Goal: Task Accomplishment & Management: Use online tool/utility

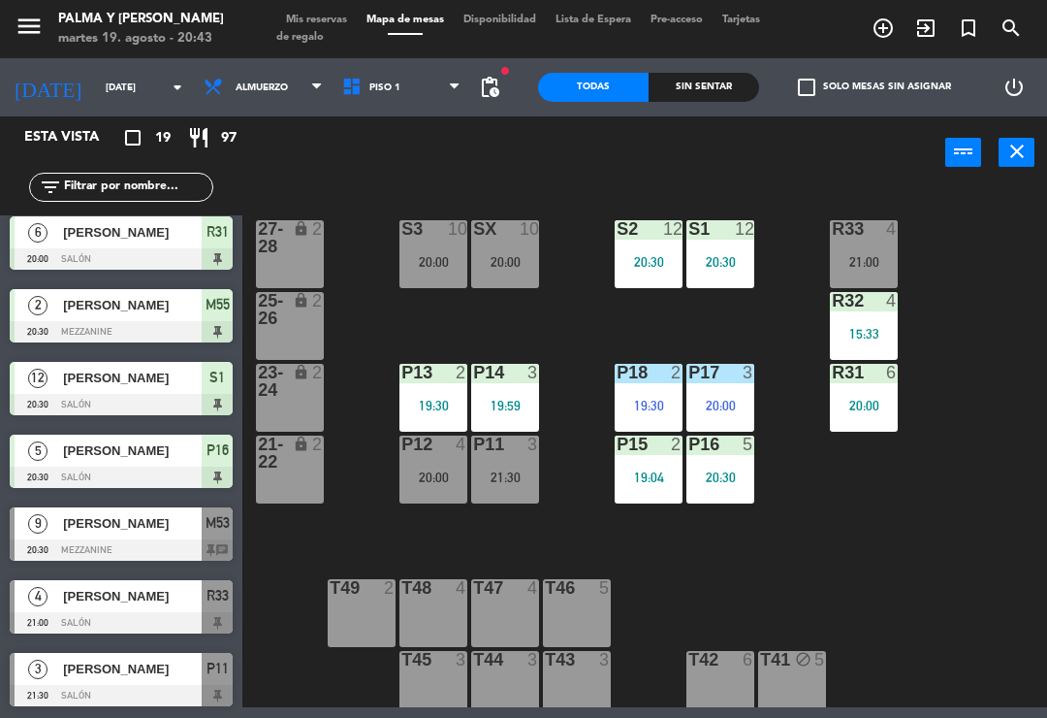
scroll to position [881, 0]
click at [942, 538] on div "R33 4 21:00 S1 12 20:30 S2 12 20:30 S3 10 20:00 SX 10 20:00 27-28 lock 2 R32 4 …" at bounding box center [650, 446] width 794 height 521
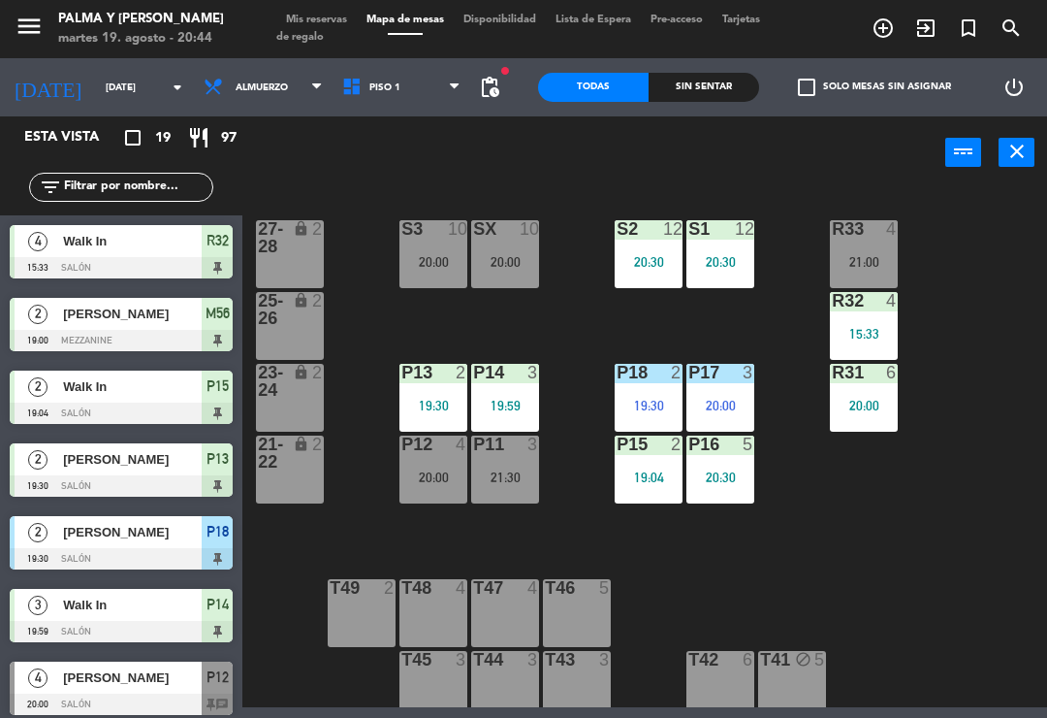
scroll to position [0, 0]
click at [140, 176] on input "text" at bounding box center [137, 186] width 150 height 21
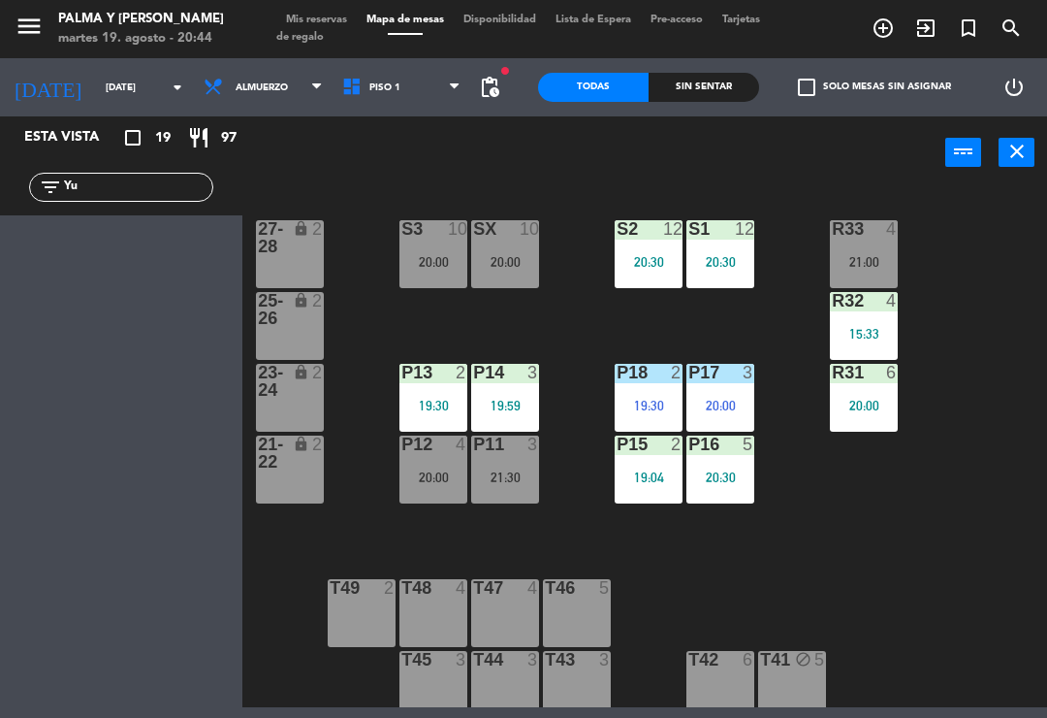
type input "Y"
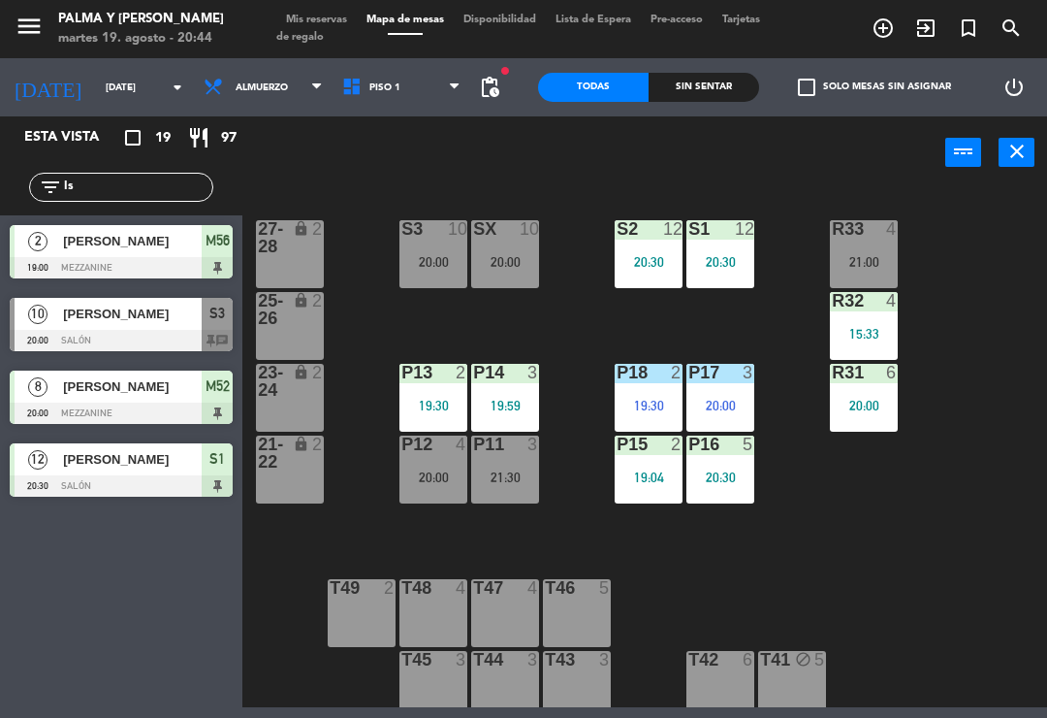
type input "I"
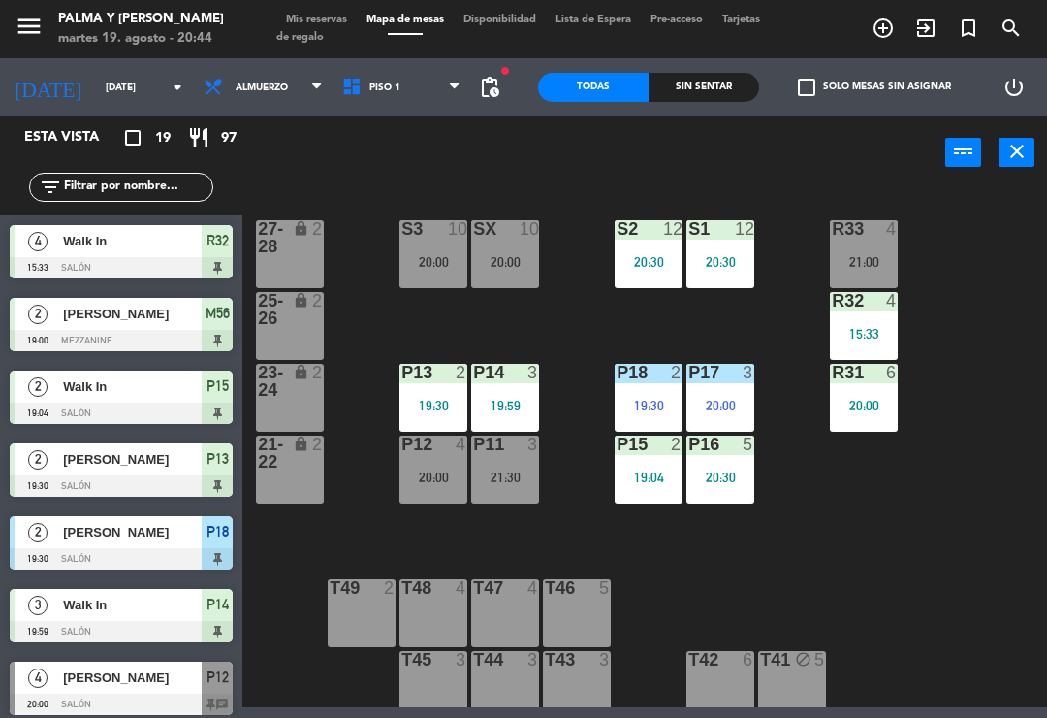
click at [758, 158] on div "power_input close" at bounding box center [593, 153] width 703 height 74
click at [431, 482] on div "20:00" at bounding box center [433, 477] width 68 height 14
click at [846, 590] on div "R33 4 21:00 S1 12 20:30 S2 12 20:30 S3 10 20:00 SX 10 20:00 27-28 lock 2 R32 4 …" at bounding box center [650, 446] width 794 height 521
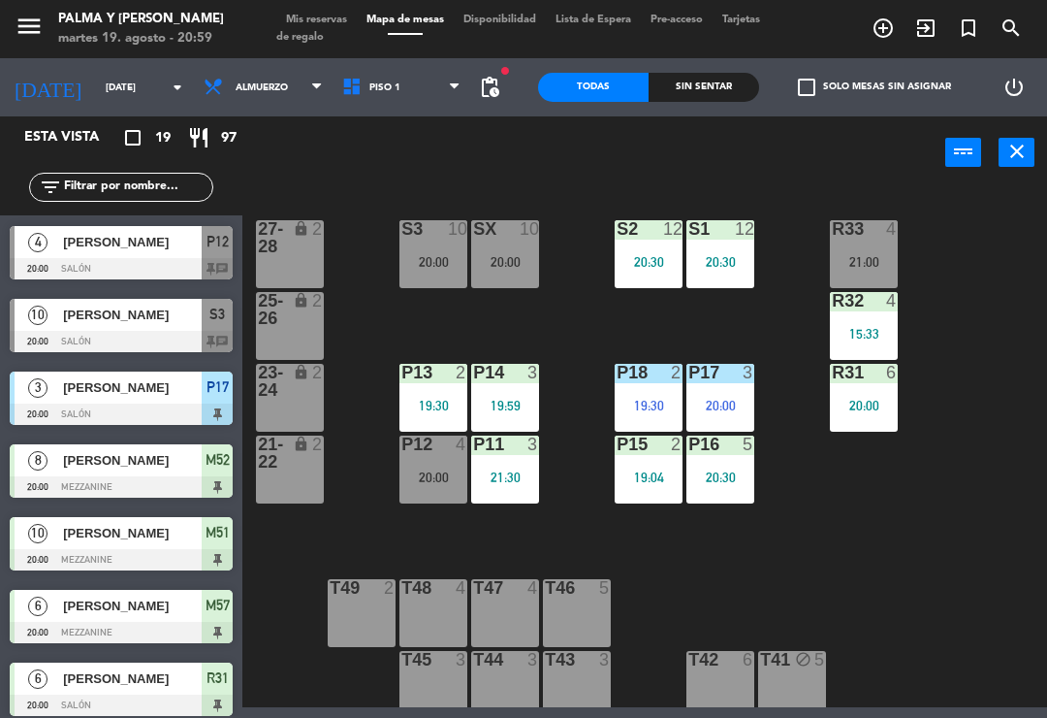
scroll to position [220, 0]
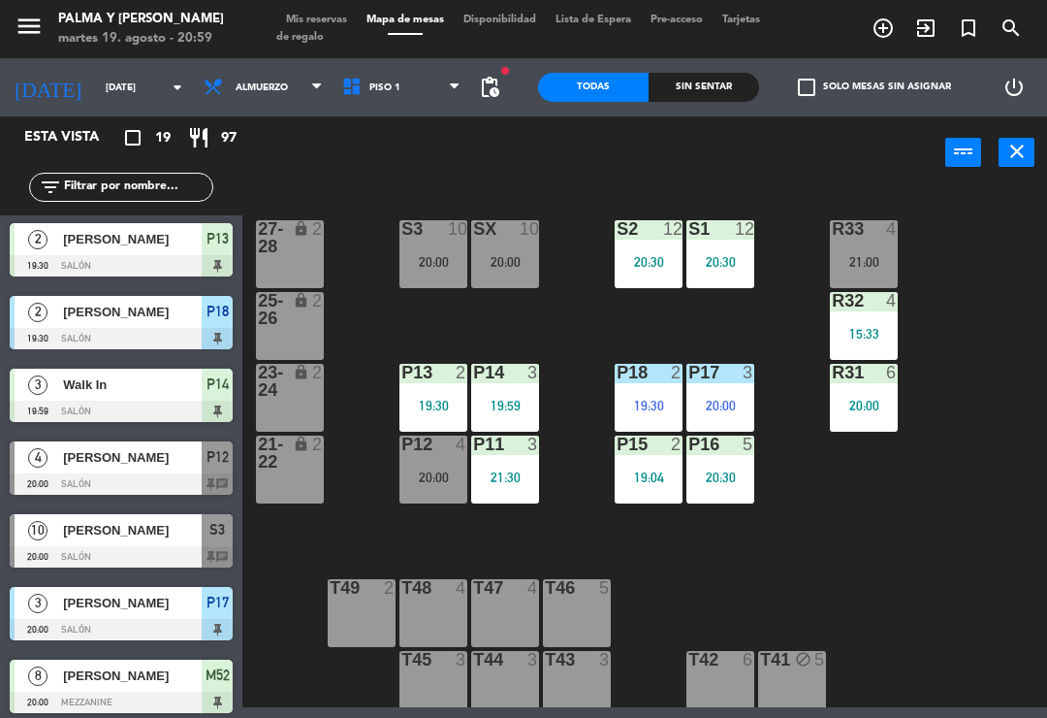
click at [86, 599] on span "[PERSON_NAME]" at bounding box center [132, 602] width 139 height 20
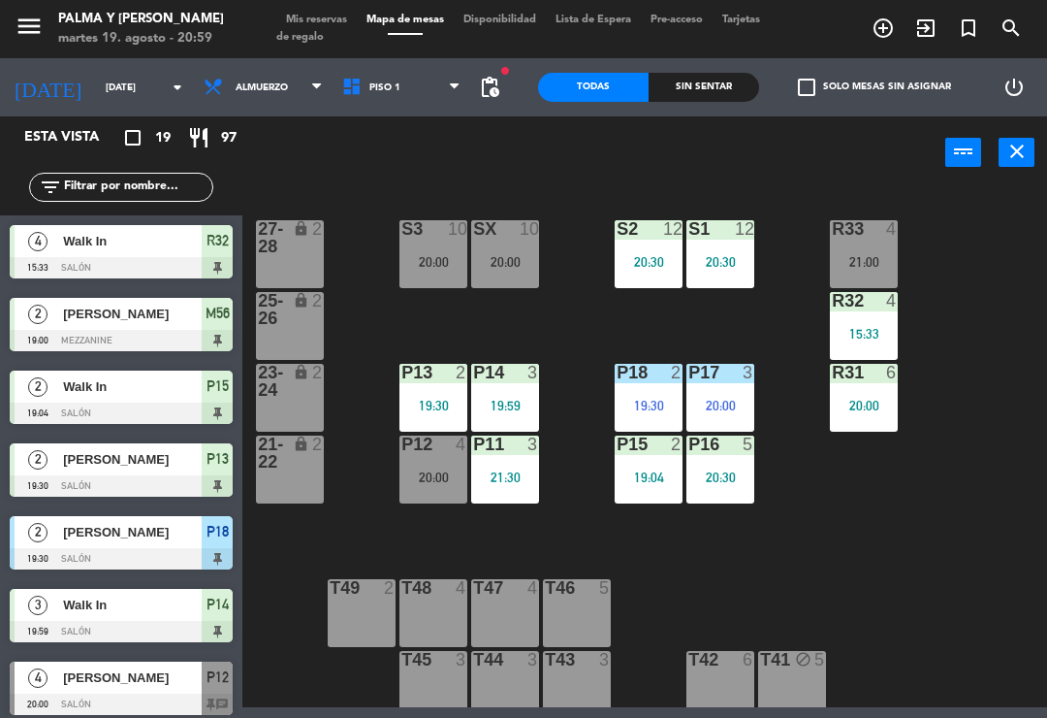
scroll to position [0, 0]
click at [662, 392] on div "P18 2 19:30" at bounding box center [649, 398] width 68 height 68
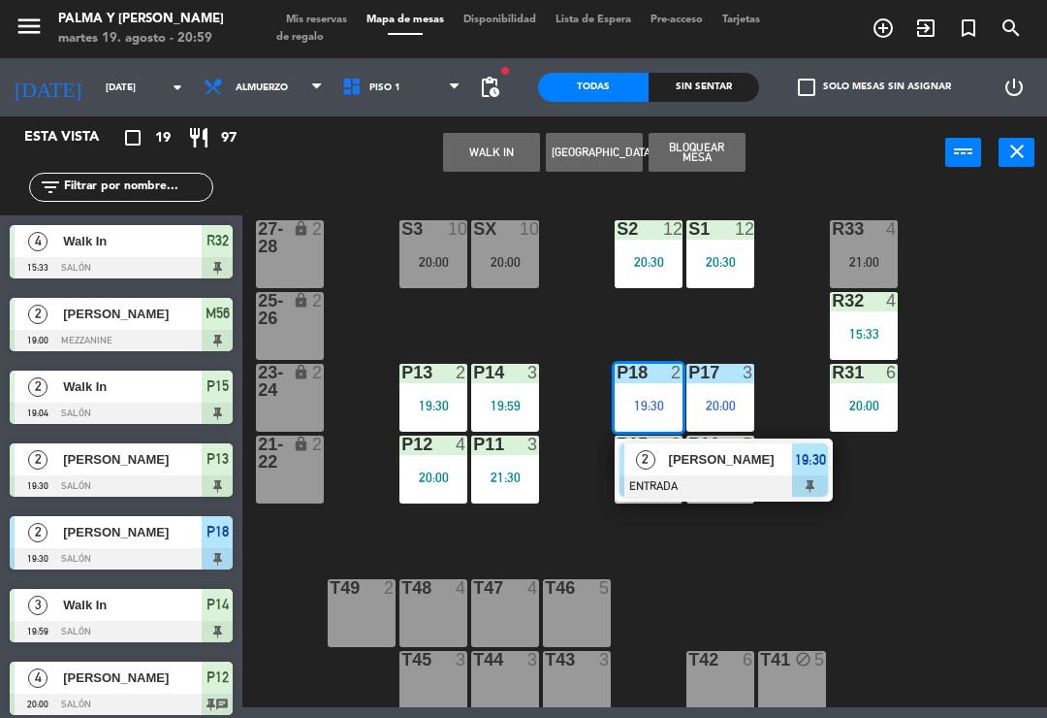
click at [891, 568] on div "R33 4 21:00 S1 12 20:30 S2 12 20:30 S3 10 20:00 SX 10 20:00 27-28 lock 2 R32 4 …" at bounding box center [650, 446] width 794 height 521
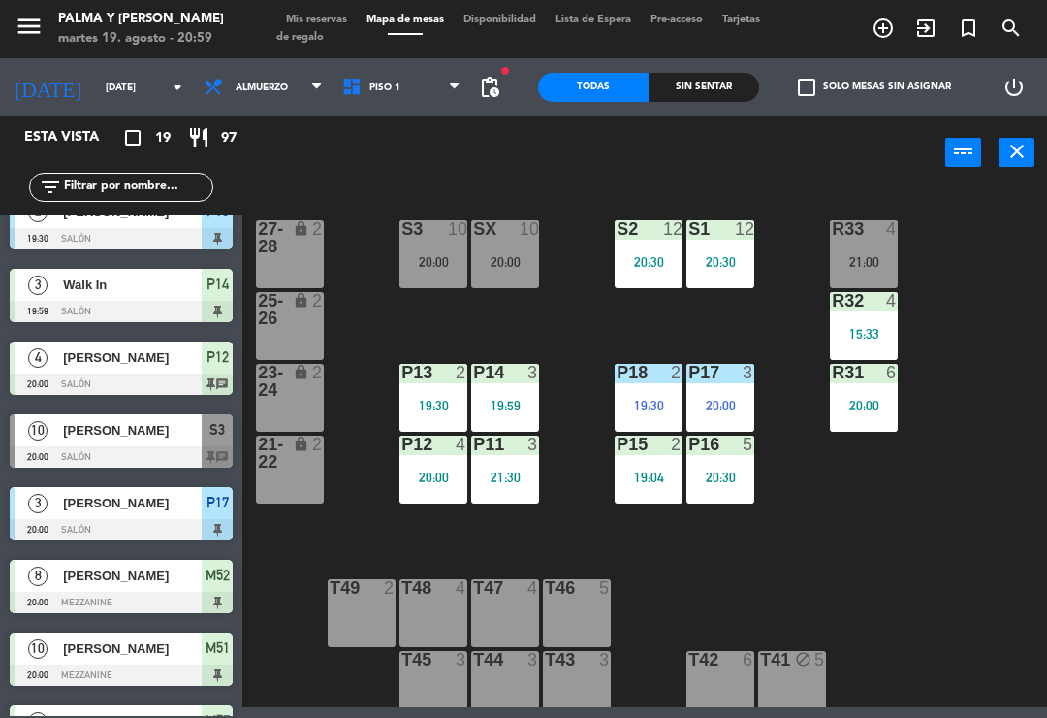
scroll to position [347, 0]
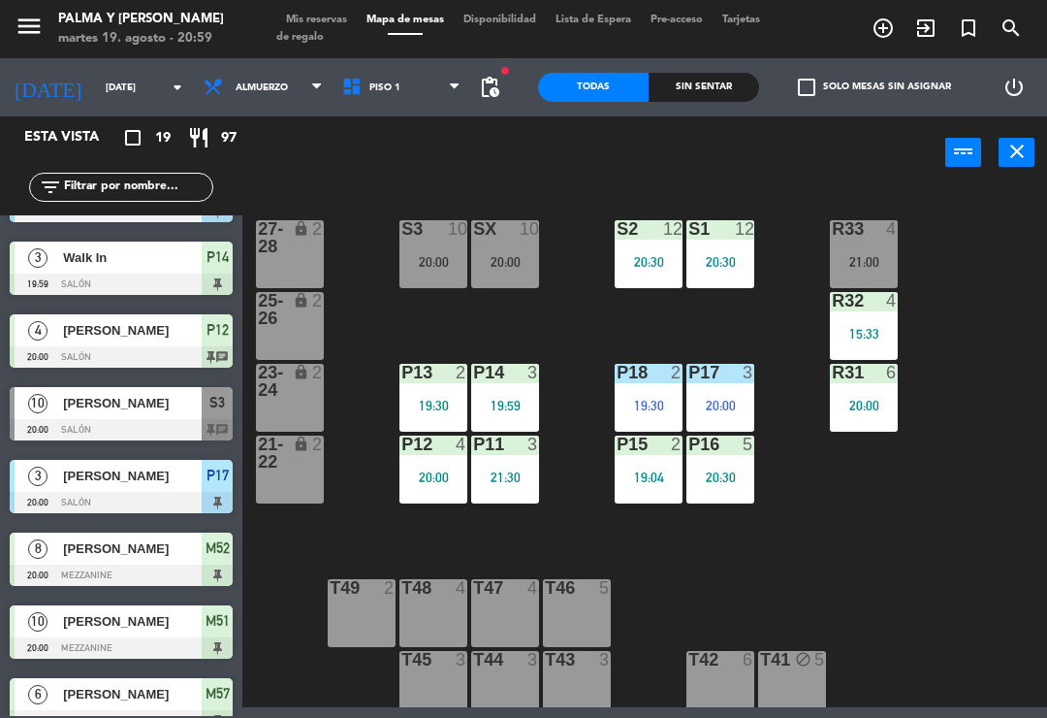
click at [87, 462] on div "[PERSON_NAME]" at bounding box center [131, 476] width 141 height 32
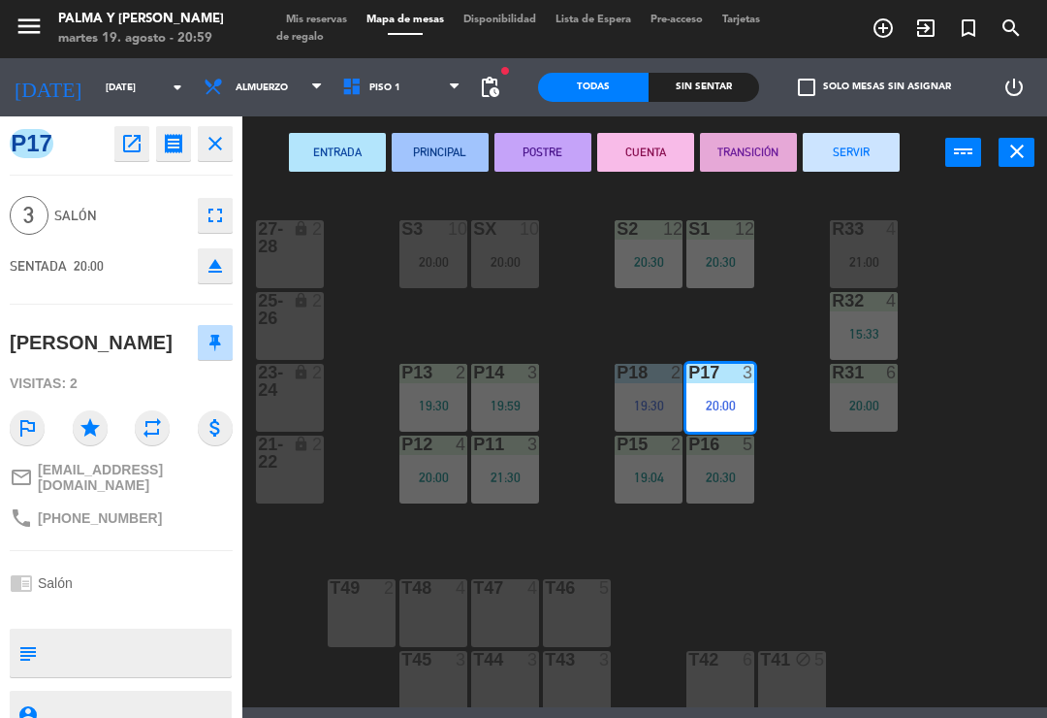
scroll to position [0, 0]
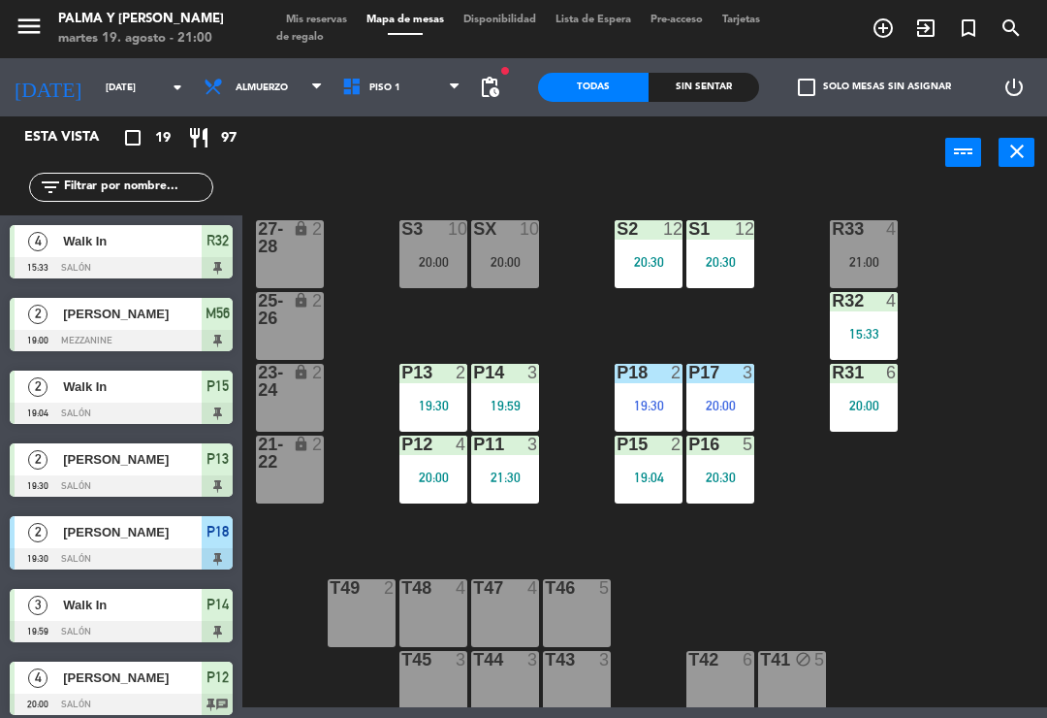
click at [343, 604] on div "T49 2" at bounding box center [362, 613] width 68 height 68
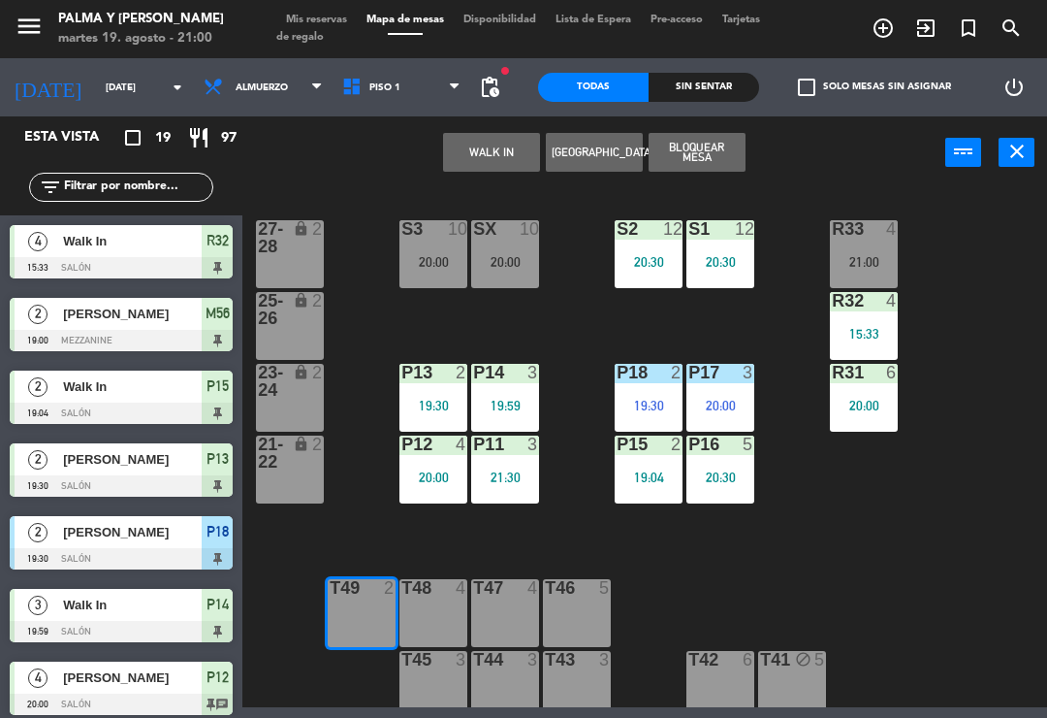
click at [307, 493] on div "21-22 lock 2" at bounding box center [290, 469] width 68 height 68
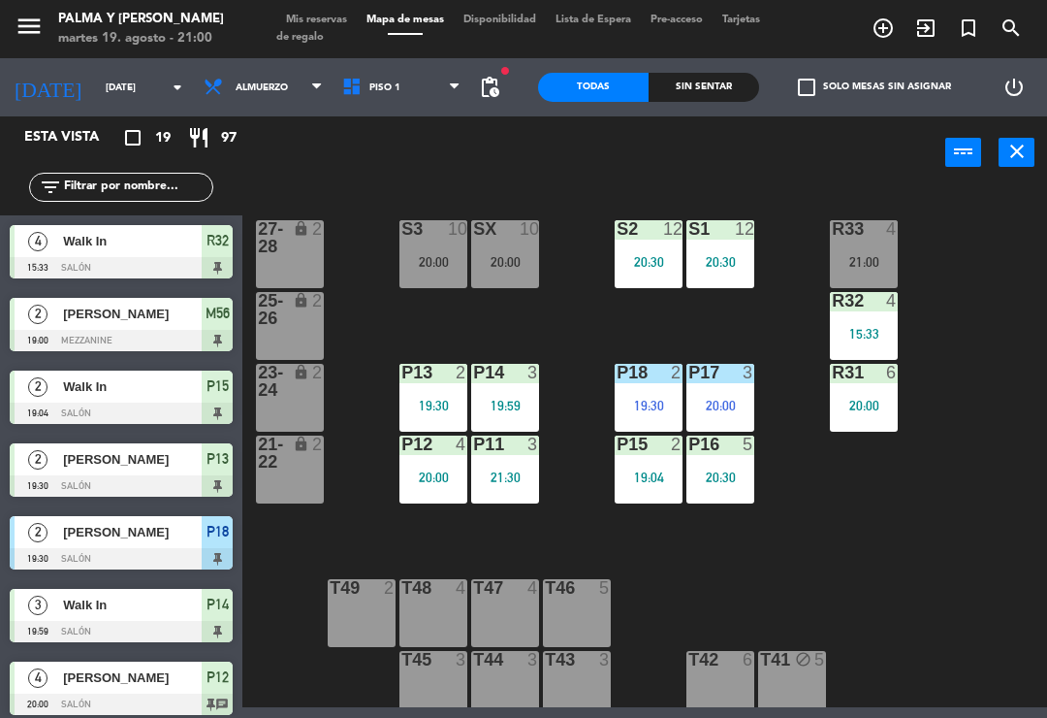
click at [349, 532] on div "R33 4 21:00 S1 12 20:30 S2 12 20:30 S3 10 20:00 SX 10 20:00 27-28 lock 2 R32 4 …" at bounding box center [650, 446] width 794 height 521
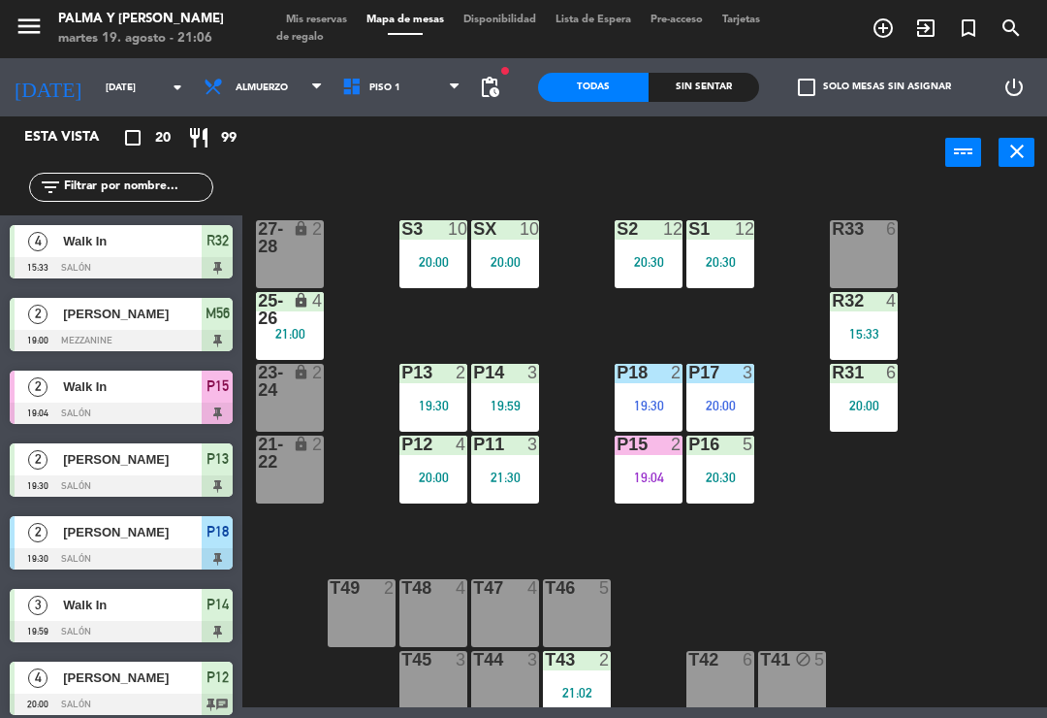
click at [1005, 614] on div "R33 6 S1 12 20:30 S2 12 20:30 S3 10 20:00 SX 10 20:00 27-28 lock 2 R32 4 15:33 …" at bounding box center [650, 446] width 794 height 521
click at [1001, 318] on div "R33 6 S1 12 20:30 S2 12 20:30 S3 10 20:00 SX 10 20:00 27-28 lock 2 R32 4 15:33 …" at bounding box center [650, 446] width 794 height 521
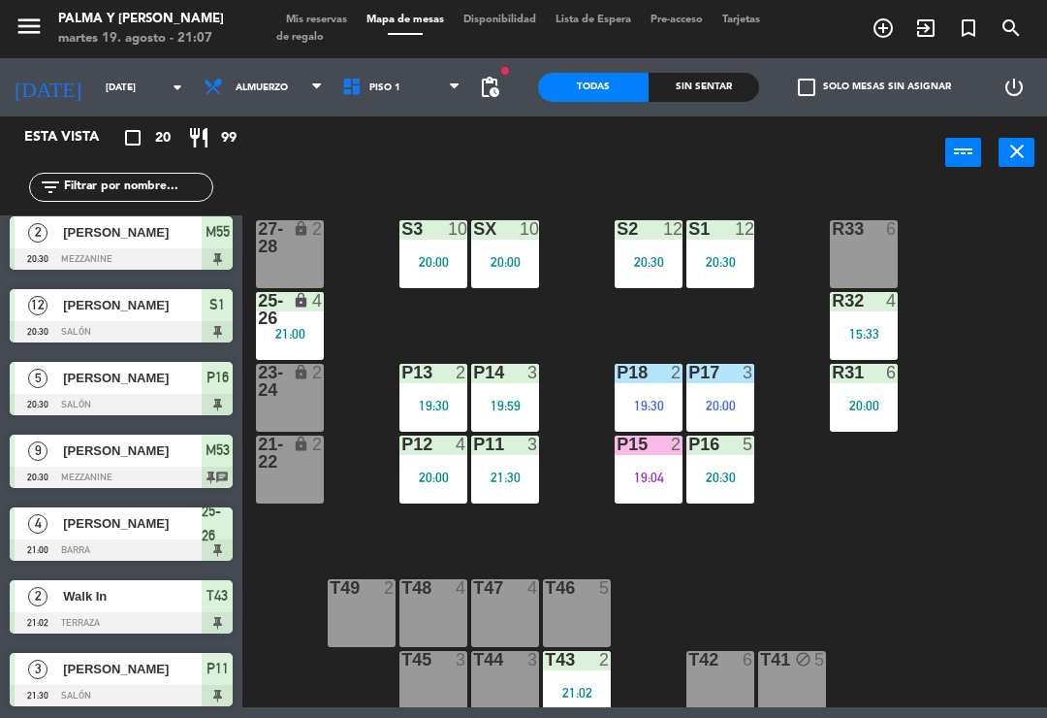
scroll to position [954, 0]
click at [1036, 620] on div "R33 6 S1 12 20:30 S2 12 20:30 S3 10 20:00 SX 10 20:00 27-28 lock 2 R32 4 15:33 …" at bounding box center [650, 446] width 794 height 521
click at [647, 452] on div at bounding box center [649, 443] width 32 height 17
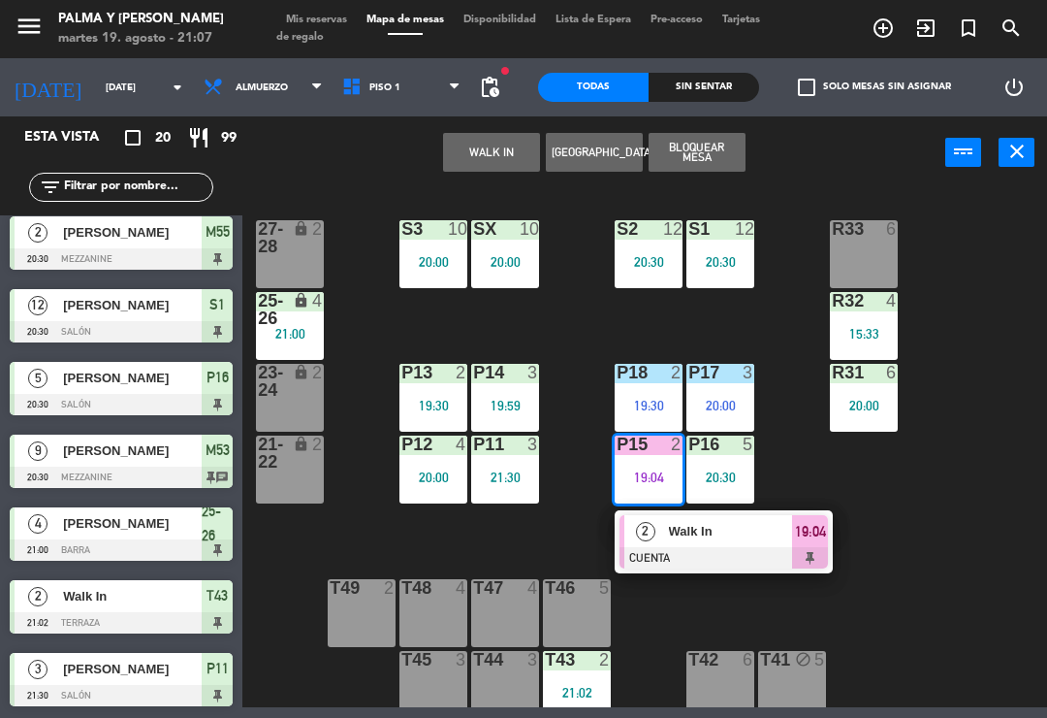
click at [718, 543] on div "Walk In" at bounding box center [730, 531] width 126 height 32
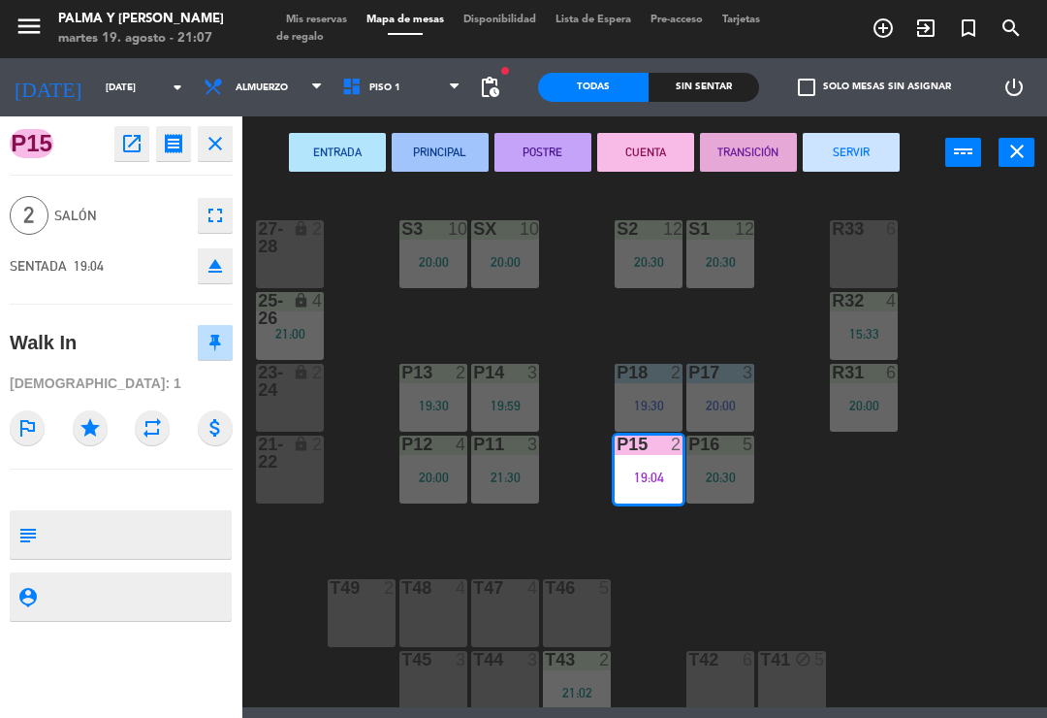
click at [876, 144] on button "SERVIR" at bounding box center [851, 152] width 97 height 39
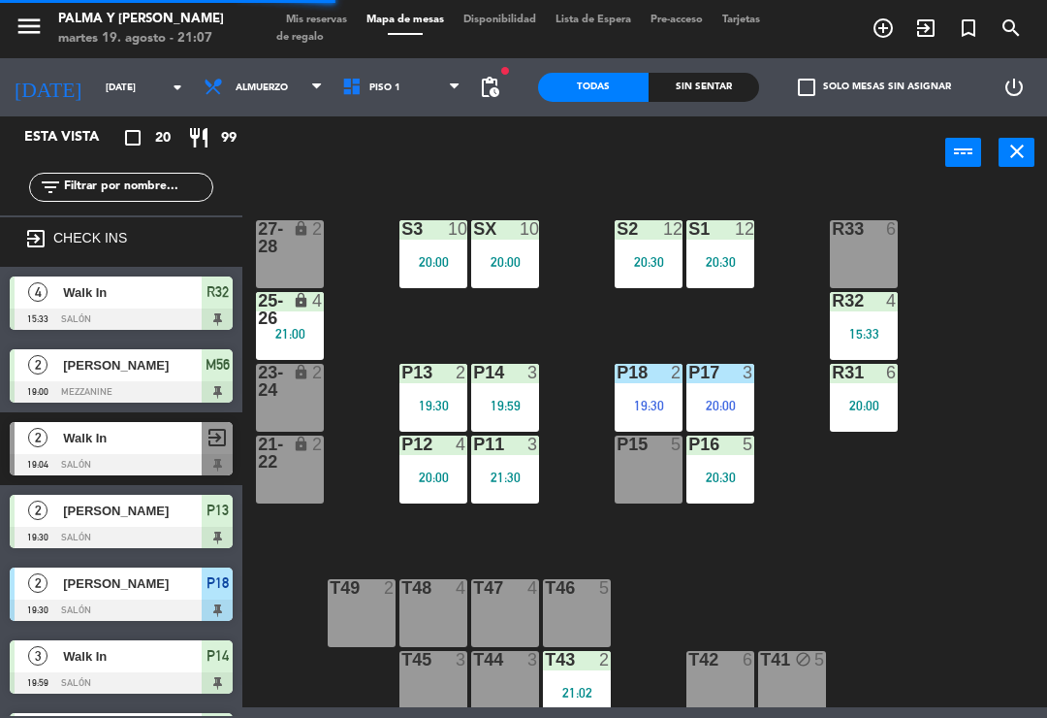
click at [307, 335] on div "21:00" at bounding box center [290, 334] width 68 height 14
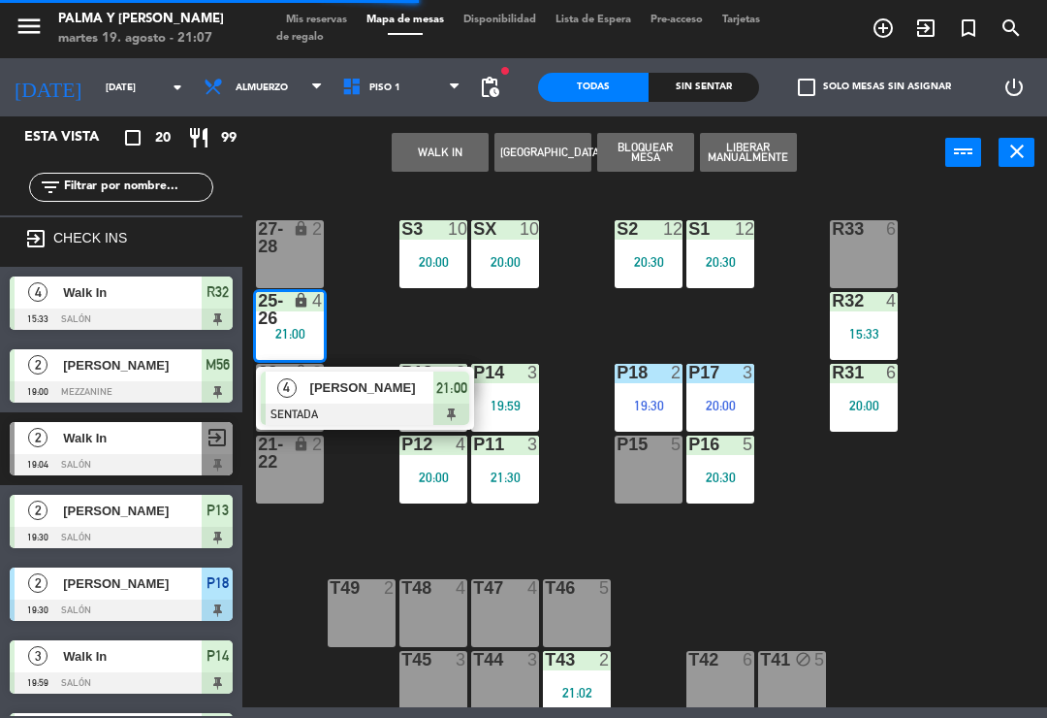
click at [375, 397] on span "[PERSON_NAME]" at bounding box center [372, 387] width 124 height 20
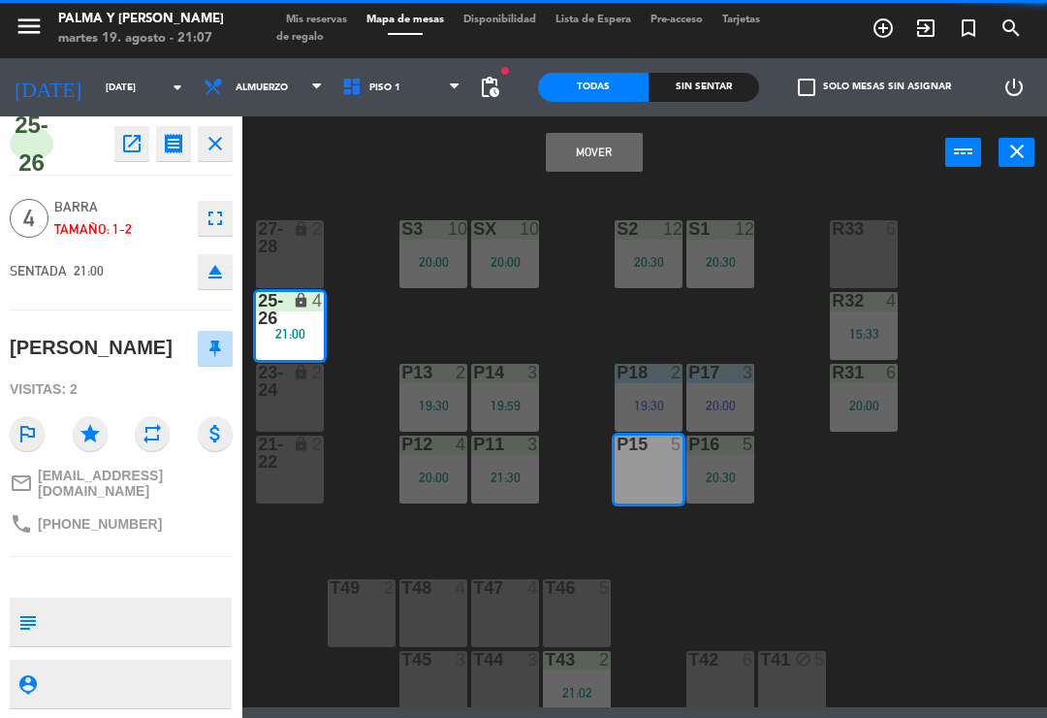
click at [599, 164] on button "Mover" at bounding box center [594, 152] width 97 height 39
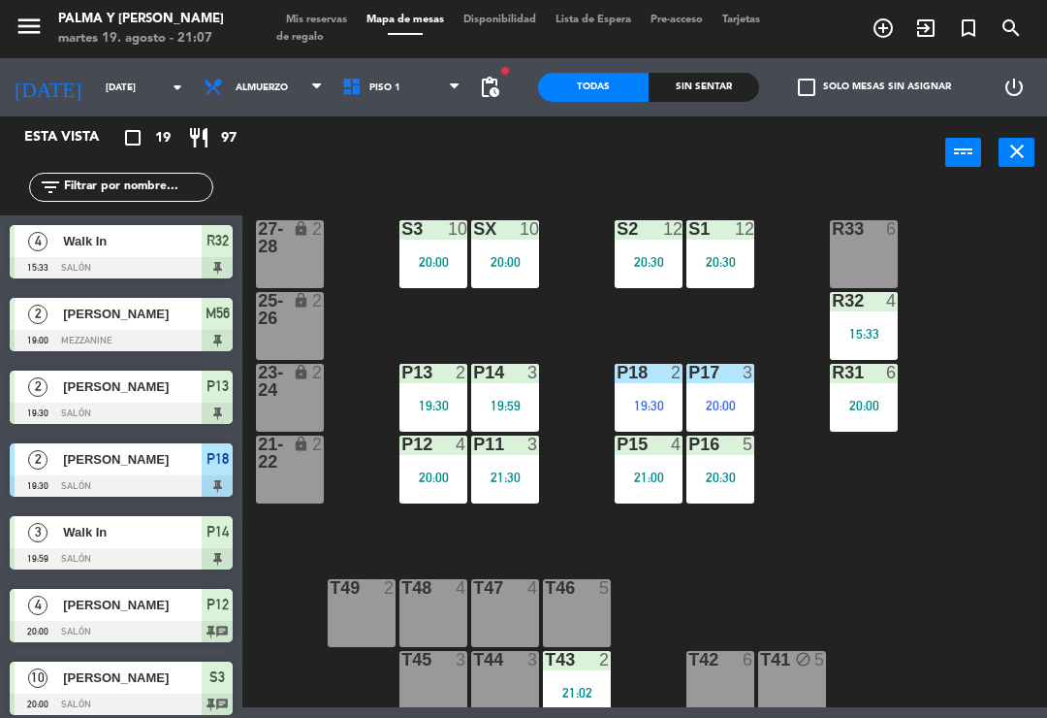
scroll to position [273, 0]
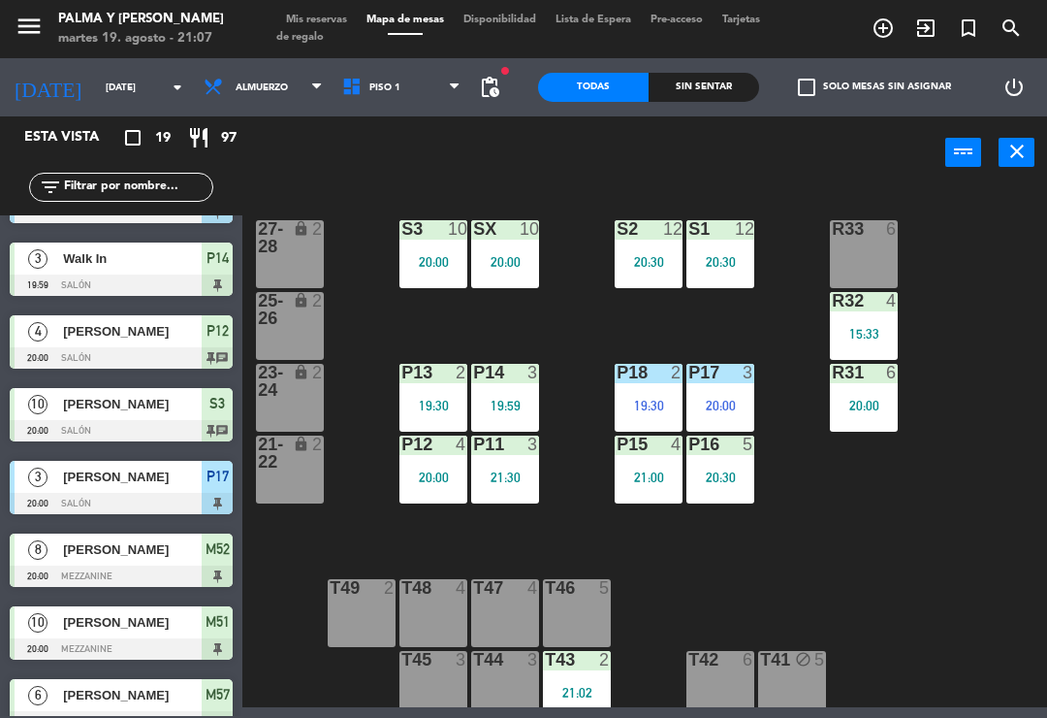
click at [992, 567] on div "R33 6 S1 12 20:30 S2 12 20:30 S3 10 20:00 SX 10 20:00 27-28 lock 2 R32 4 15:33 …" at bounding box center [650, 446] width 794 height 521
click at [150, 191] on input "text" at bounding box center [137, 186] width 150 height 21
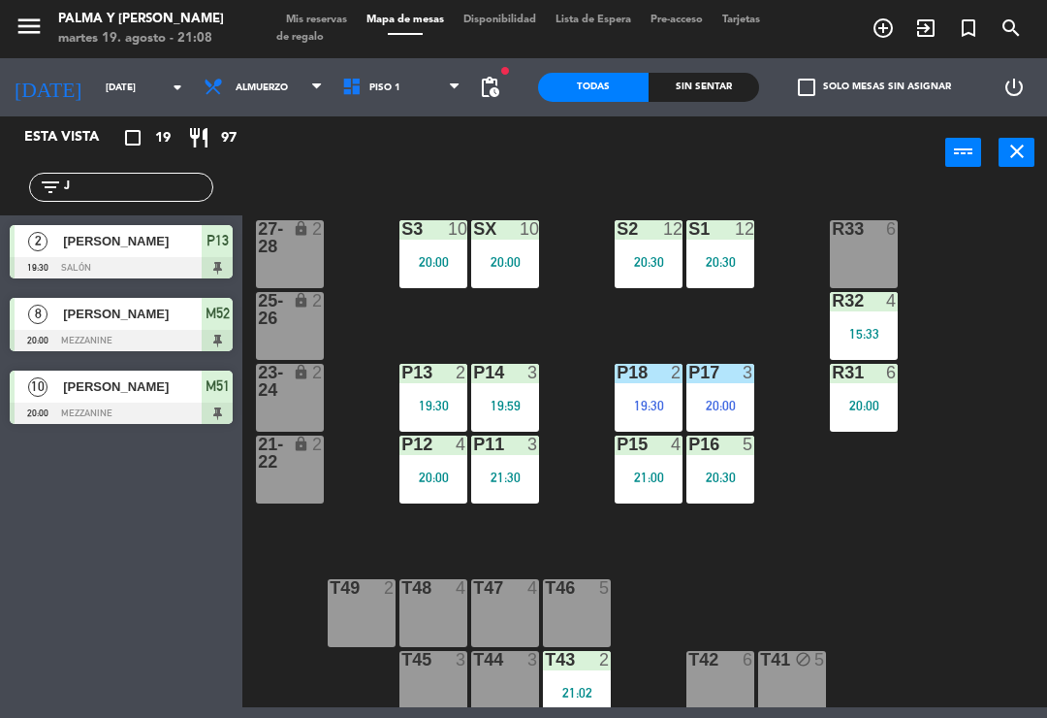
scroll to position [0, 0]
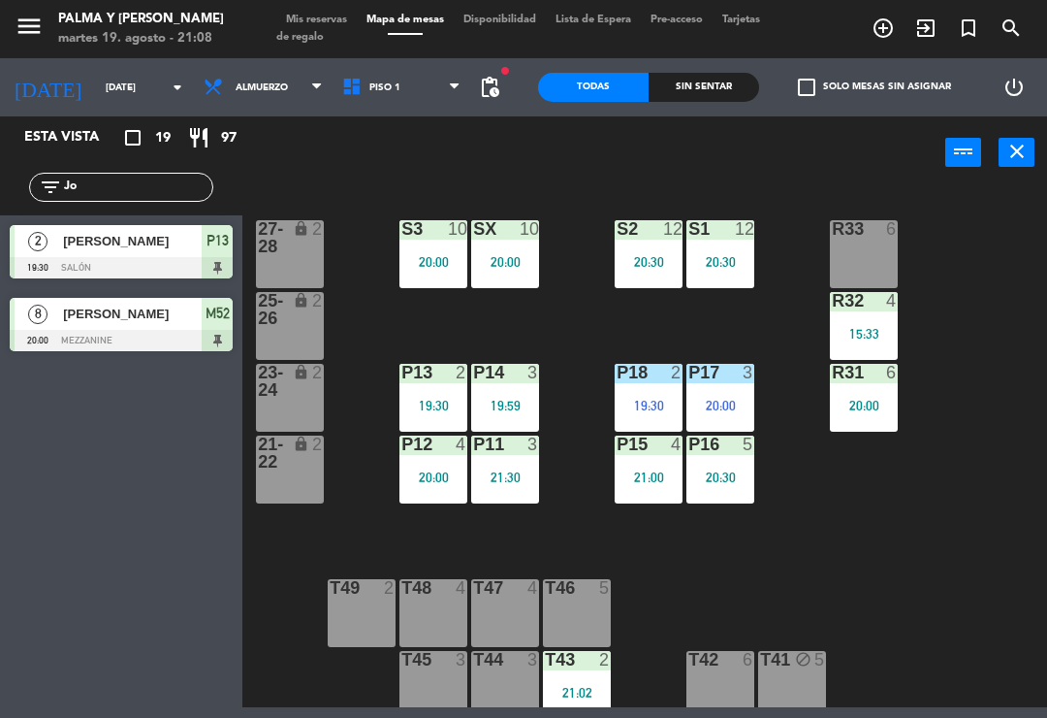
click at [1019, 255] on div "R33 6 S1 12 20:30 S2 12 20:30 S3 10 20:00 SX 10 20:00 27-28 lock 2 R32 4 15:33 …" at bounding box center [650, 446] width 794 height 521
click at [146, 198] on input "Jo" at bounding box center [137, 186] width 150 height 21
type input "J"
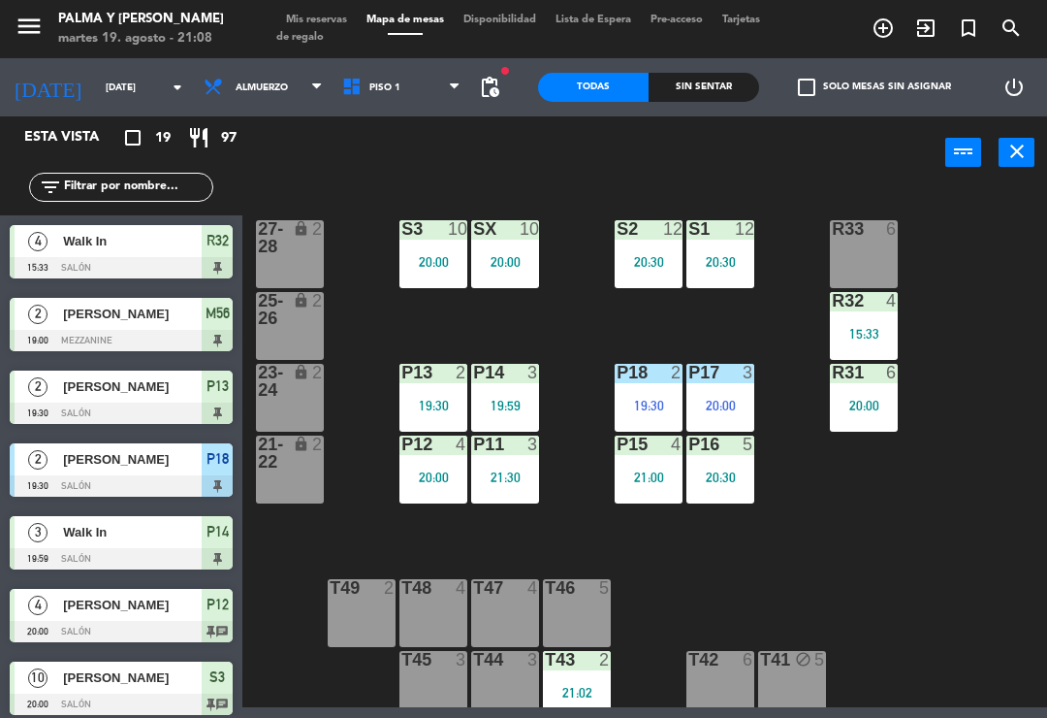
click at [998, 271] on div "R33 6 S1 12 20:30 S2 12 20:30 S3 10 20:00 SX 10 20:00 27-28 lock 2 R32 4 15:33 …" at bounding box center [650, 446] width 794 height 521
click at [153, 197] on input "text" at bounding box center [137, 186] width 150 height 21
click at [978, 252] on div "R33 6 S1 12 20:30 S2 12 20:30 S3 10 20:00 SX 10 20:00 27-28 lock 2 R32 4 15:33 …" at bounding box center [650, 446] width 794 height 521
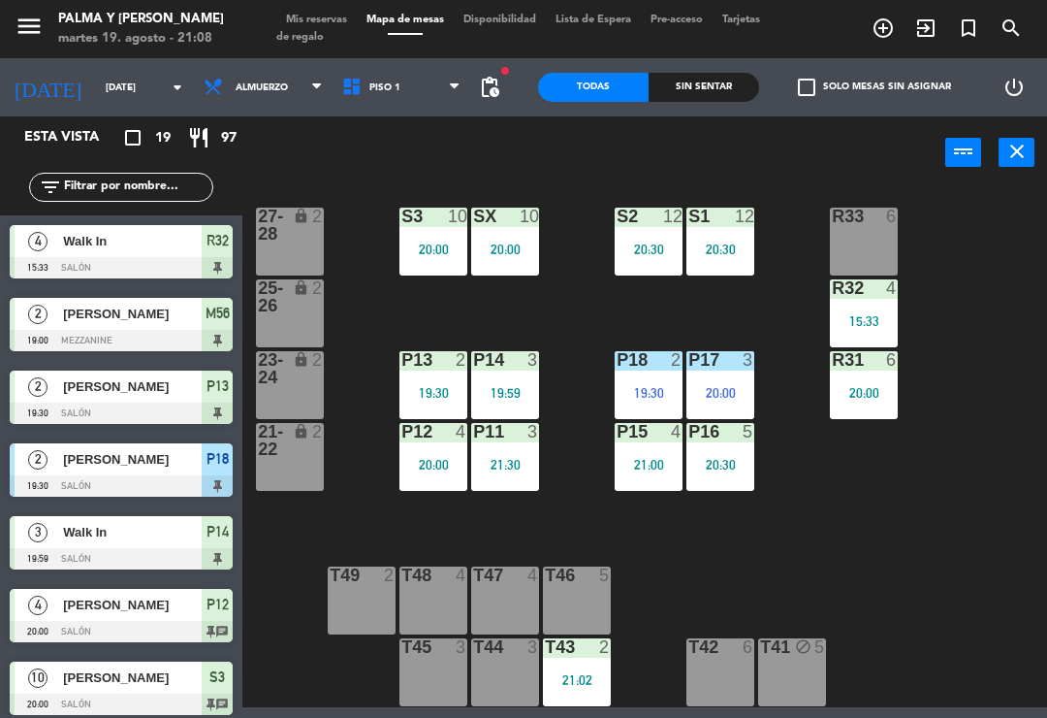
scroll to position [13, 0]
click at [176, 198] on input "text" at bounding box center [137, 186] width 150 height 21
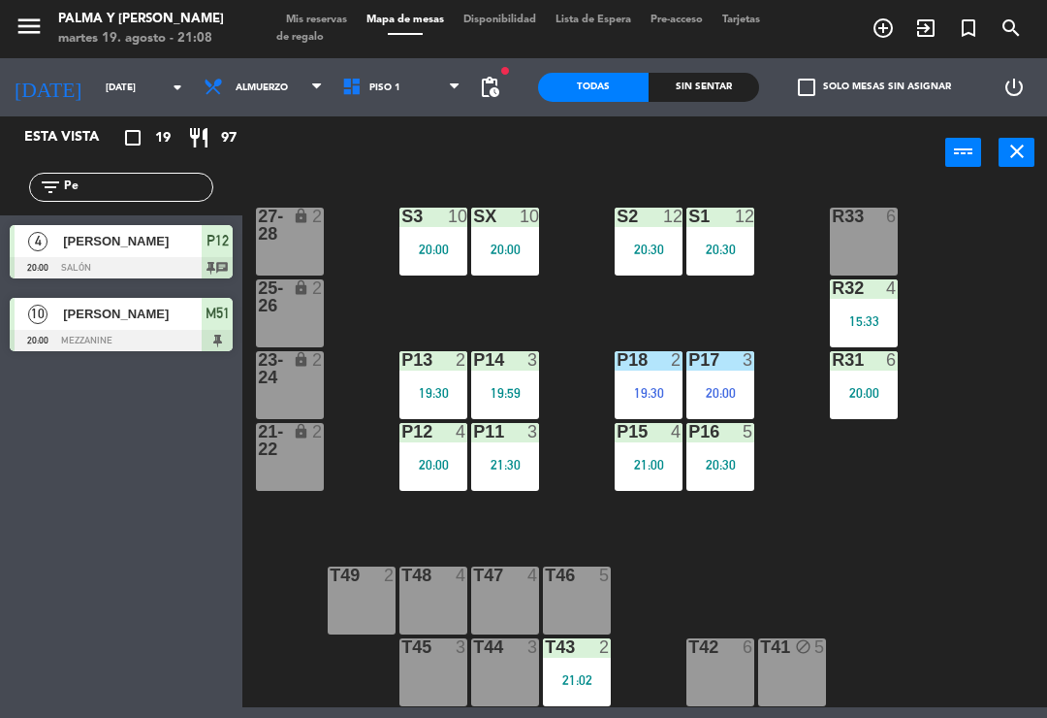
type input "Pe"
click at [998, 248] on div "R33 6 S1 12 20:30 S2 12 20:30 S3 10 20:00 SX 10 20:00 27-28 lock 2 R32 4 15:33 …" at bounding box center [650, 446] width 794 height 521
click at [147, 254] on div "[PERSON_NAME]" at bounding box center [131, 241] width 141 height 32
click at [119, 195] on input "Pe" at bounding box center [137, 186] width 150 height 21
type input "P"
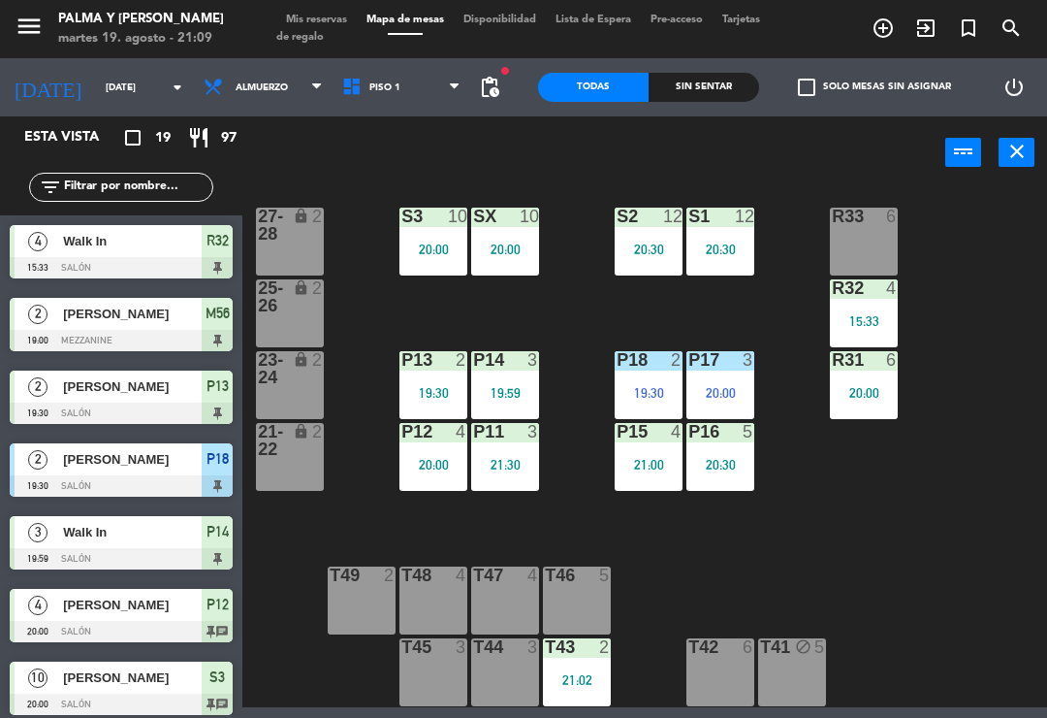
click at [989, 269] on div "R33 6 S1 12 20:30 S2 12 20:30 S3 10 20:00 SX 10 20:00 27-28 lock 2 R32 4 15:33 …" at bounding box center [650, 446] width 794 height 521
click at [711, 84] on div "Sin sentar" at bounding box center [704, 87] width 111 height 29
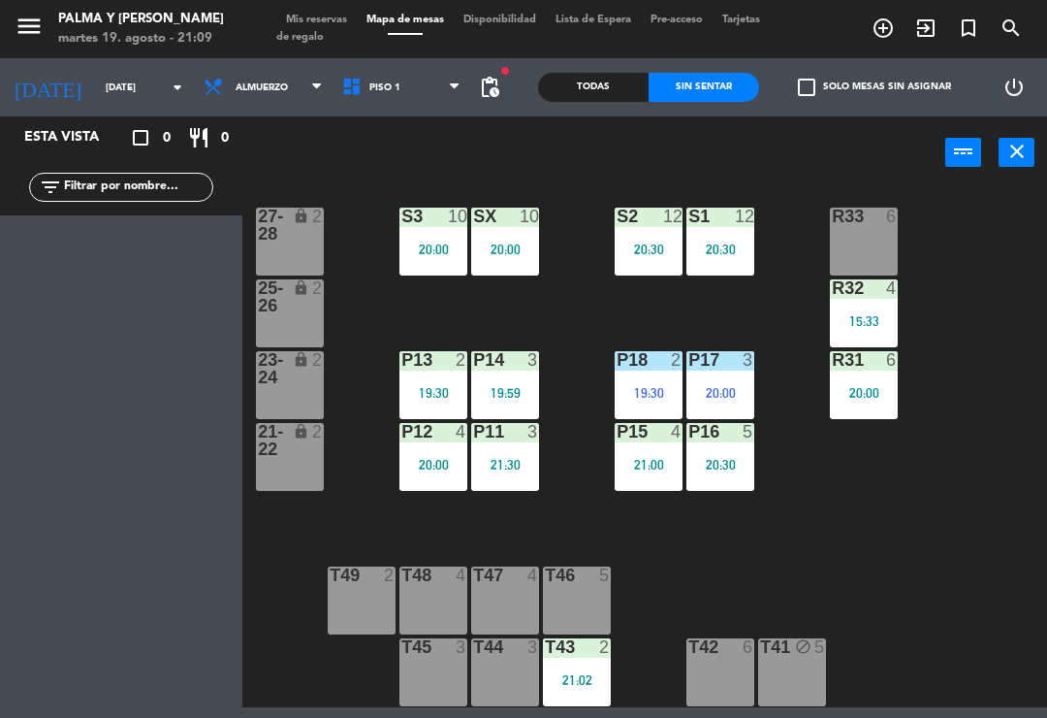
click at [596, 99] on div "Todas" at bounding box center [593, 87] width 111 height 29
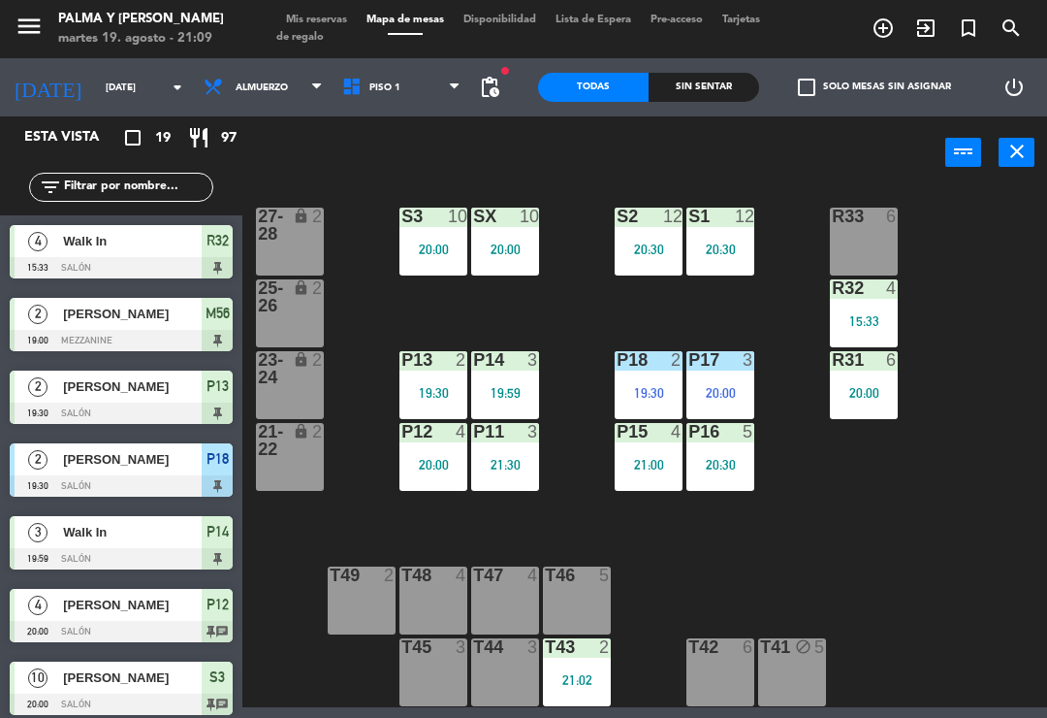
click at [957, 474] on div "R33 6 S1 12 20:30 S2 12 20:30 S3 10 20:00 SX 10 20:00 27-28 lock 2 R32 4 15:33 …" at bounding box center [650, 446] width 794 height 521
click at [450, 274] on div "S3 10 20:00" at bounding box center [433, 242] width 68 height 68
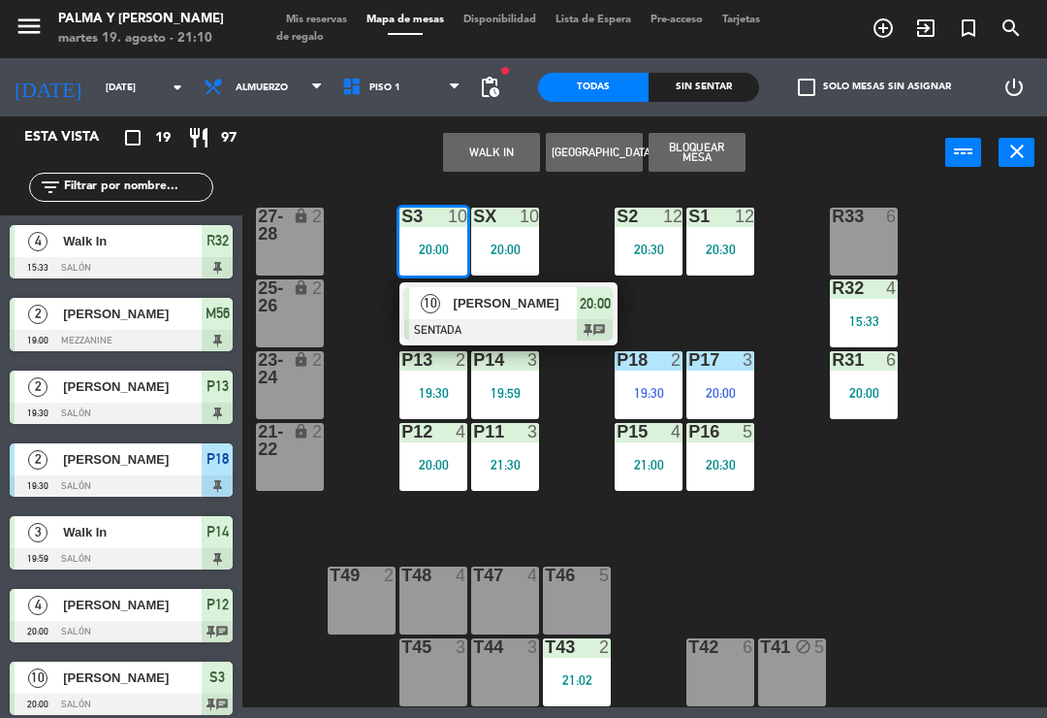
click at [708, 561] on div "R33 6 S1 12 20:30 S2 12 20:30 S3 10 20:00 10 [PERSON_NAME] SENTADA 20:00 chat S…" at bounding box center [650, 446] width 794 height 521
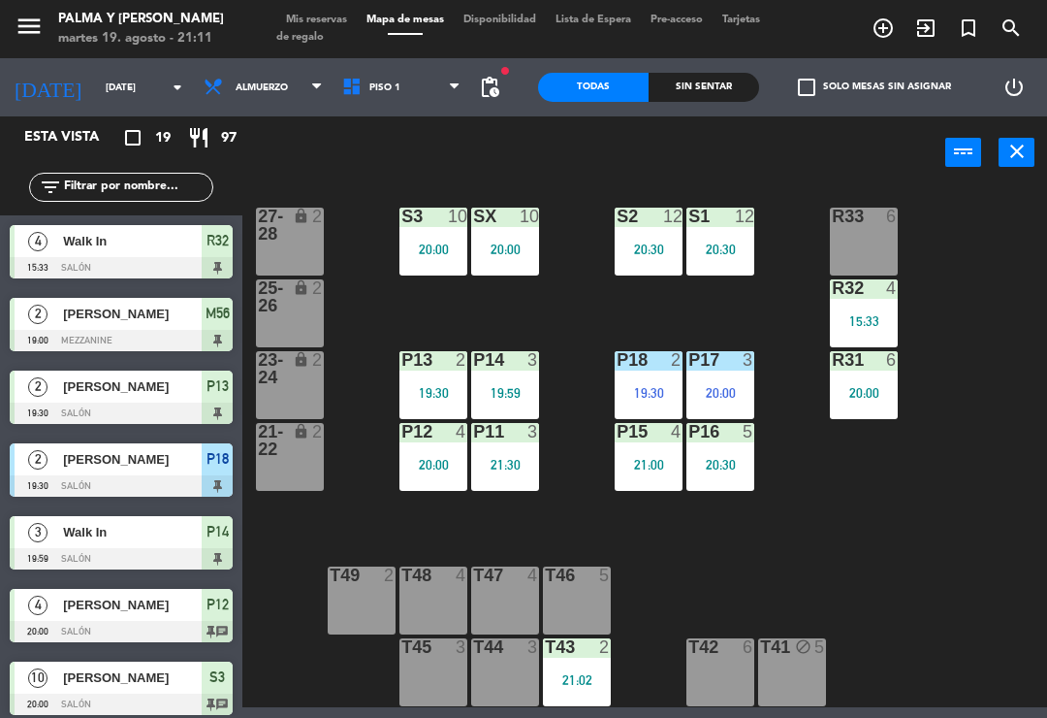
click at [865, 212] on div at bounding box center [864, 216] width 32 height 17
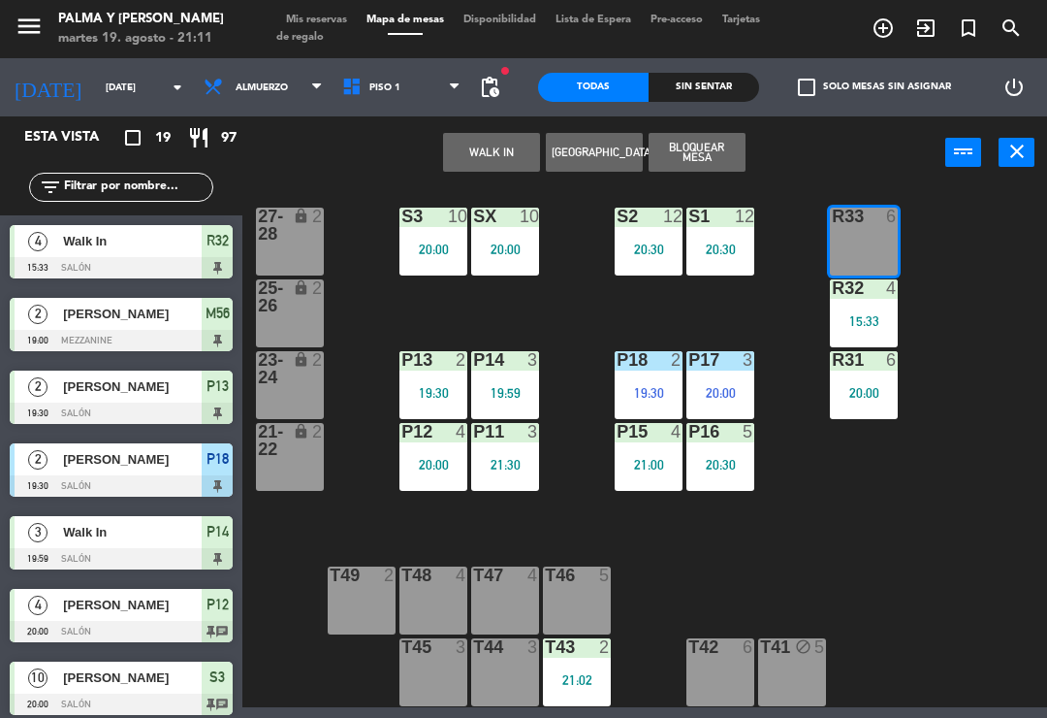
click at [878, 596] on div "R33 6 S1 12 20:30 S2 12 20:30 S3 10 20:00 SX 10 20:00 27-28 lock 2 R32 4 15:33 …" at bounding box center [650, 446] width 794 height 521
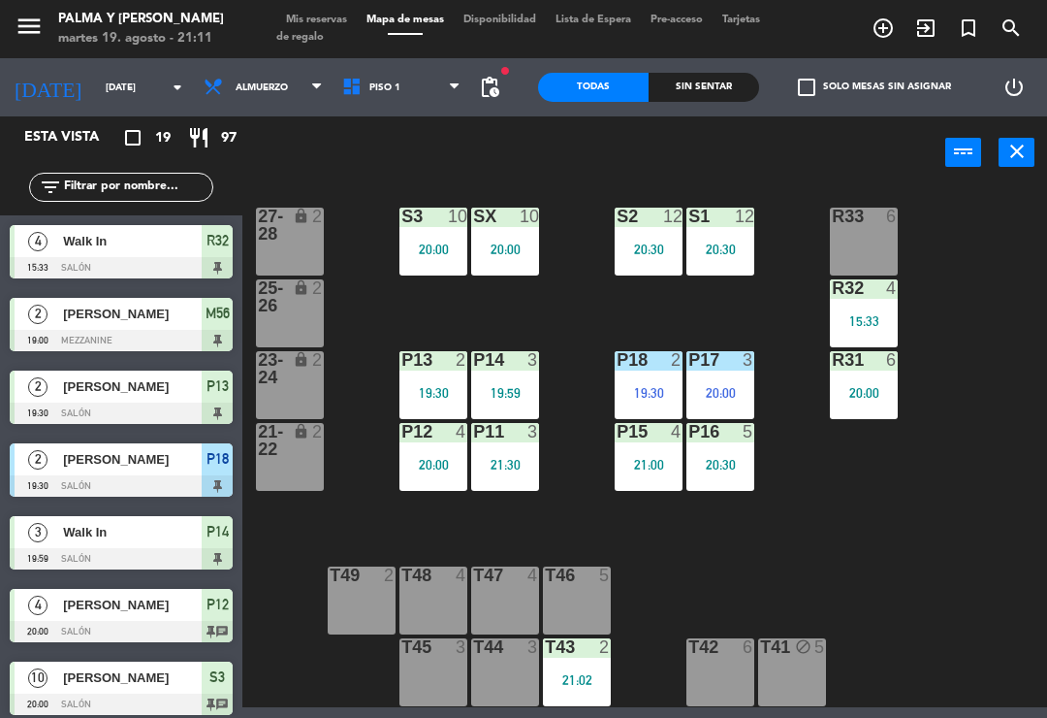
click at [579, 656] on div "T43 2" at bounding box center [577, 647] width 68 height 19
click at [910, 555] on div "R33 6 S1 12 20:30 S2 12 20:30 S3 10 20:00 SX 10 20:00 27-28 lock 2 R32 4 15:33 …" at bounding box center [650, 446] width 794 height 521
click at [399, 92] on span "Piso 1" at bounding box center [402, 87] width 139 height 43
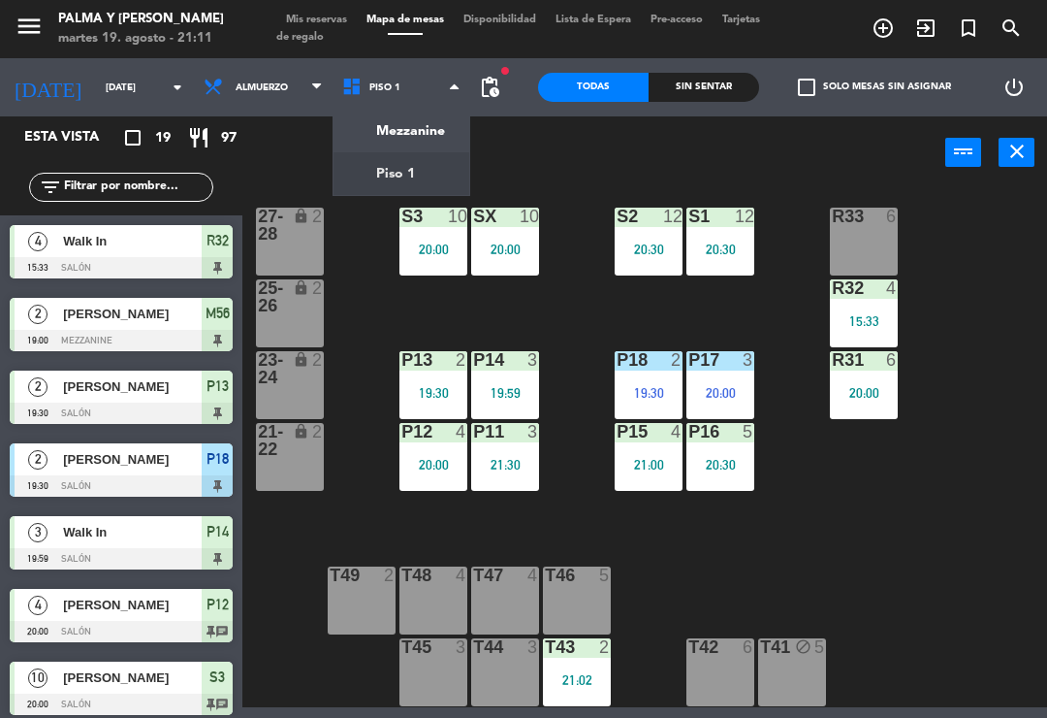
click at [420, 132] on ng-component "menu Palma y [PERSON_NAME][DATE] 19. agosto - 21:11 Mis reservas Mapa de mesas …" at bounding box center [523, 353] width 1047 height 707
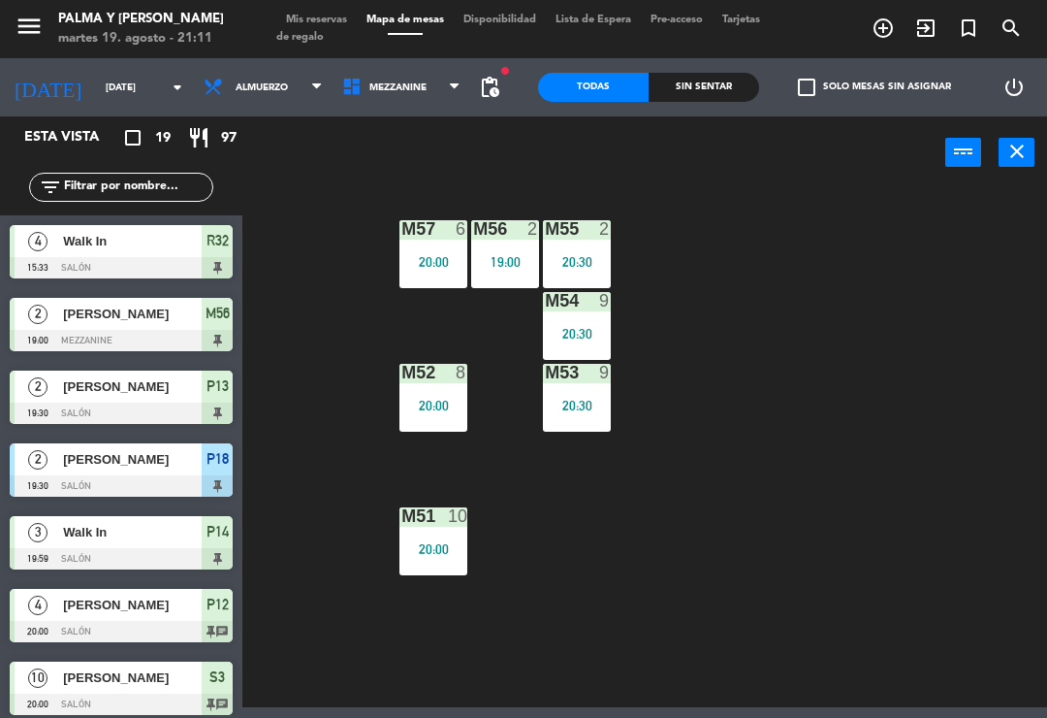
click at [412, 79] on span "Mezzanine" at bounding box center [402, 87] width 139 height 43
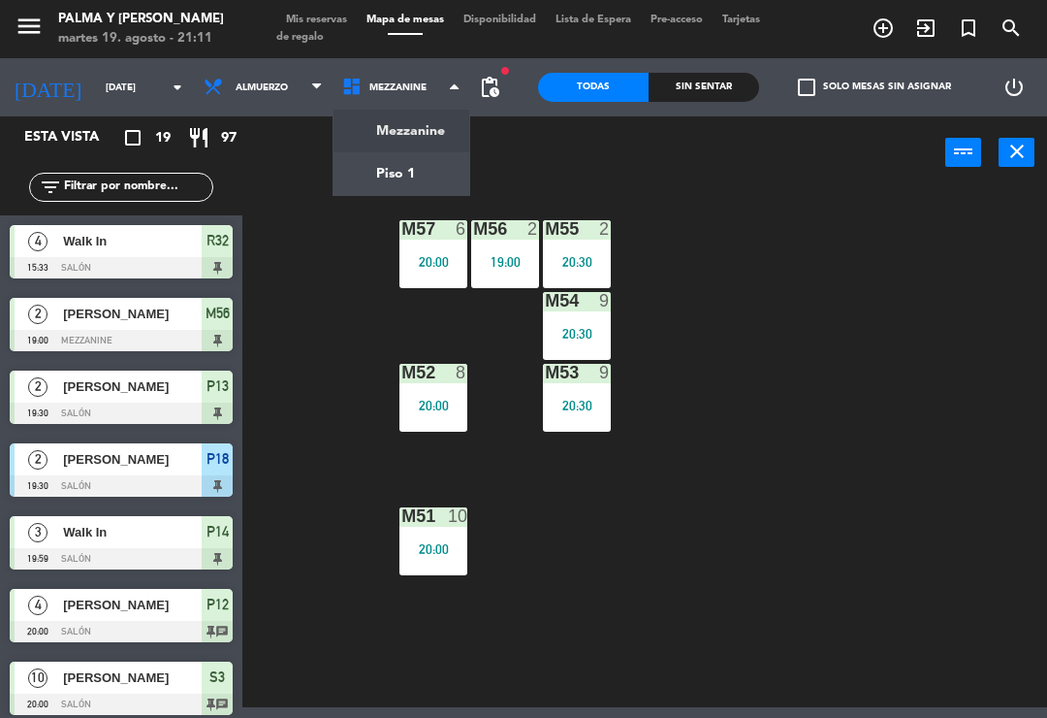
click at [399, 176] on ng-component "menu Palma y [PERSON_NAME][DATE] 19. agosto - 21:11 Mis reservas Mapa de mesas …" at bounding box center [523, 353] width 1047 height 707
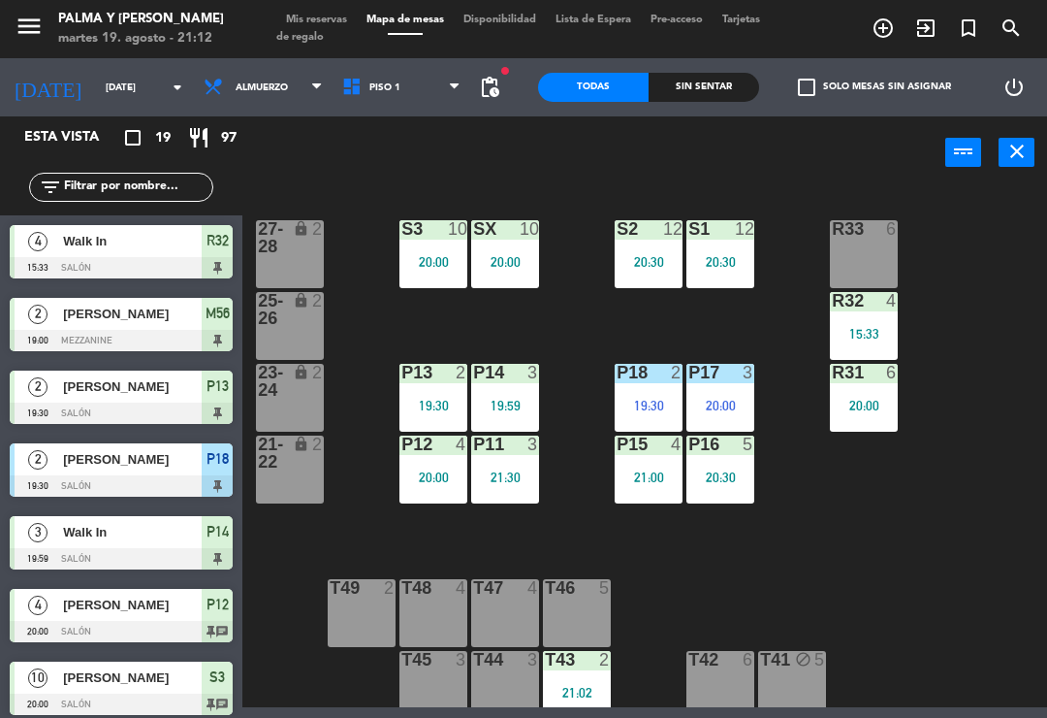
click at [287, 455] on div "lock" at bounding box center [290, 452] width 32 height 35
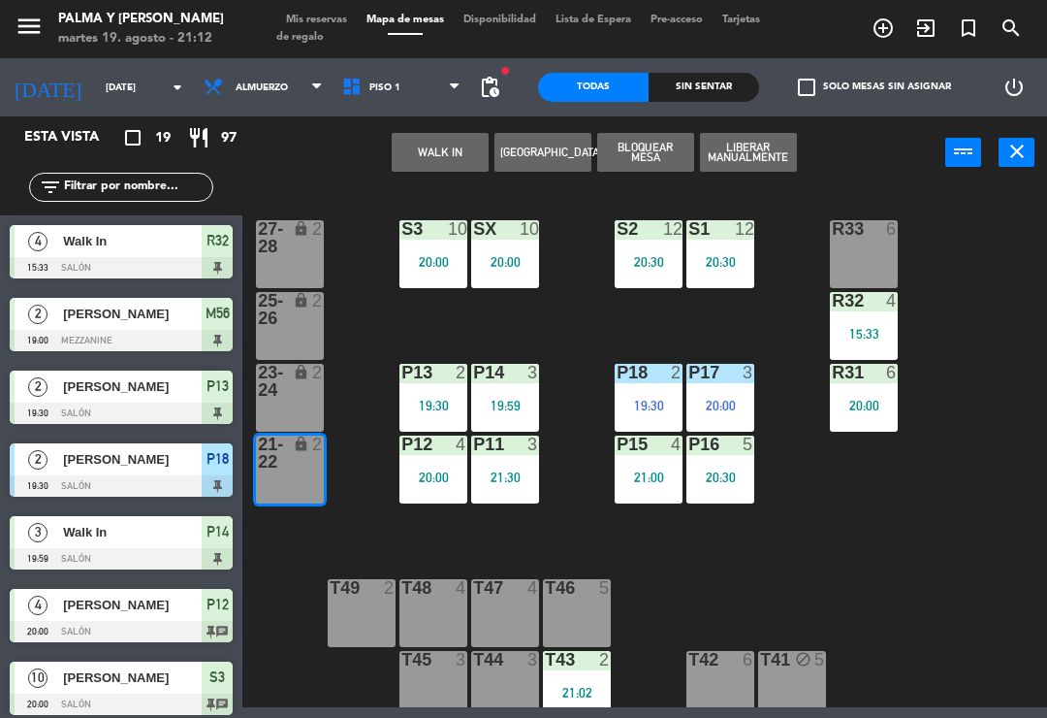
click at [453, 153] on button "WALK IN" at bounding box center [440, 152] width 97 height 39
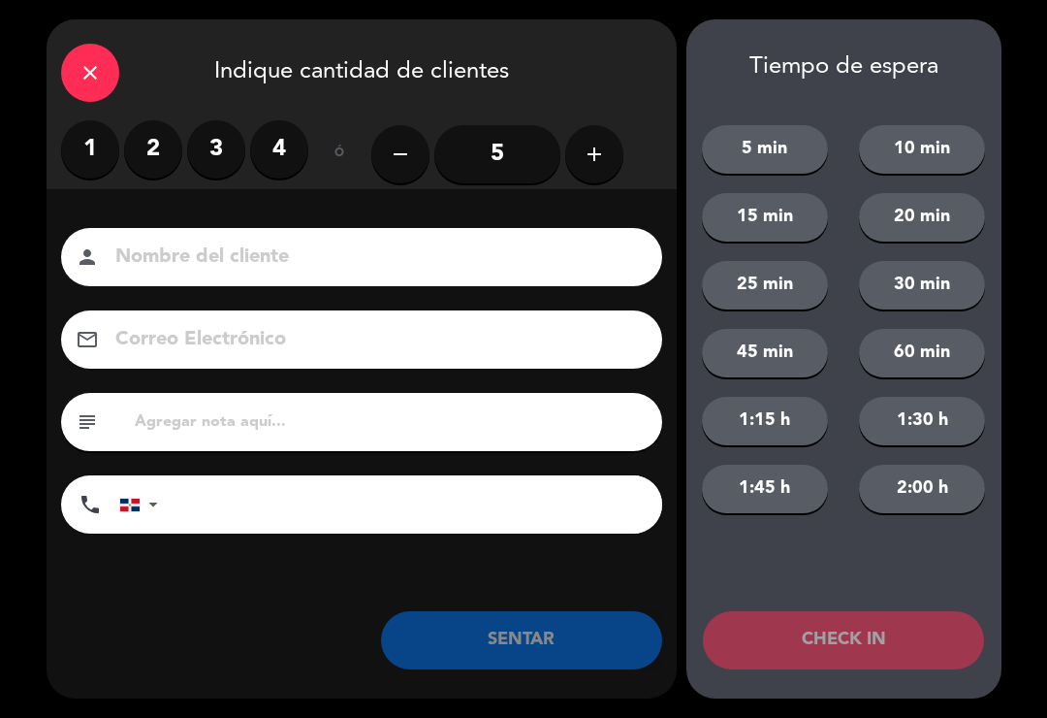
click at [152, 154] on label "2" at bounding box center [153, 149] width 58 height 58
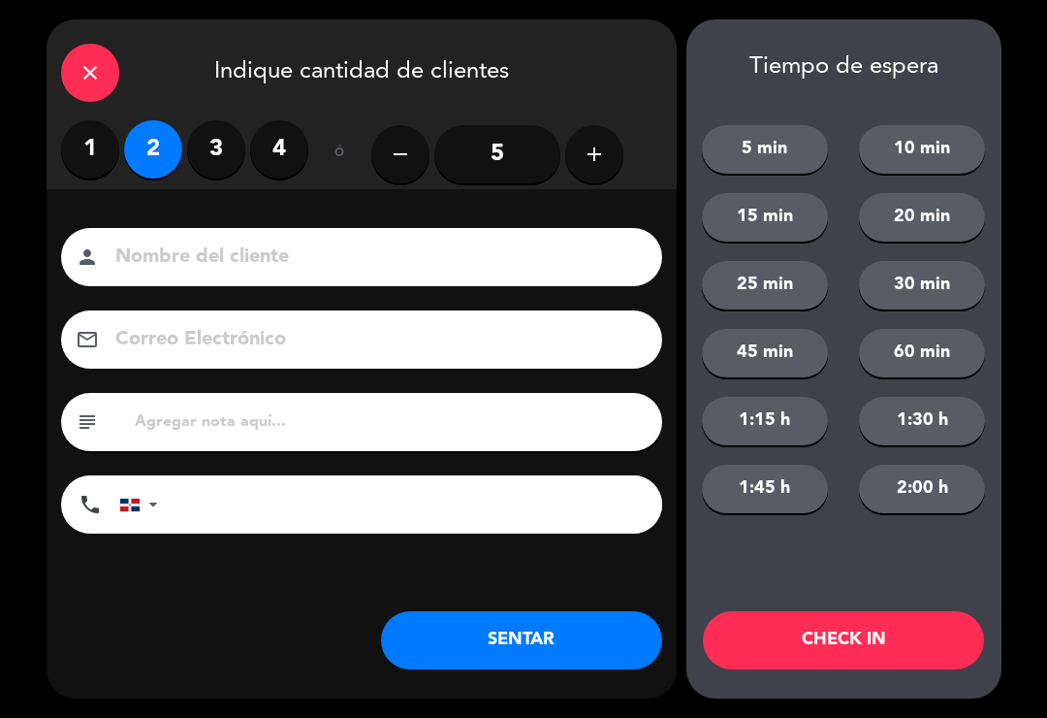
click at [546, 644] on button "SENTAR" at bounding box center [521, 640] width 281 height 58
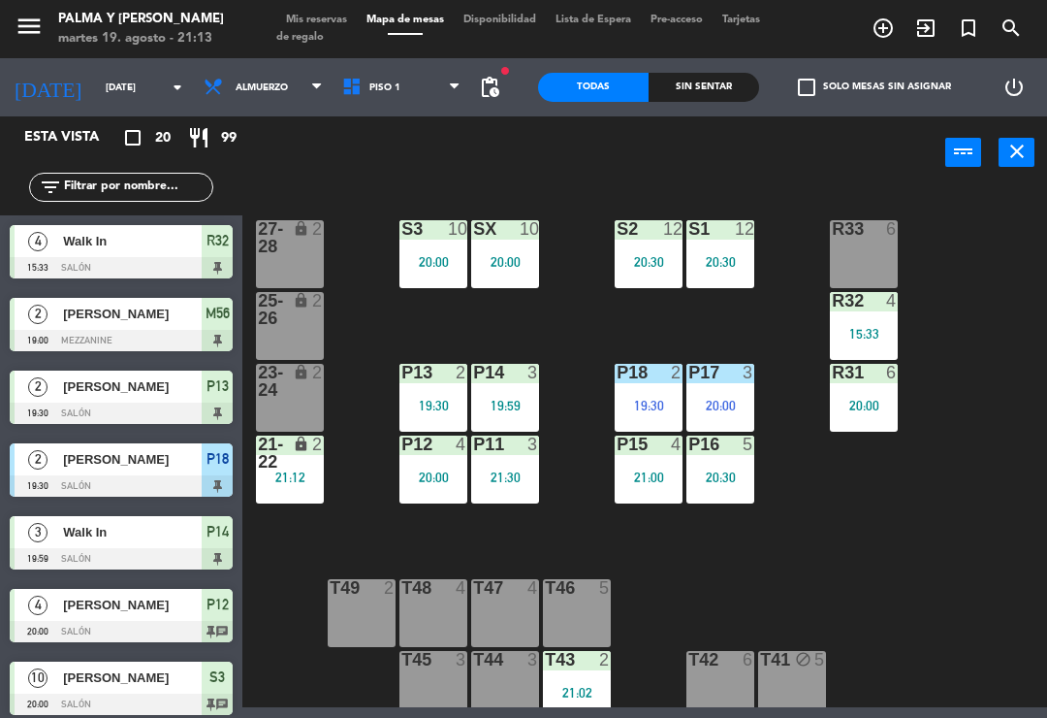
click at [875, 211] on div "R33 6 S1 12 20:30 S2 12 20:30 S3 10 20:00 SX 10 20:00 27-28 lock 2 R32 4 15:33 …" at bounding box center [650, 446] width 794 height 521
click at [878, 256] on div "R33 6" at bounding box center [864, 254] width 68 height 68
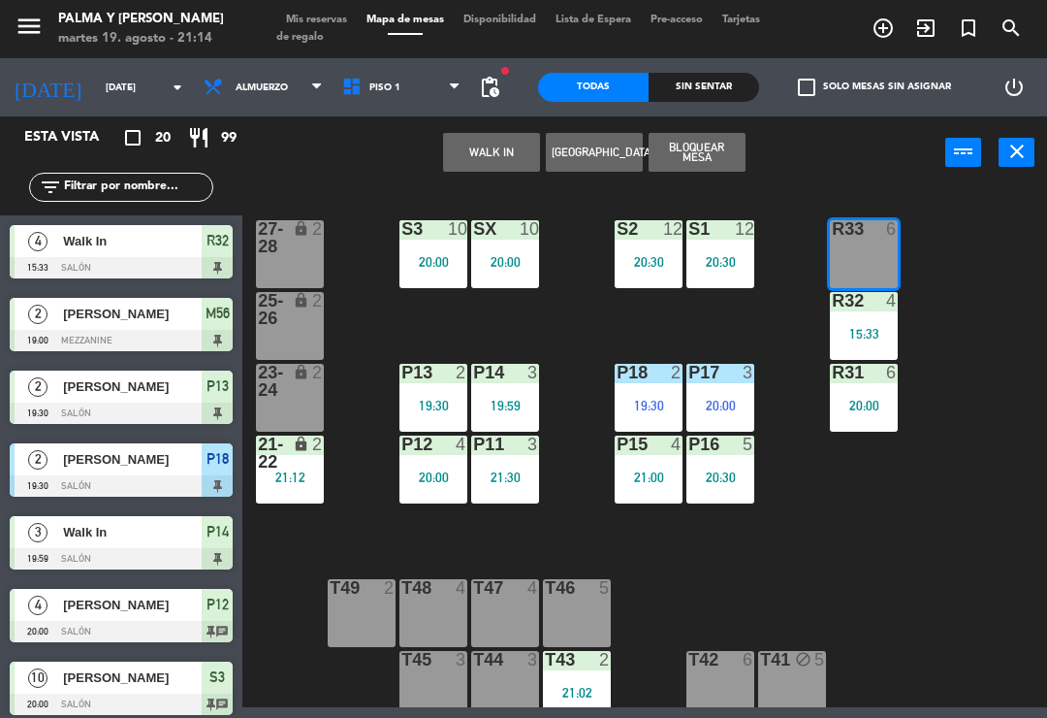
click at [873, 328] on div "15:33" at bounding box center [864, 334] width 68 height 14
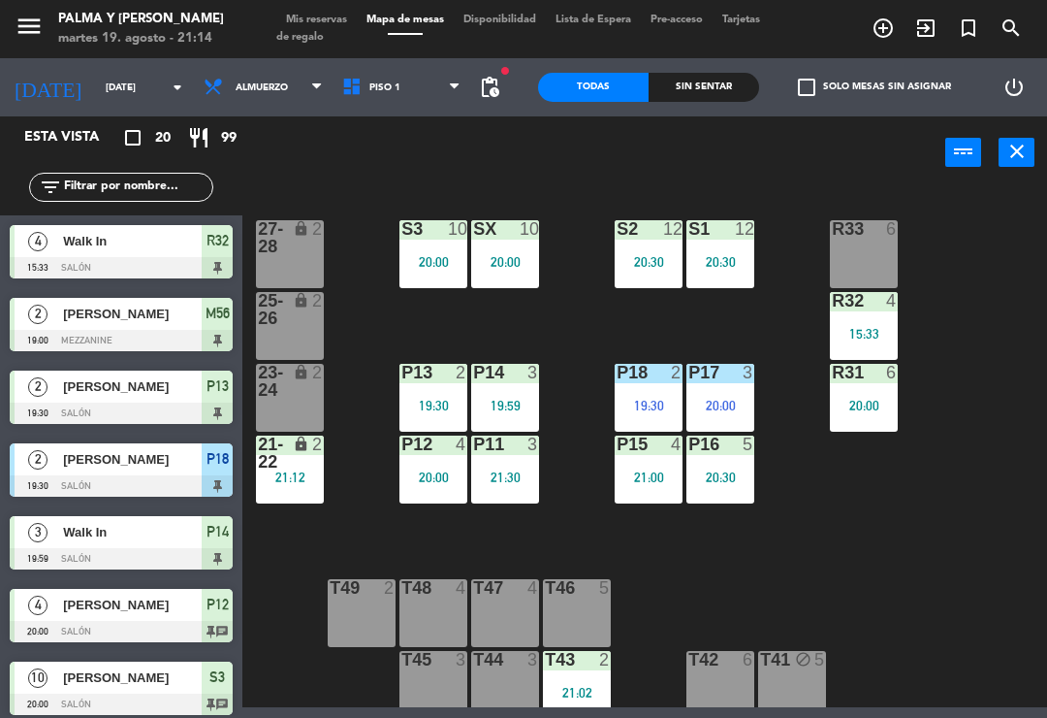
click at [980, 477] on div "R33 6 S1 12 20:30 S2 12 20:30 S3 10 20:00 SX 10 20:00 27-28 lock 2 R32 4 15:33 …" at bounding box center [650, 446] width 794 height 521
click at [864, 582] on div "R33 6 S1 12 20:30 S2 12 20:30 S3 10 20:00 SX 10 20:00 27-28 lock 2 R32 4 15:33 …" at bounding box center [650, 446] width 794 height 521
click at [874, 473] on div "R33 6 S1 12 20:30 S2 12 20:30 S3 10 20:00 SX 10 20:00 27-28 lock 2 R32 4 15:33 …" at bounding box center [650, 446] width 794 height 521
click at [417, 99] on span "Piso 1" at bounding box center [402, 87] width 139 height 43
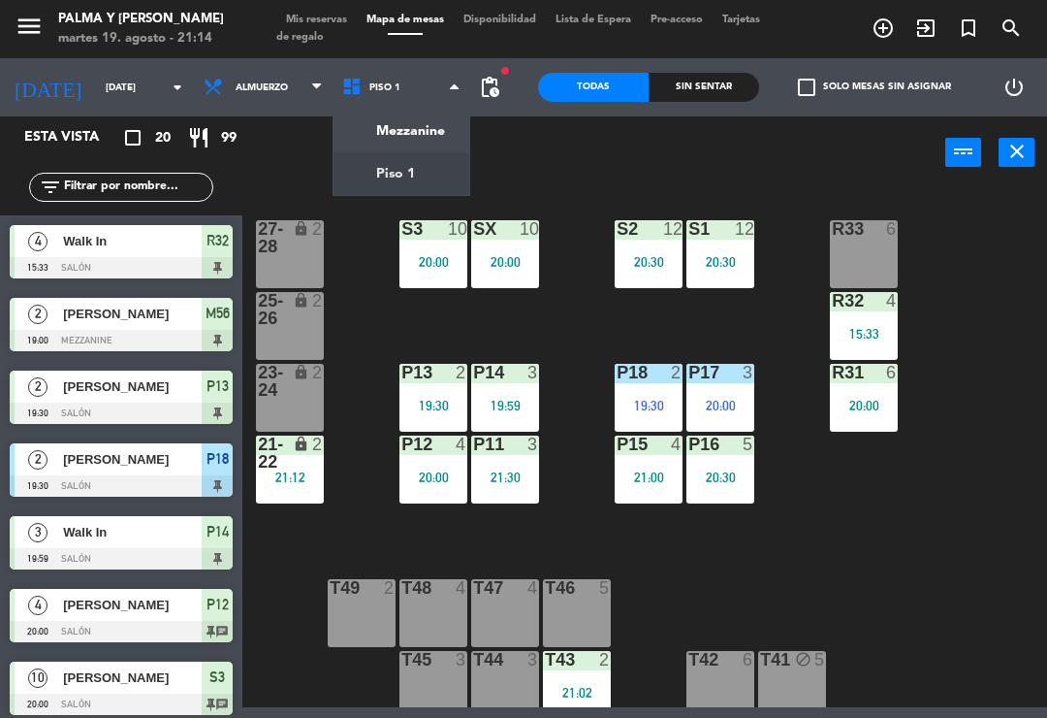
click at [437, 126] on ng-component "menu Palma y [PERSON_NAME][DATE] 19. agosto - 21:14 Mis reservas Mapa de mesas …" at bounding box center [523, 353] width 1047 height 707
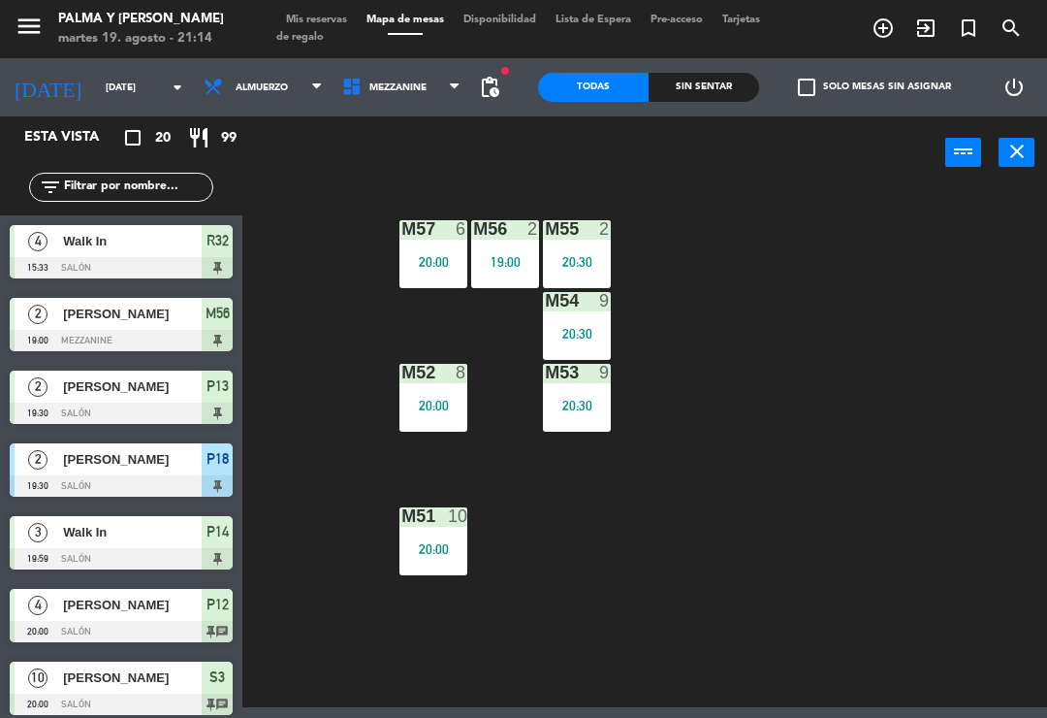
click at [758, 571] on div "M57 6 20:00 M56 2 19:00 M55 2 20:30 M54 9 20:30 M52 8 20:00 M53 9 20:30 M51 10 …" at bounding box center [650, 446] width 794 height 521
click at [908, 543] on div "M57 6 20:00 M56 2 19:00 M55 2 20:30 M54 9 20:30 M52 8 20:00 M53 9 20:30 M51 10 …" at bounding box center [650, 446] width 794 height 521
click at [975, 368] on div "M57 6 20:00 M56 2 19:00 M55 2 20:30 M54 9 20:30 M52 8 20:00 M53 9 20:30 M51 10 …" at bounding box center [650, 446] width 794 height 521
click at [413, 80] on span "Mezzanine" at bounding box center [402, 87] width 139 height 43
click at [965, 551] on div "M57 6 20:00 M56 2 19:00 M55 2 20:30 M54 9 20:30 M52 8 20:00 M53 9 20:30 M51 10 …" at bounding box center [650, 446] width 794 height 521
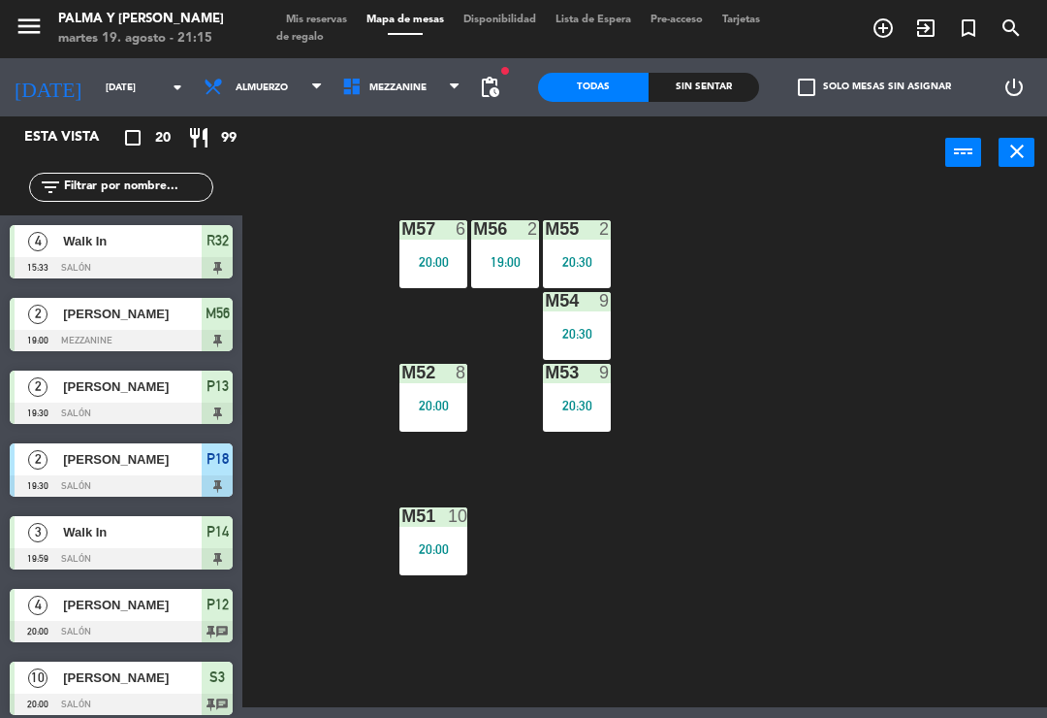
click at [401, 82] on span "Mezzanine" at bounding box center [397, 87] width 57 height 11
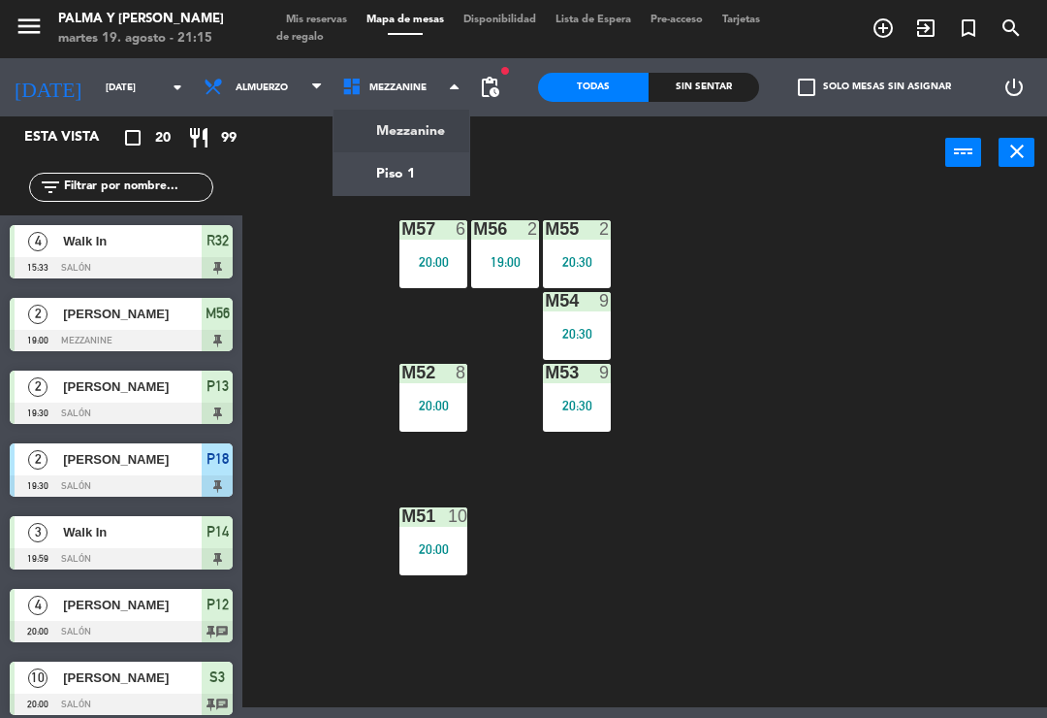
click at [422, 168] on ng-component "menu Palma y [PERSON_NAME][DATE] 19. agosto - 21:15 Mis reservas Mapa de mesas …" at bounding box center [523, 353] width 1047 height 707
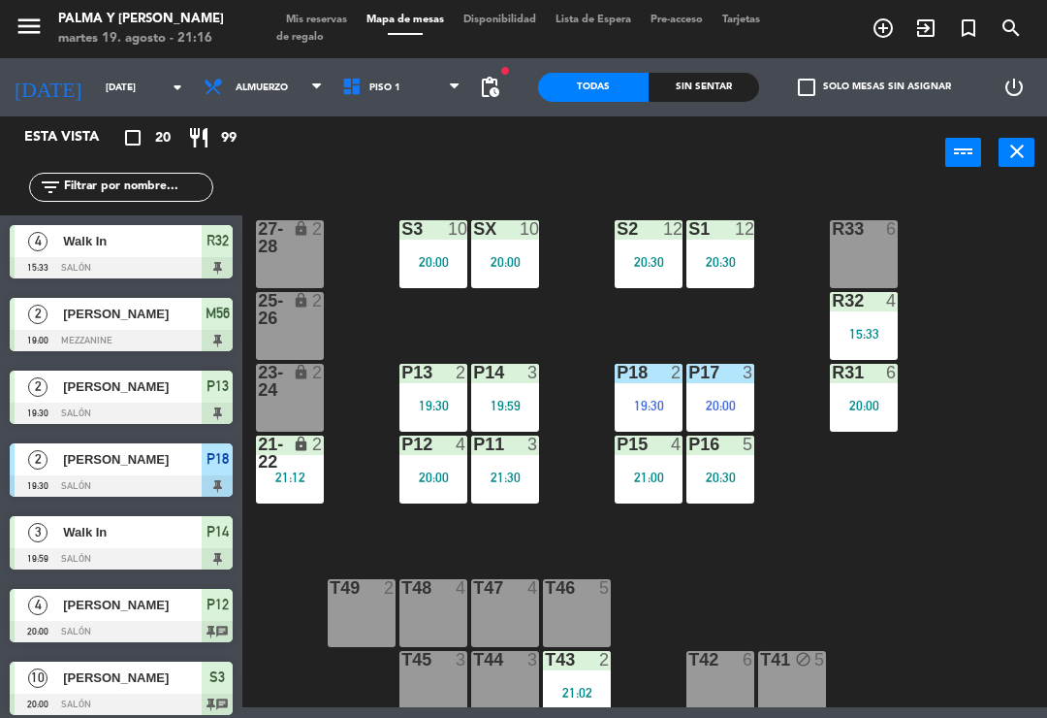
click at [447, 387] on div "P13 2 19:30" at bounding box center [433, 398] width 68 height 68
click at [992, 499] on div "R33 6 S1 12 20:30 S2 12 20:30 S3 10 20:00 SX 10 20:00 27-28 lock 2 R32 4 15:33 …" at bounding box center [650, 446] width 794 height 521
click at [998, 548] on div "R33 6 S1 12 20:30 S2 12 20:30 S3 10 20:00 SX 10 20:00 27-28 lock 2 R32 4 15:33 …" at bounding box center [650, 446] width 794 height 521
click at [452, 387] on div "P13 2 19:30" at bounding box center [433, 398] width 68 height 68
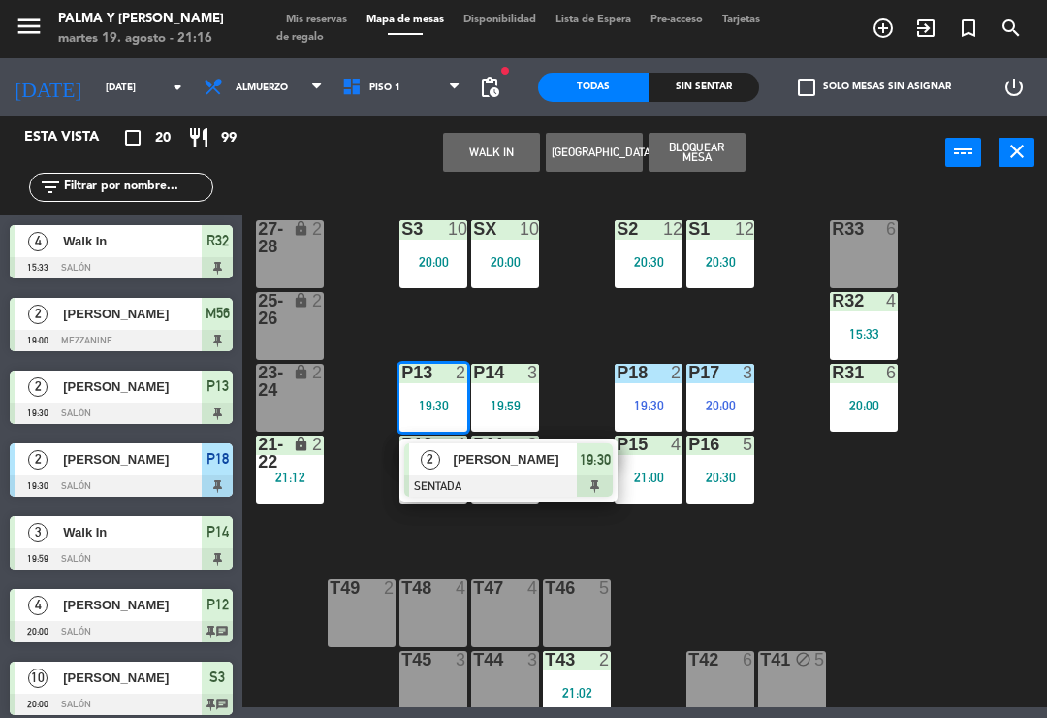
click at [563, 459] on span "[PERSON_NAME]" at bounding box center [516, 459] width 124 height 20
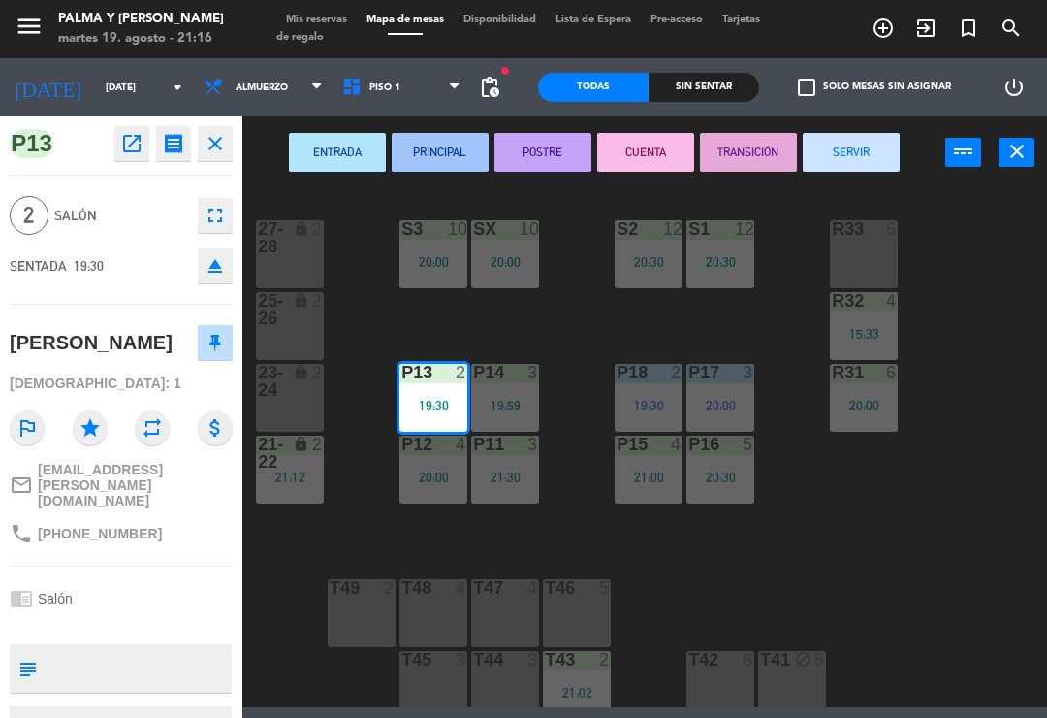
click at [854, 151] on button "SERVIR" at bounding box center [851, 152] width 97 height 39
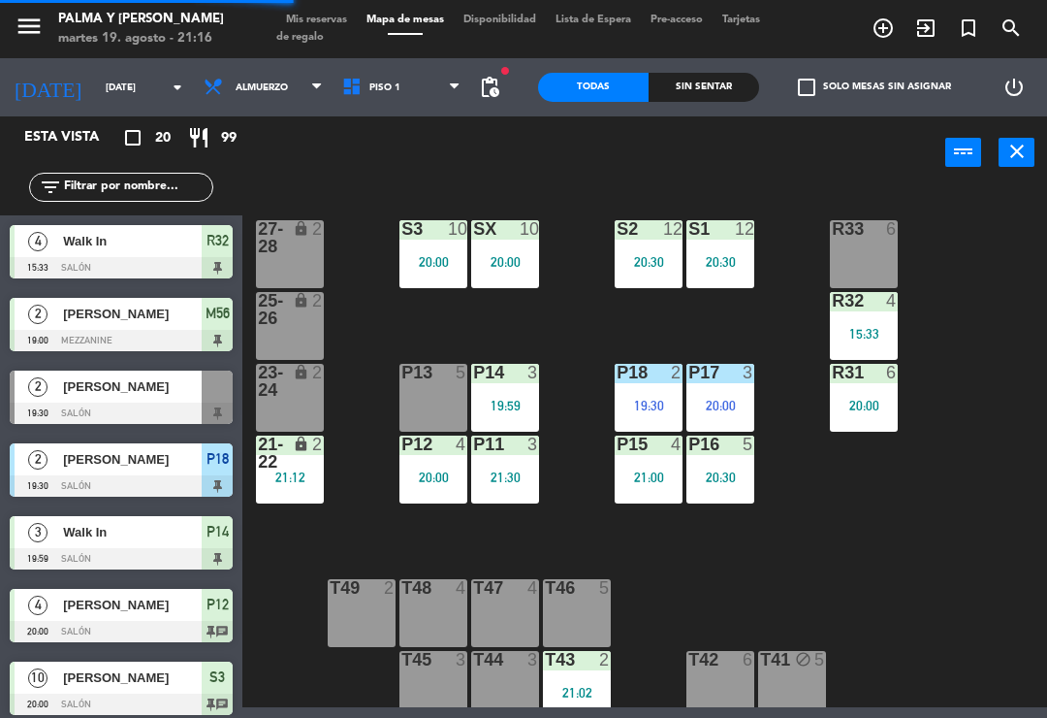
click at [313, 463] on div "2" at bounding box center [322, 452] width 32 height 35
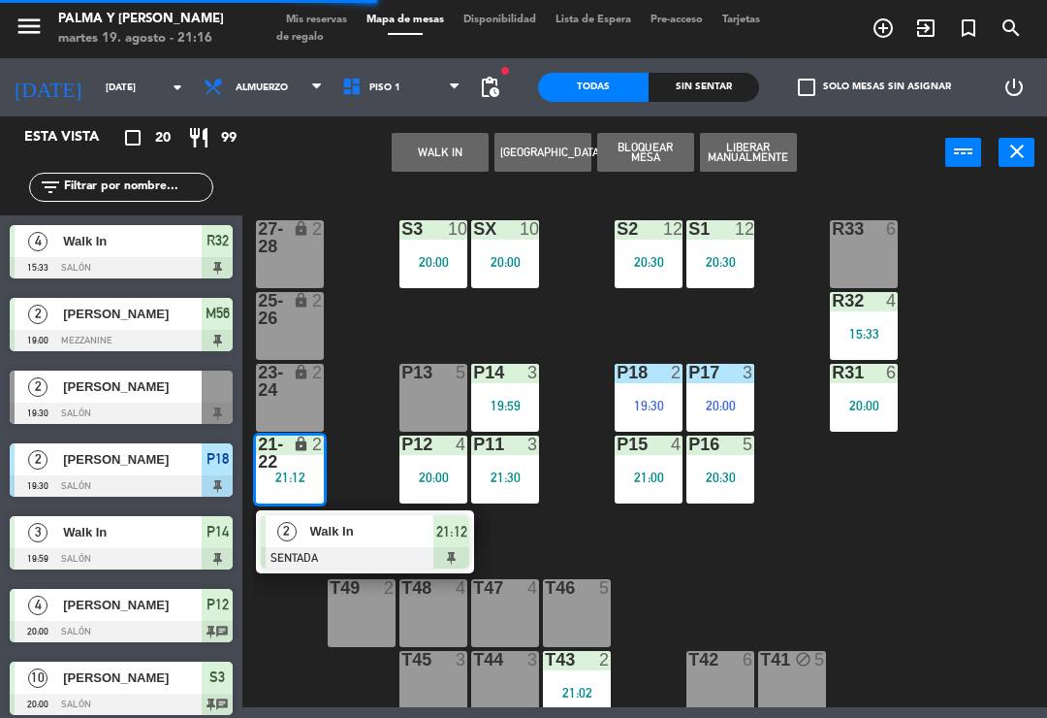
click at [382, 548] on div at bounding box center [365, 557] width 208 height 21
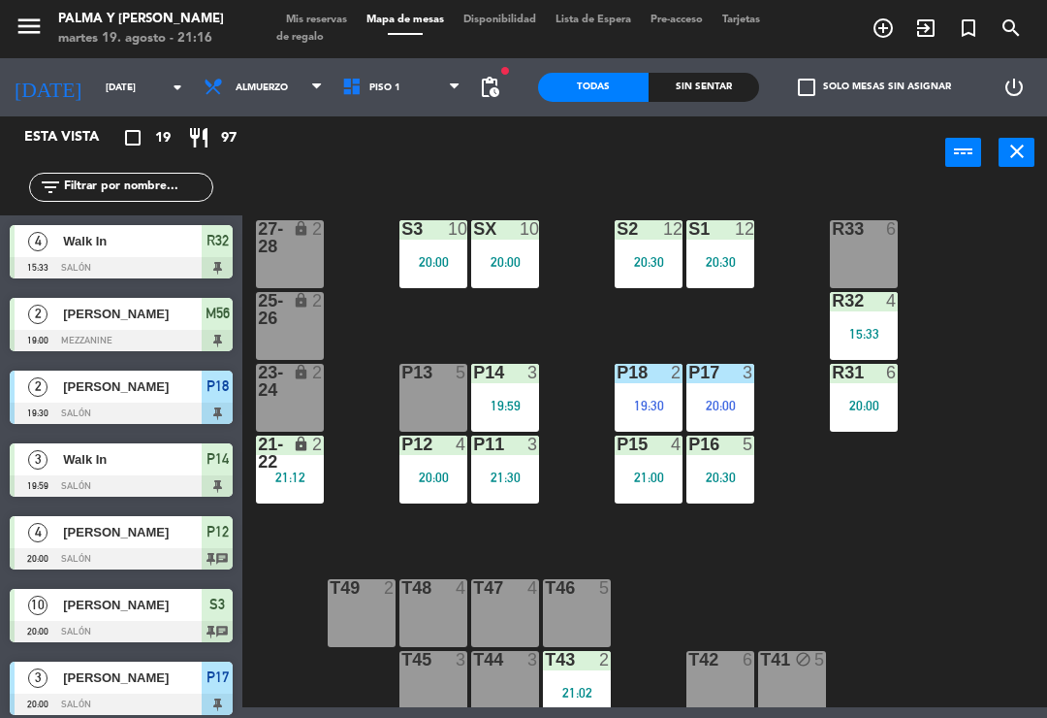
scroll to position [346, 0]
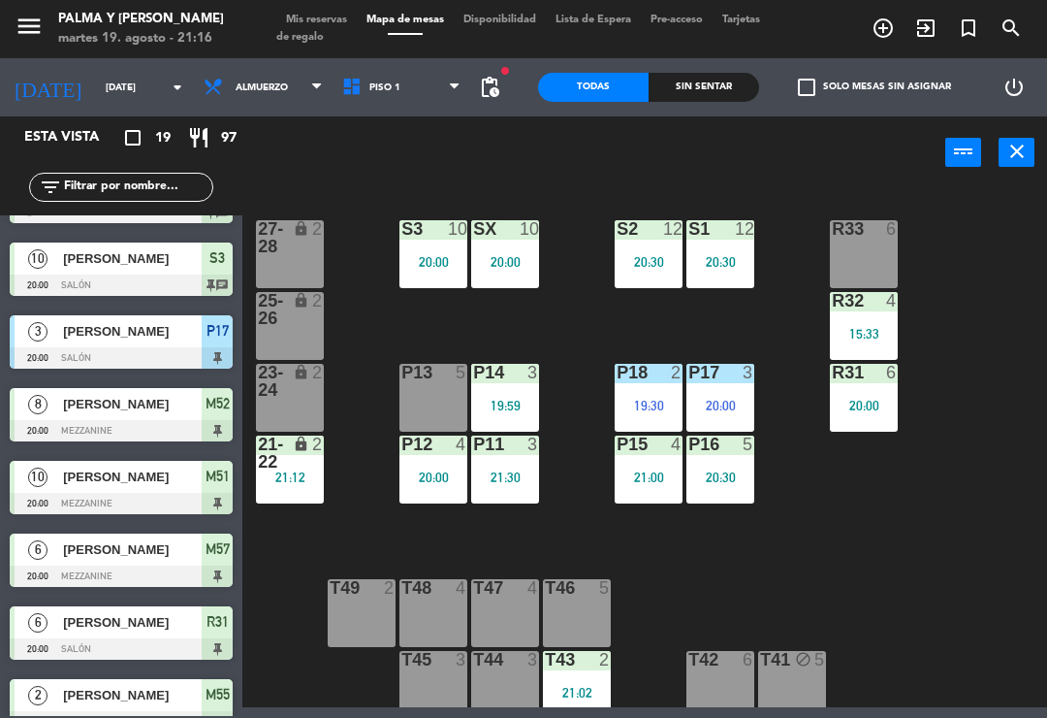
click at [286, 466] on div "lock" at bounding box center [290, 452] width 32 height 35
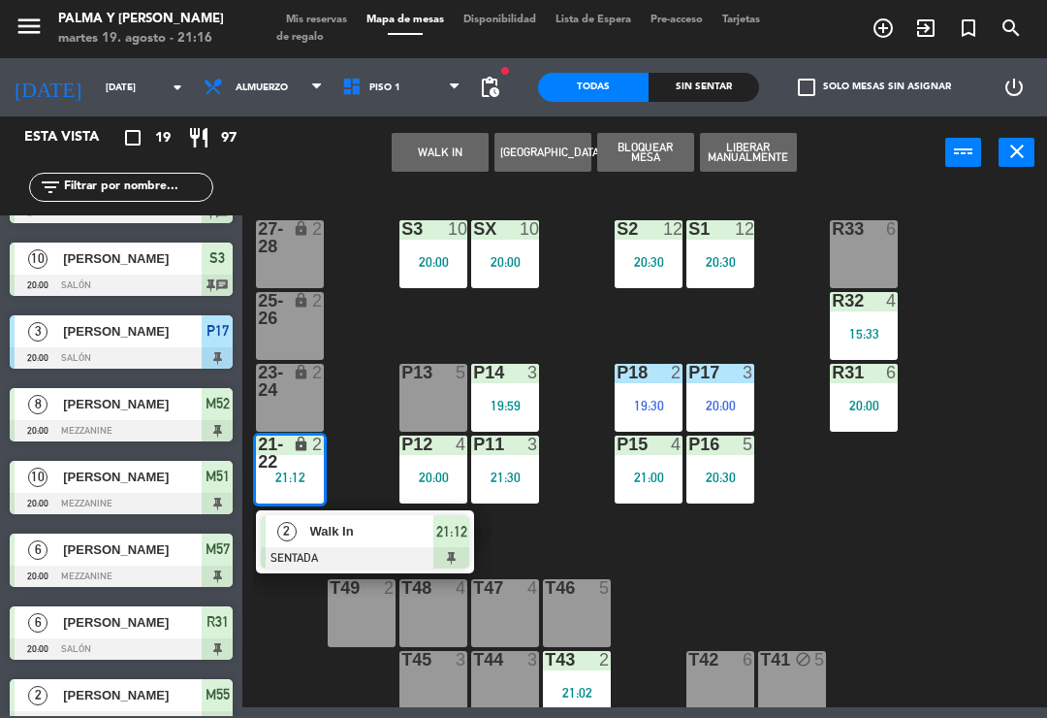
click at [391, 541] on span "Walk In" at bounding box center [372, 531] width 124 height 20
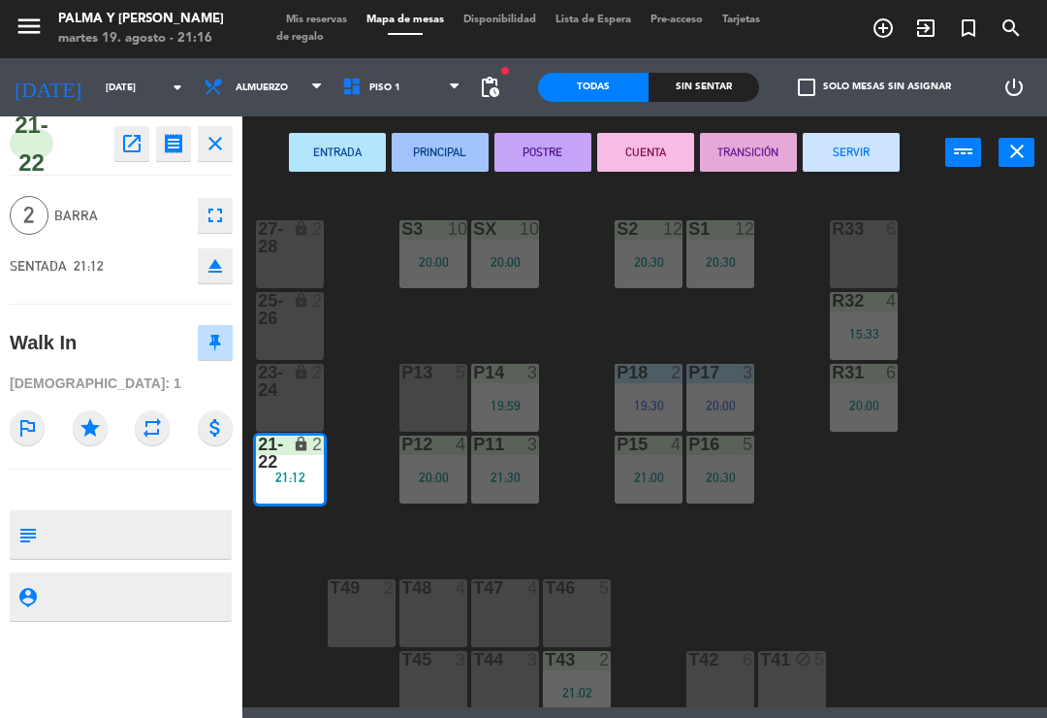
click at [444, 392] on div "P13 5" at bounding box center [433, 398] width 68 height 68
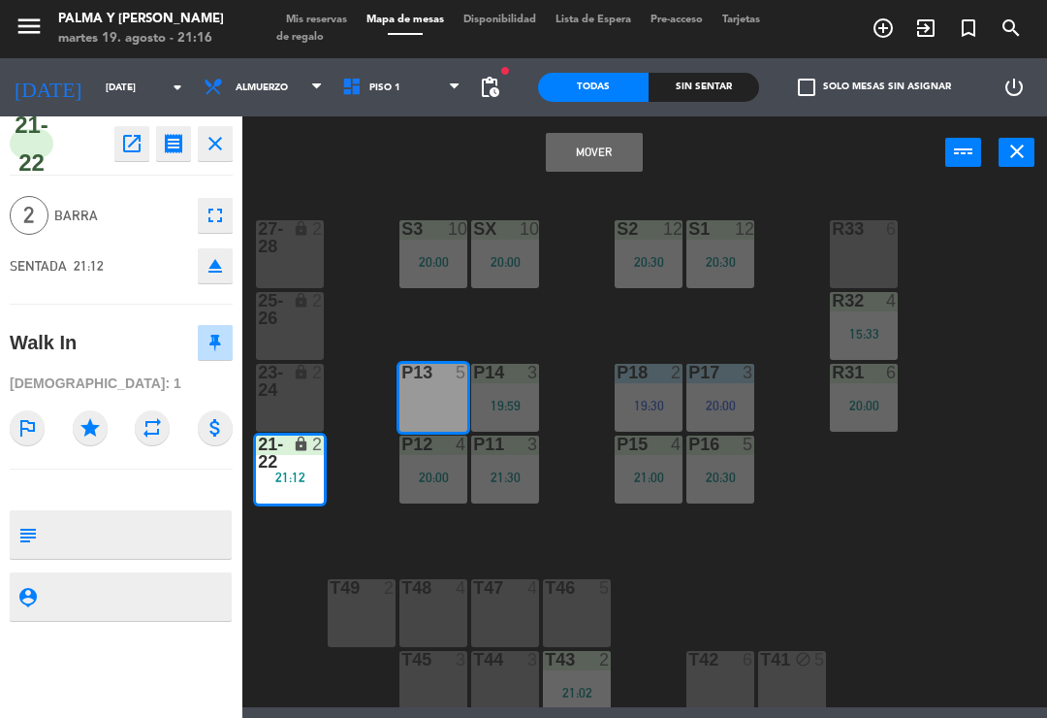
click at [619, 159] on button "Mover" at bounding box center [594, 152] width 97 height 39
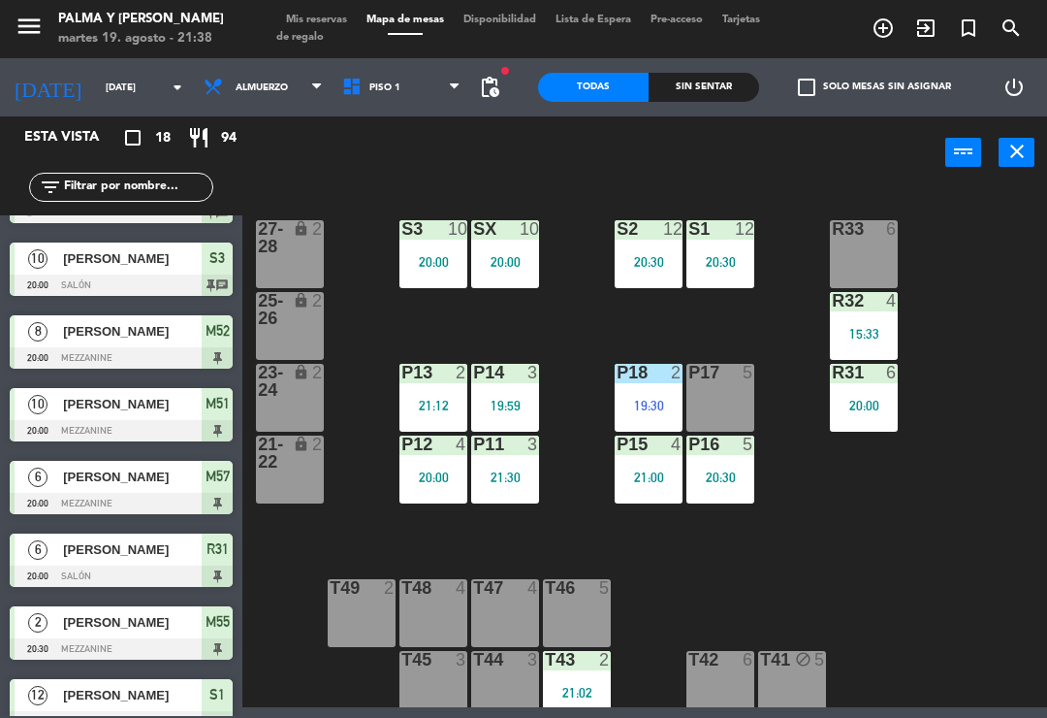
click at [880, 542] on div "R33 6 S1 12 20:30 S2 12 20:30 S3 10 20:00 SX 10 20:00 27-28 lock 2 R32 4 15:33 …" at bounding box center [650, 446] width 794 height 521
click at [647, 385] on div "P18 2 19:30" at bounding box center [649, 398] width 68 height 68
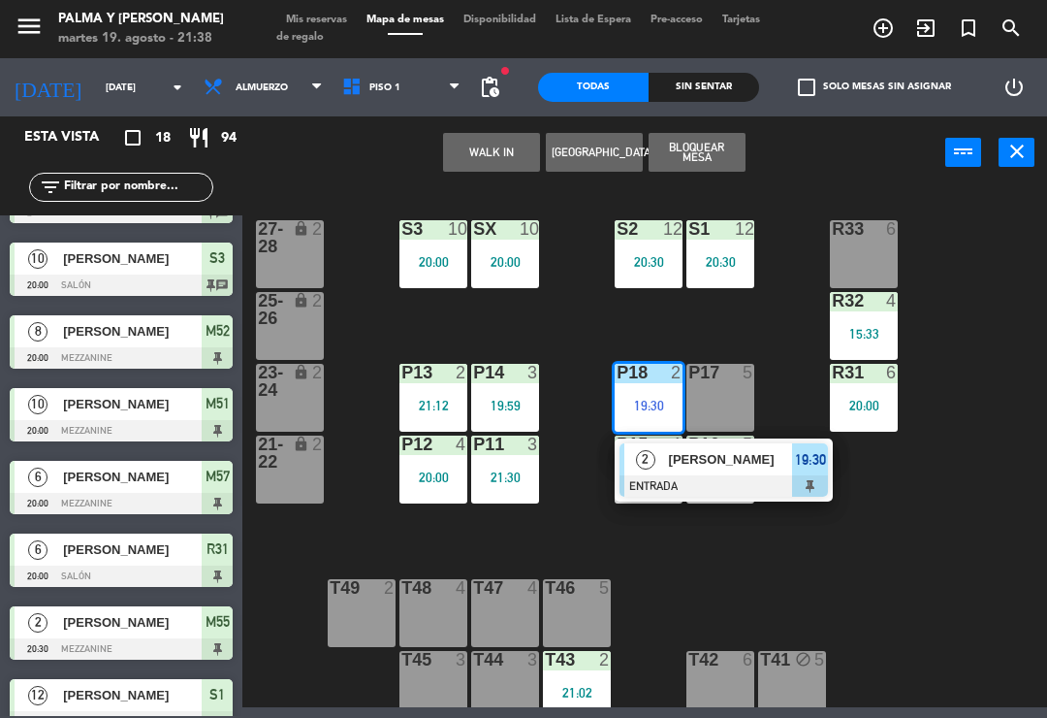
click at [695, 467] on span "[PERSON_NAME]" at bounding box center [731, 459] width 124 height 20
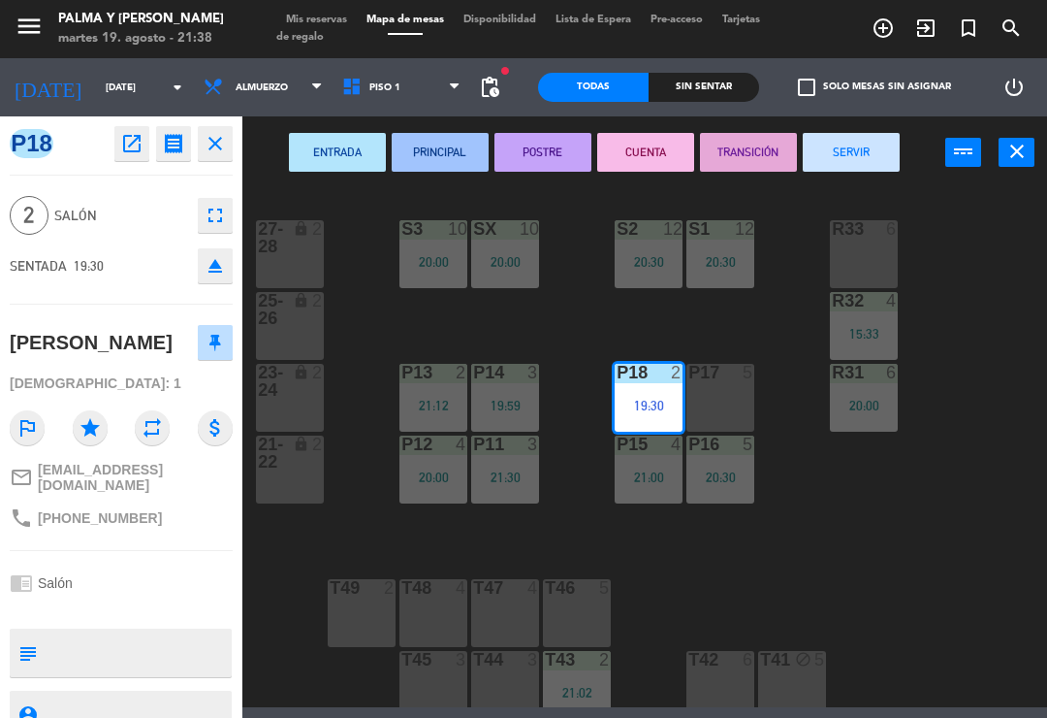
click at [841, 169] on button "SERVIR" at bounding box center [851, 152] width 97 height 39
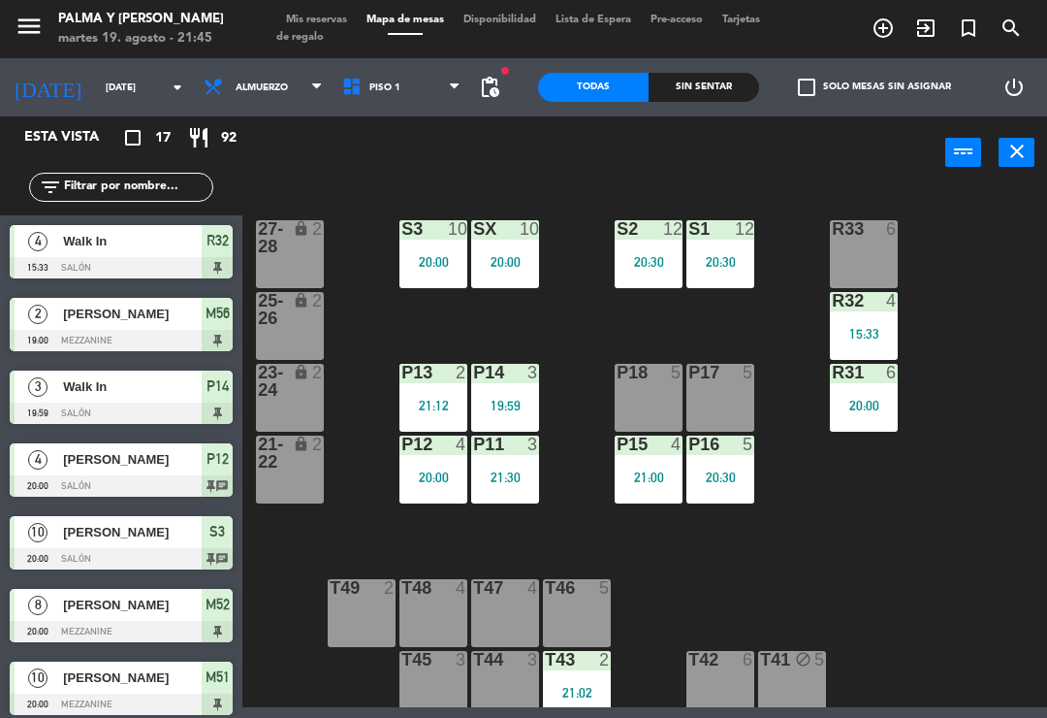
click at [365, 66] on span "Piso 1" at bounding box center [402, 87] width 139 height 43
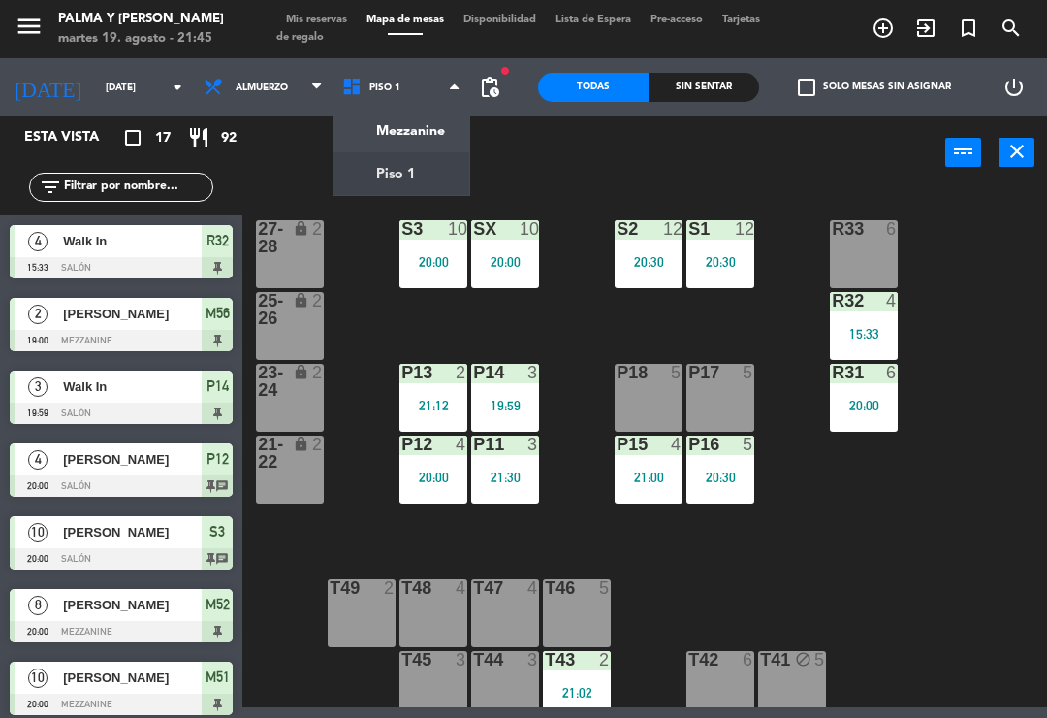
click at [407, 112] on div "Mezzanine Piso 1 Piso 1 Mezzanine Piso 1" at bounding box center [402, 87] width 139 height 58
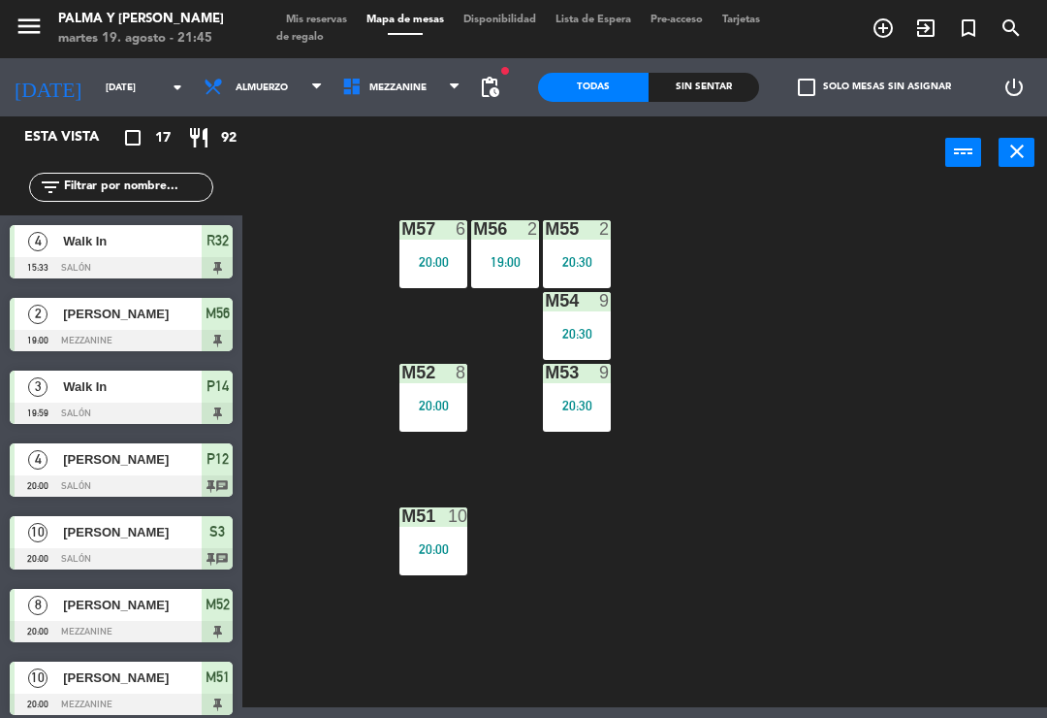
click at [415, 82] on span "Mezzanine" at bounding box center [402, 87] width 139 height 43
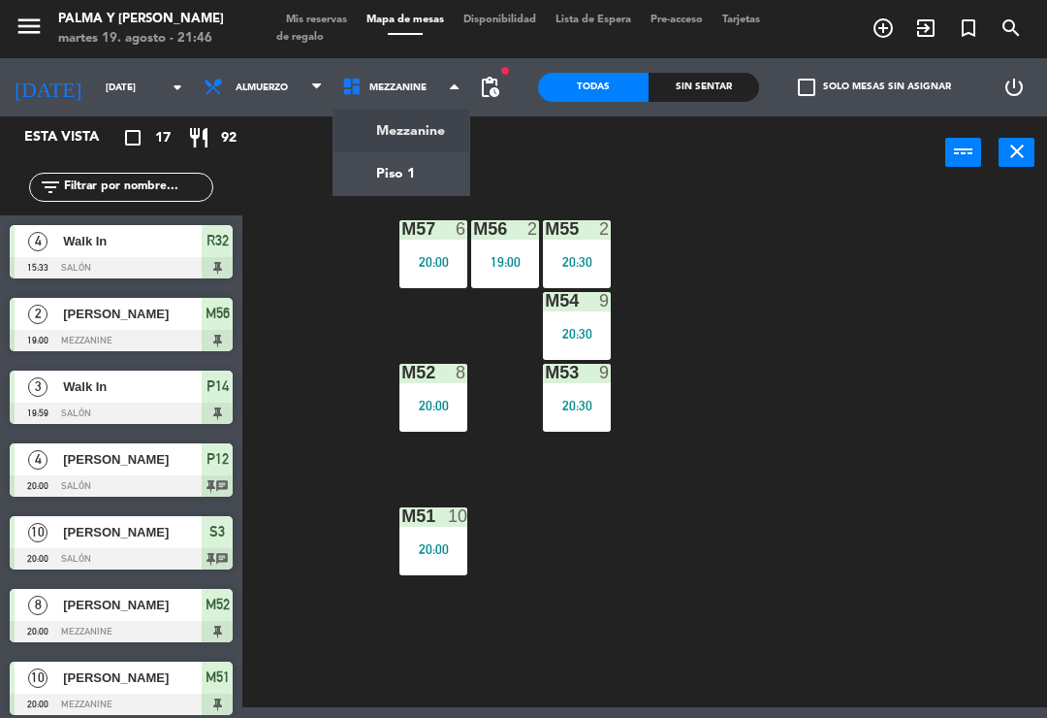
click at [401, 177] on ng-component "menu Palma y [PERSON_NAME][DATE] 19. agosto - 21:46 Mis reservas Mapa de mesas …" at bounding box center [523, 353] width 1047 height 707
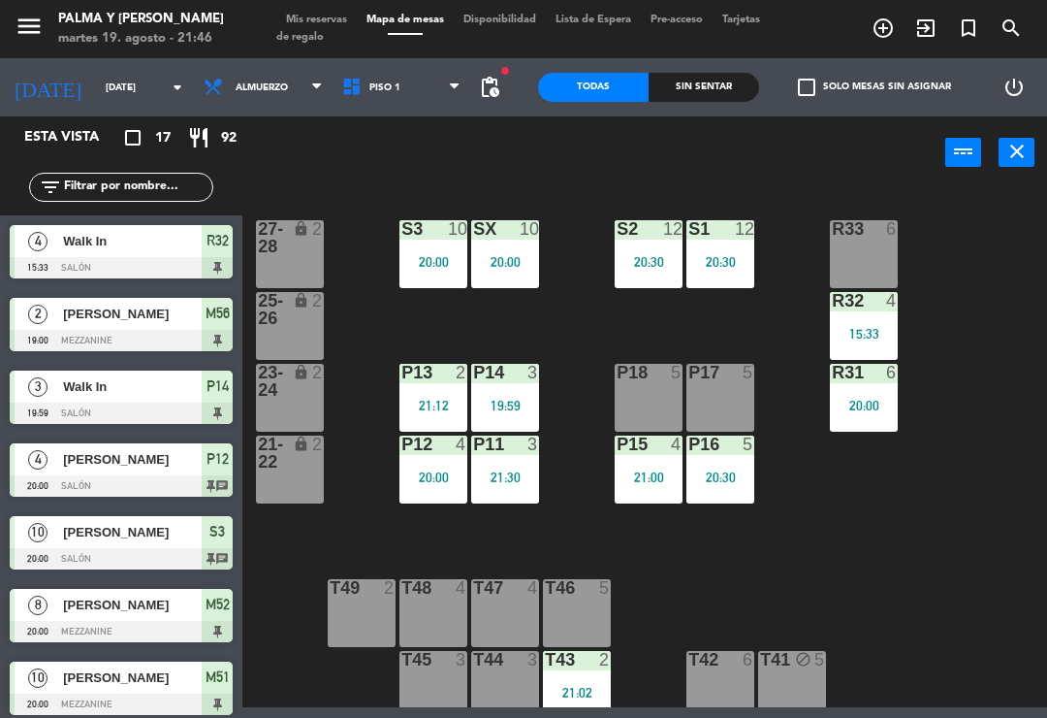
click at [877, 335] on div "15:33" at bounding box center [864, 334] width 68 height 14
click at [895, 528] on div "R33 6 S1 12 20:30 S2 12 20:30 S3 10 20:00 SX 10 20:00 27-28 lock 2 R32 4 15:33 …" at bounding box center [650, 446] width 794 height 521
click at [719, 418] on div "P17 5" at bounding box center [721, 398] width 68 height 68
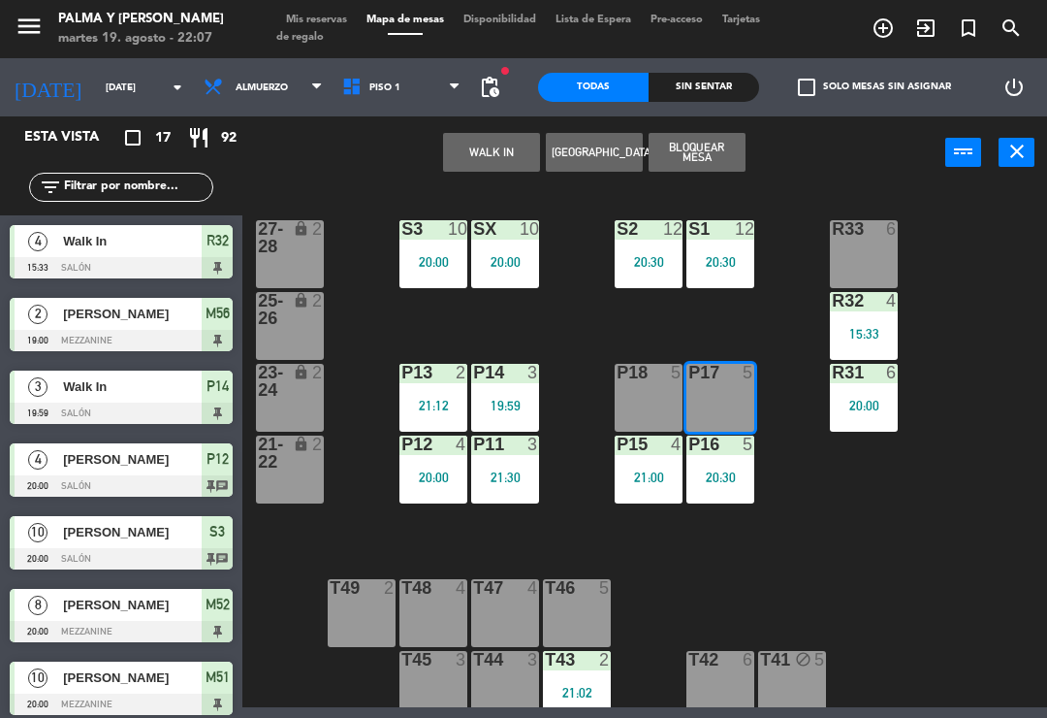
click at [487, 137] on button "WALK IN" at bounding box center [491, 152] width 97 height 39
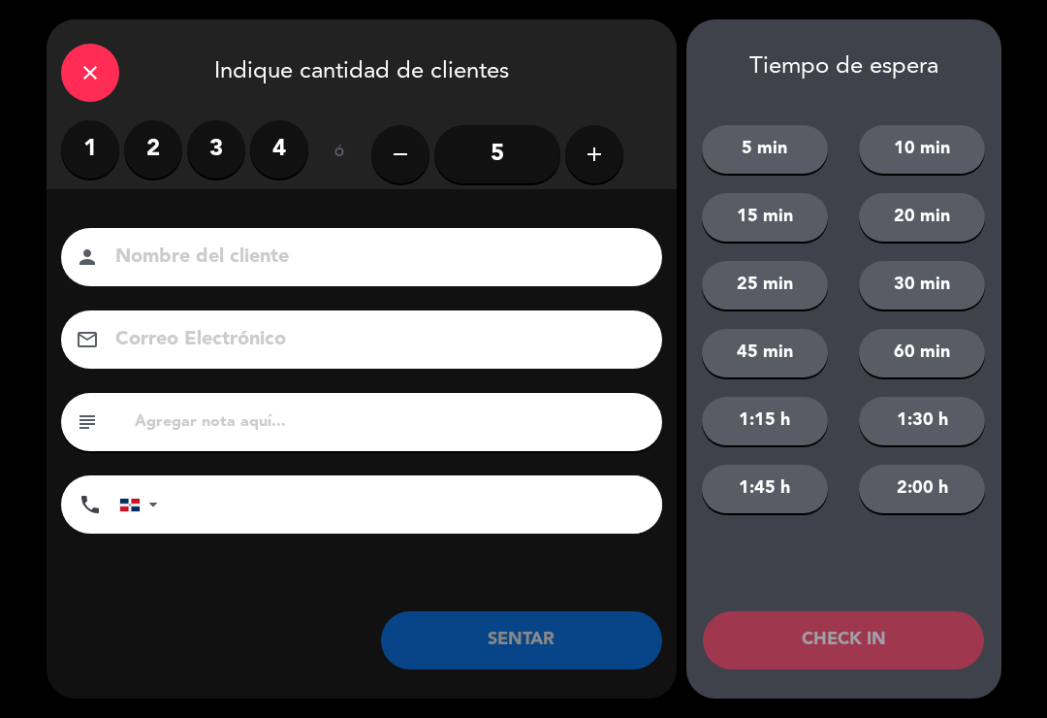
click at [174, 140] on label "2" at bounding box center [153, 149] width 58 height 58
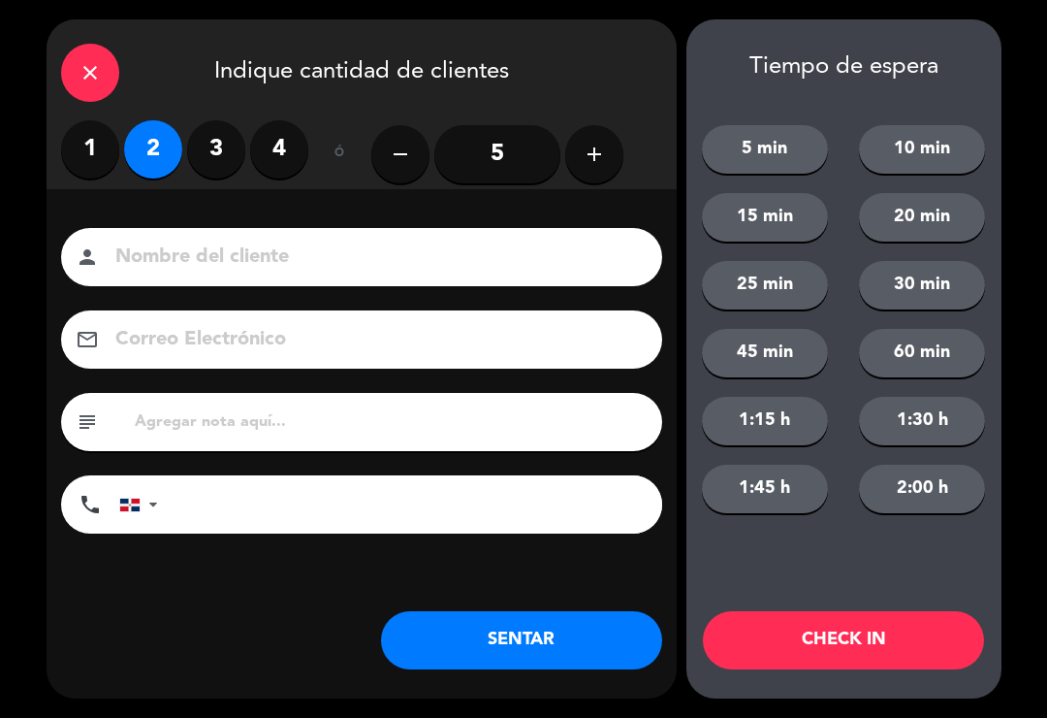
click at [546, 645] on button "SENTAR" at bounding box center [521, 640] width 281 height 58
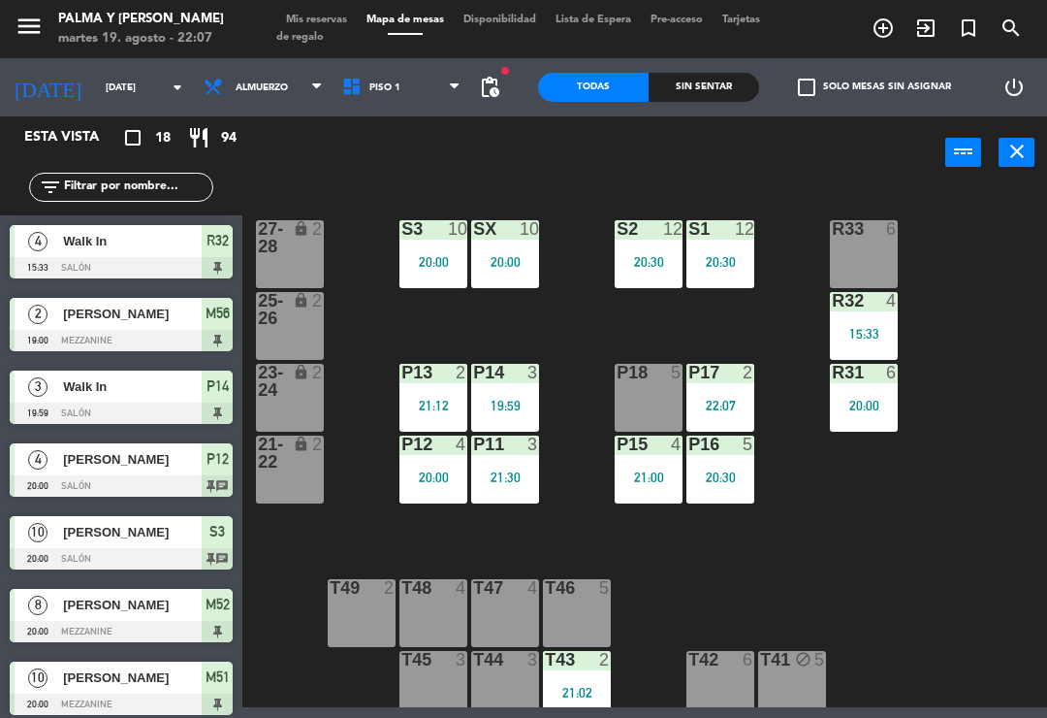
click at [886, 303] on div "4" at bounding box center [892, 300] width 12 height 17
click at [1006, 541] on div "R33 6 S1 12 20:30 S2 12 20:30 S3 10 20:00 SX 10 20:00 27-28 lock 2 R32 4 15:33 …" at bounding box center [650, 446] width 794 height 521
click at [713, 463] on div "P16 5 20:30" at bounding box center [721, 469] width 68 height 68
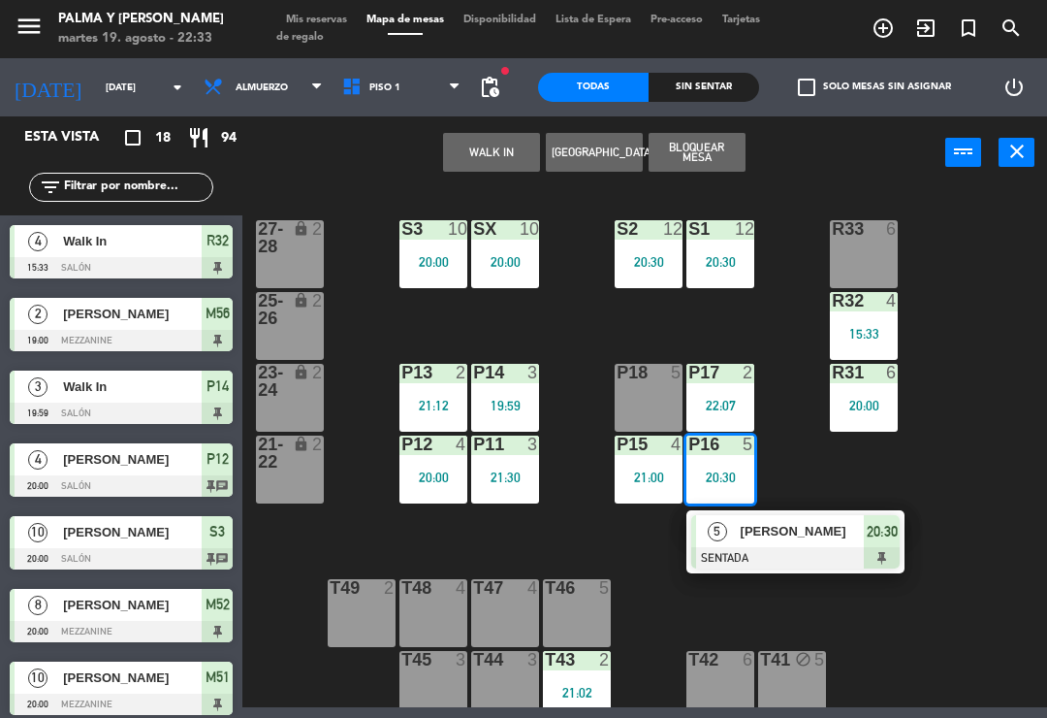
click at [748, 540] on span "[PERSON_NAME]" at bounding box center [803, 531] width 124 height 20
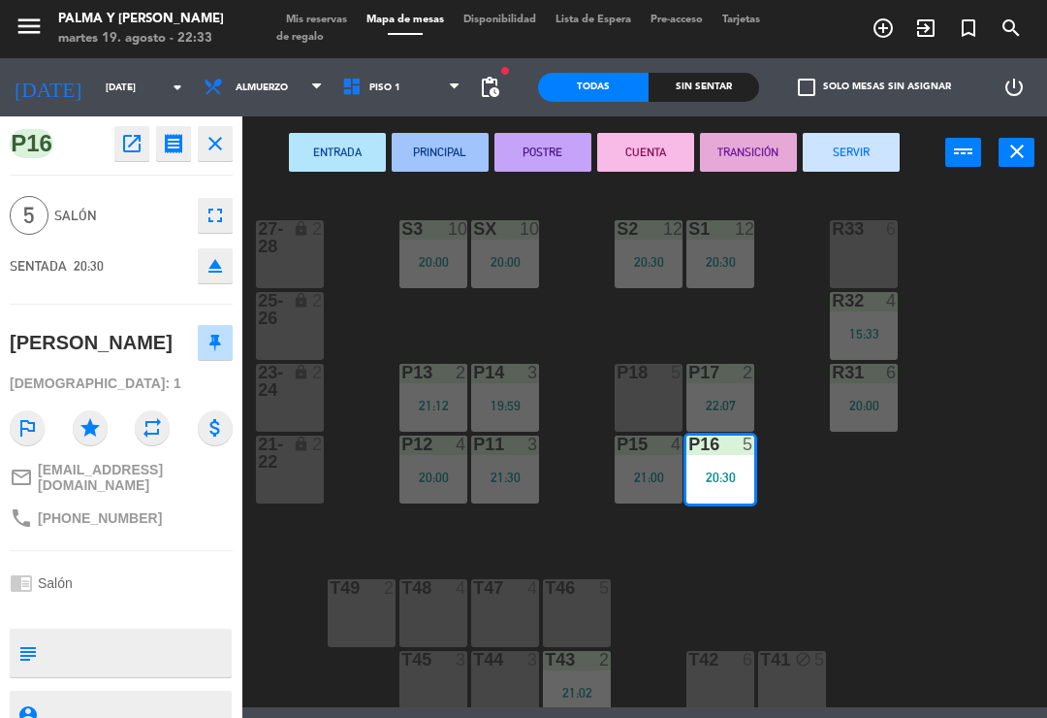
click at [865, 127] on div "ENTRADA PRINCIPAL POSTRE CUENTA TRANSICIÓN SERVIR power_input close" at bounding box center [593, 153] width 703 height 74
click at [847, 159] on button "SERVIR" at bounding box center [851, 152] width 97 height 39
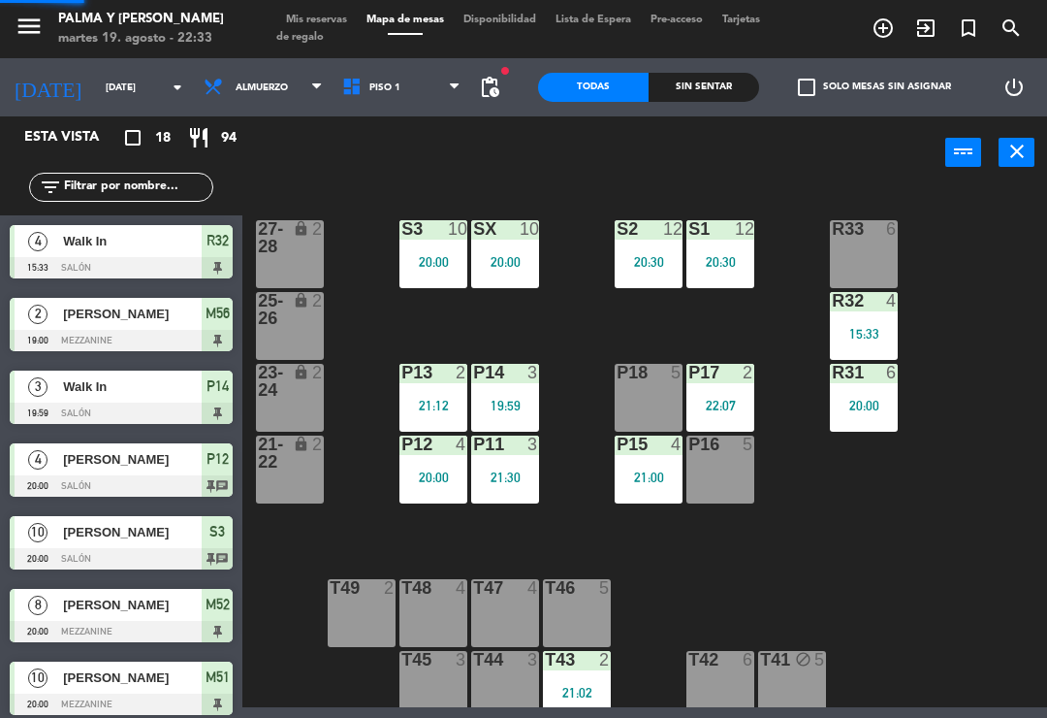
scroll to position [0, 0]
click at [1015, 519] on div "R33 6 S1 12 20:30 S2 12 20:30 S3 10 20:00 SX 10 20:00 27-28 lock 2 R32 4 15:33 …" at bounding box center [650, 446] width 794 height 521
click at [884, 319] on div "R32 4 15:33" at bounding box center [864, 326] width 68 height 68
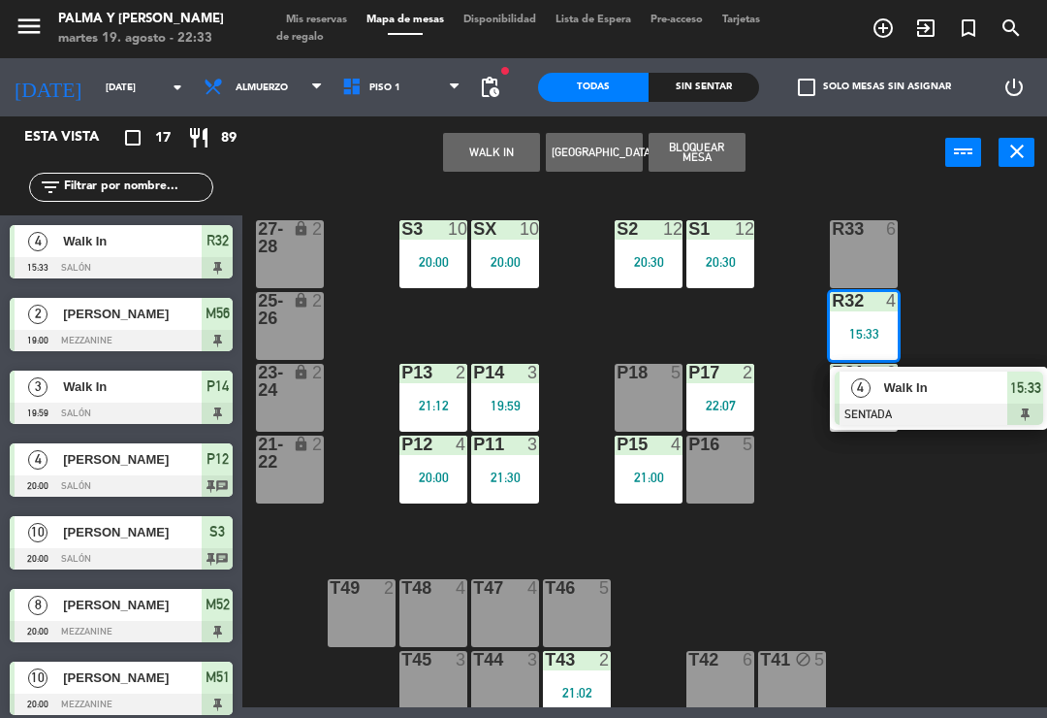
click at [926, 389] on span "Walk In" at bounding box center [946, 387] width 124 height 20
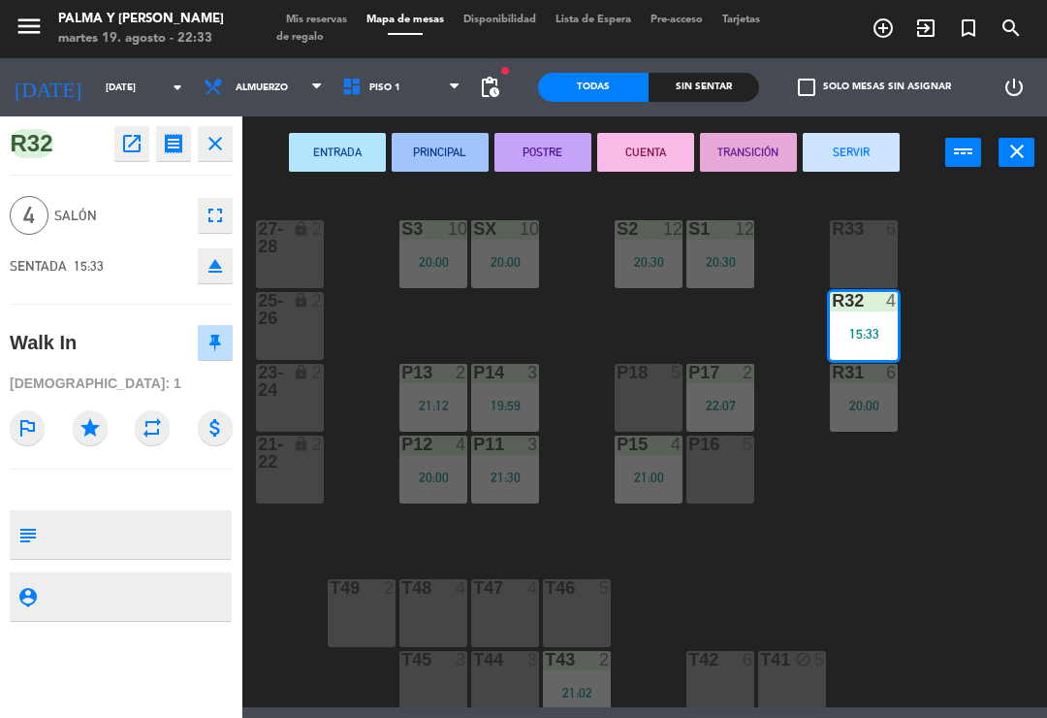
click at [865, 160] on button "SERVIR" at bounding box center [851, 152] width 97 height 39
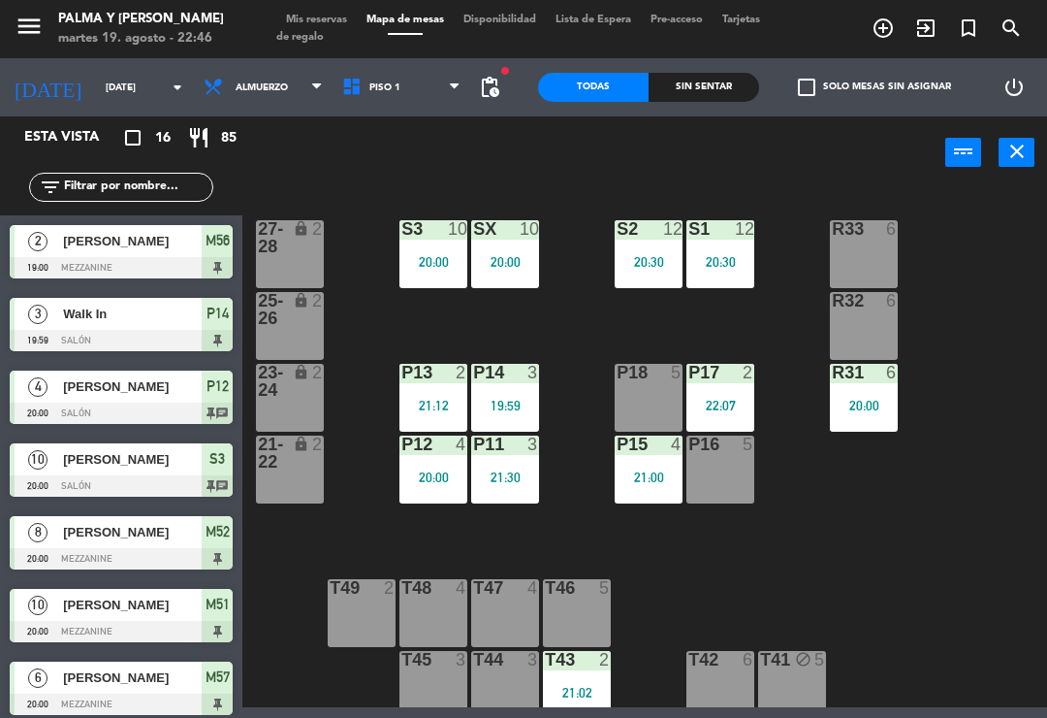
click at [112, 101] on input "[DATE]" at bounding box center [162, 88] width 133 height 30
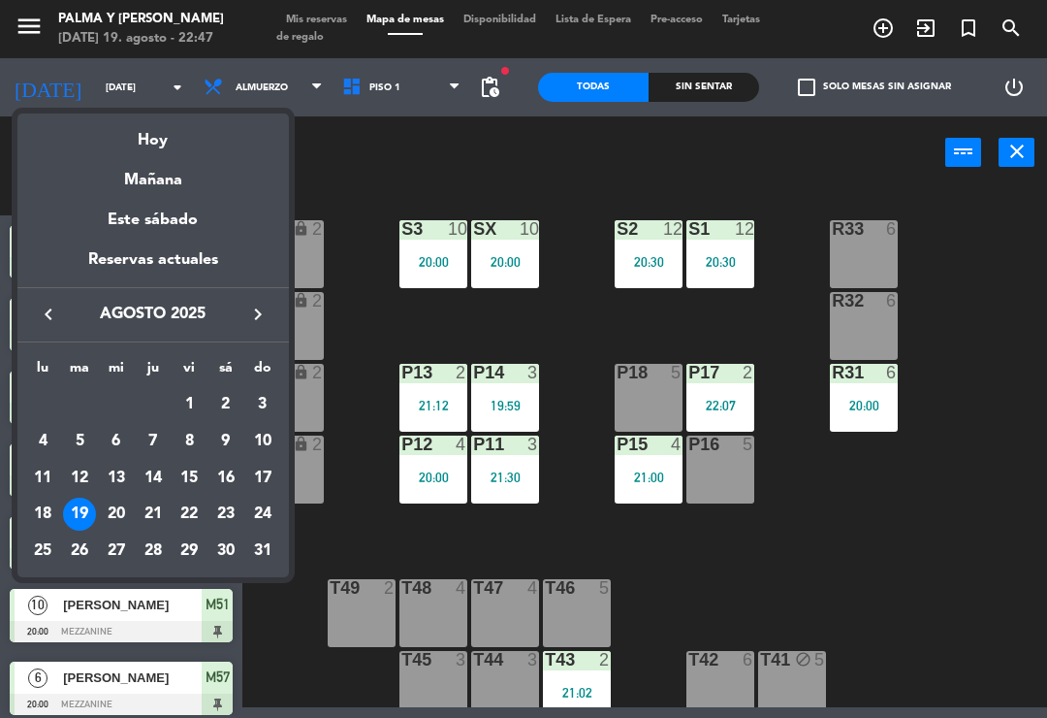
click at [173, 176] on div "Mañana" at bounding box center [152, 173] width 271 height 40
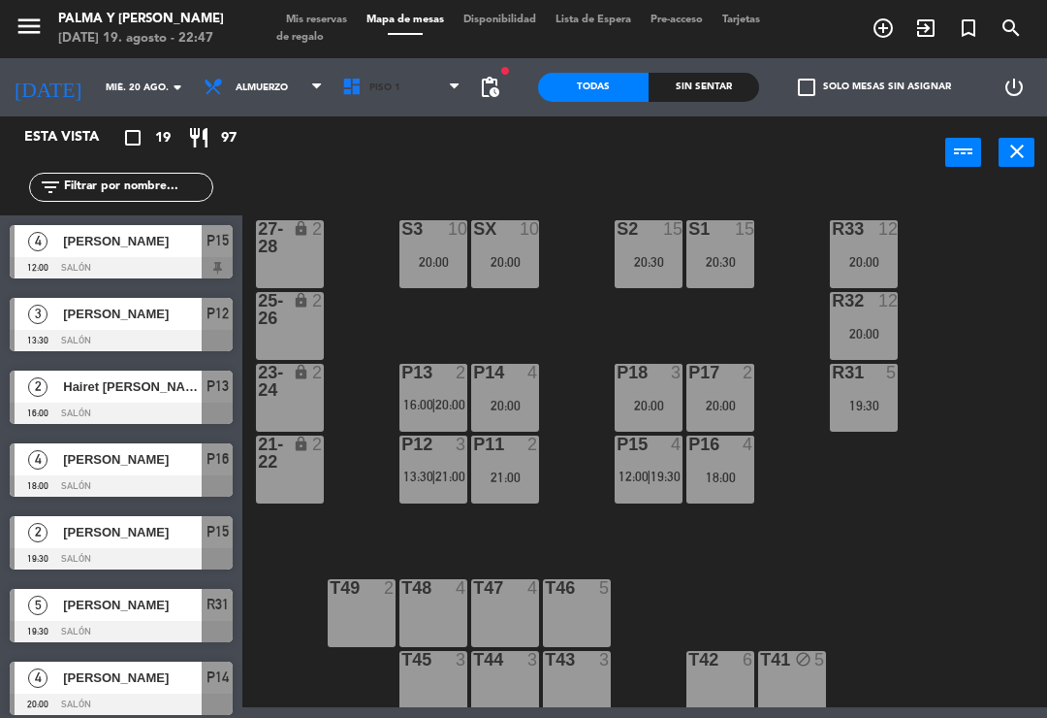
click at [392, 97] on span "Piso 1" at bounding box center [402, 87] width 139 height 43
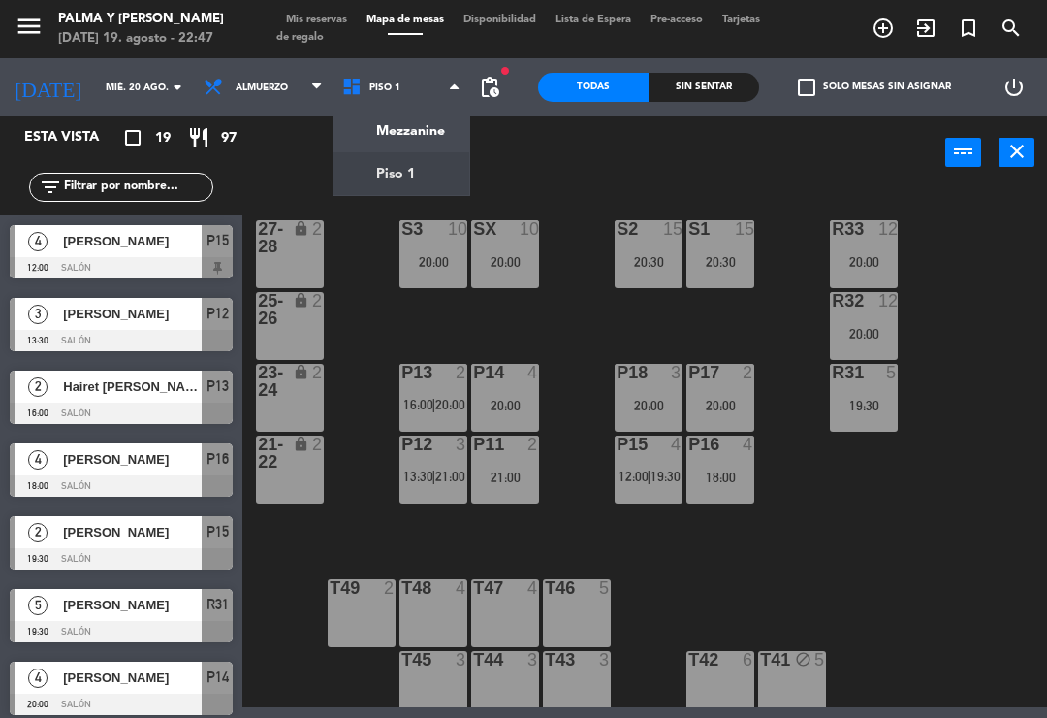
click at [400, 119] on ng-component "menu Palma y [PERSON_NAME][DATE] 19. agosto - 22:47 Mis reservas Mapa de mesas …" at bounding box center [523, 353] width 1047 height 707
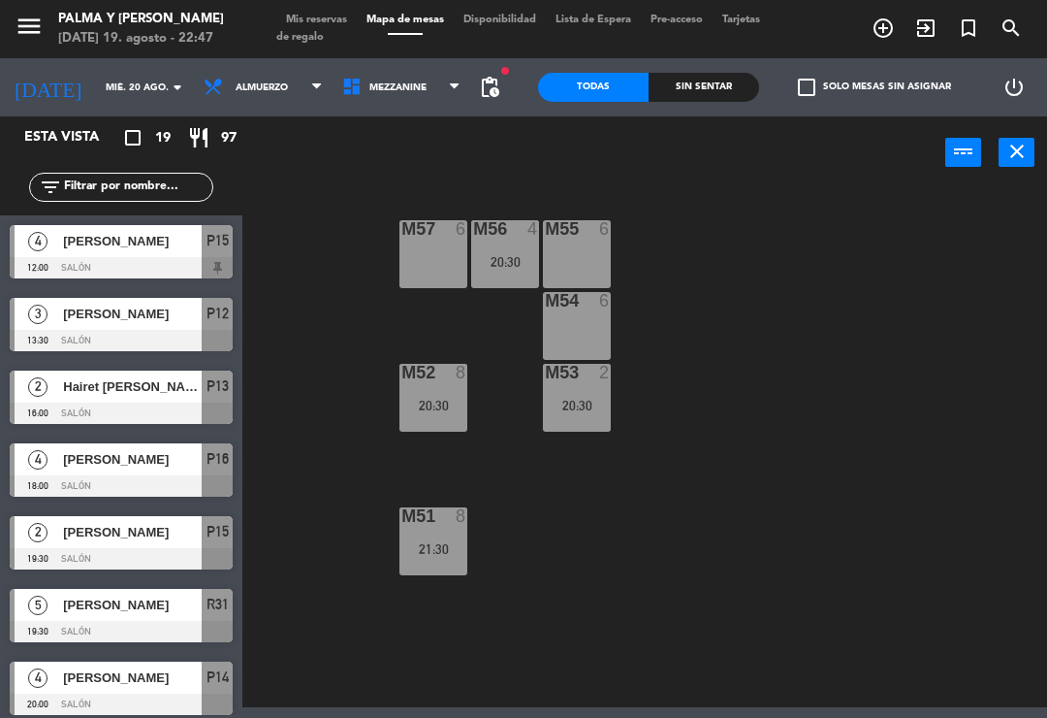
click at [390, 108] on span "Mezzanine" at bounding box center [402, 87] width 139 height 43
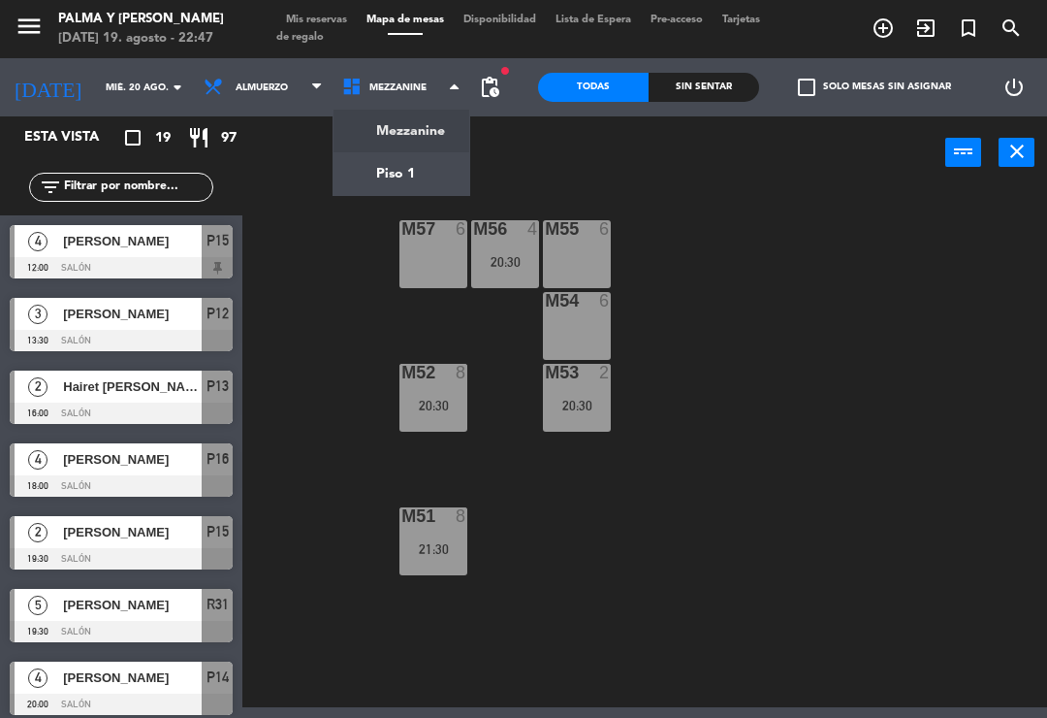
click at [388, 174] on ng-component "menu Palma y [PERSON_NAME][DATE] 19. agosto - 22:47 Mis reservas Mapa de mesas …" at bounding box center [523, 353] width 1047 height 707
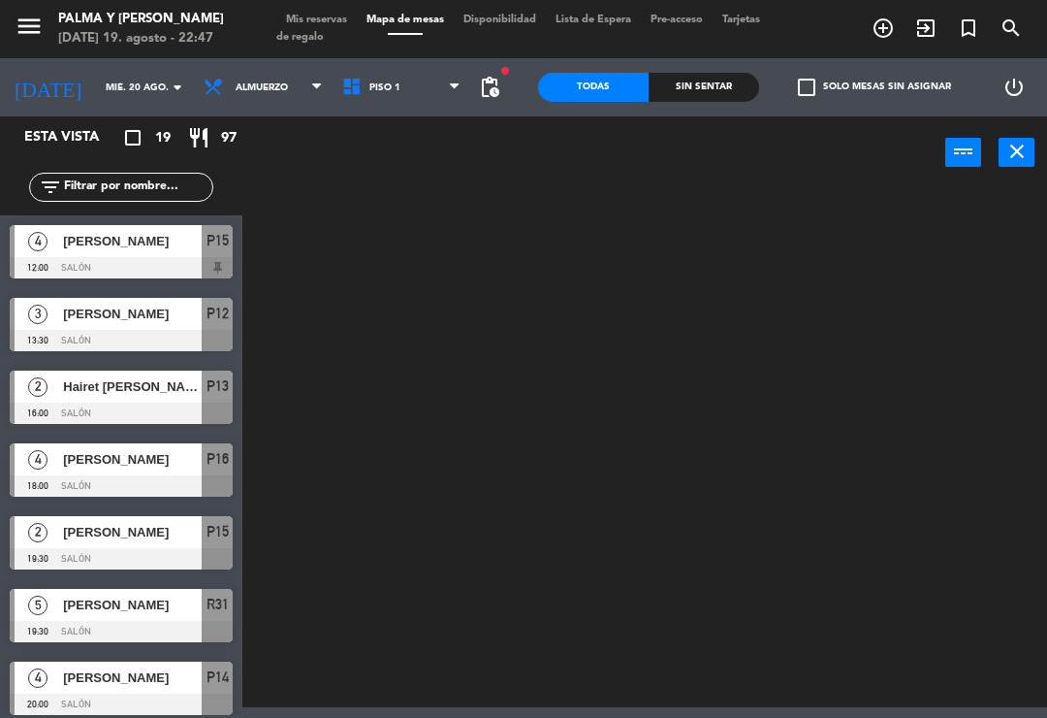
click at [103, 77] on input "mié. 20 ago." at bounding box center [162, 88] width 133 height 30
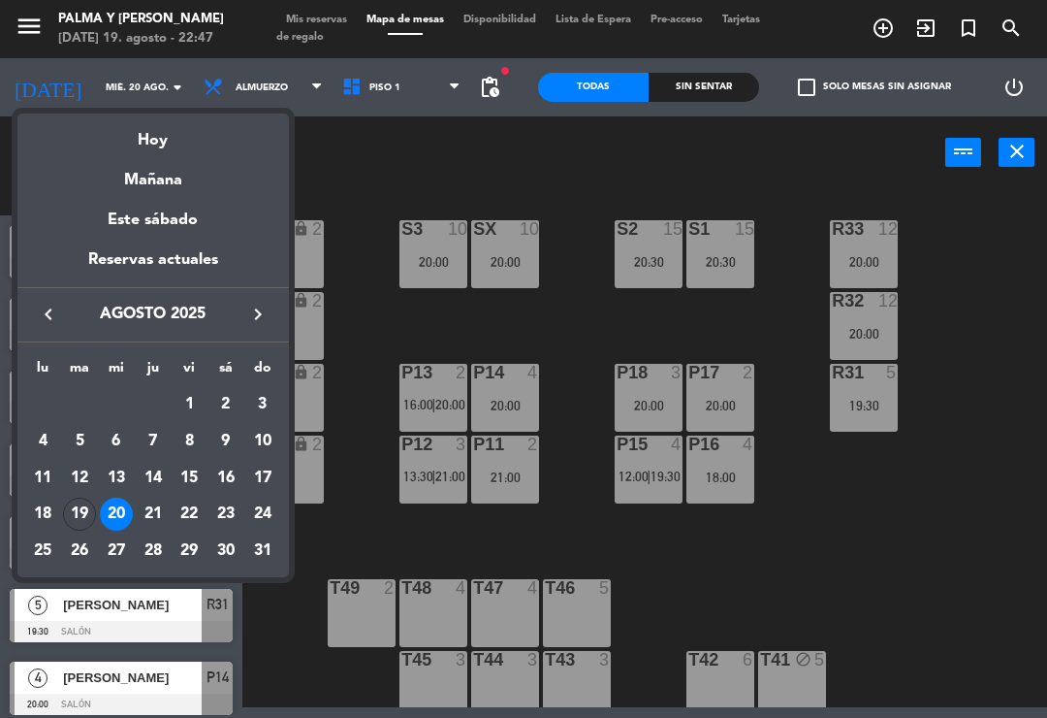
click at [184, 138] on div "Hoy" at bounding box center [152, 133] width 271 height 40
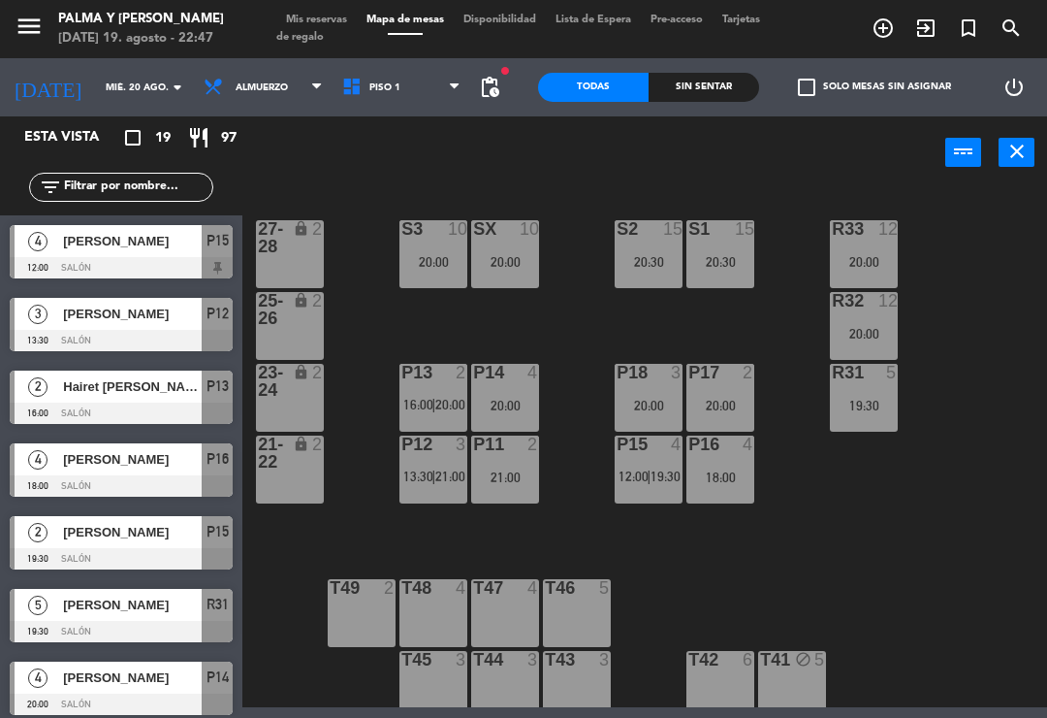
type input "[DATE]"
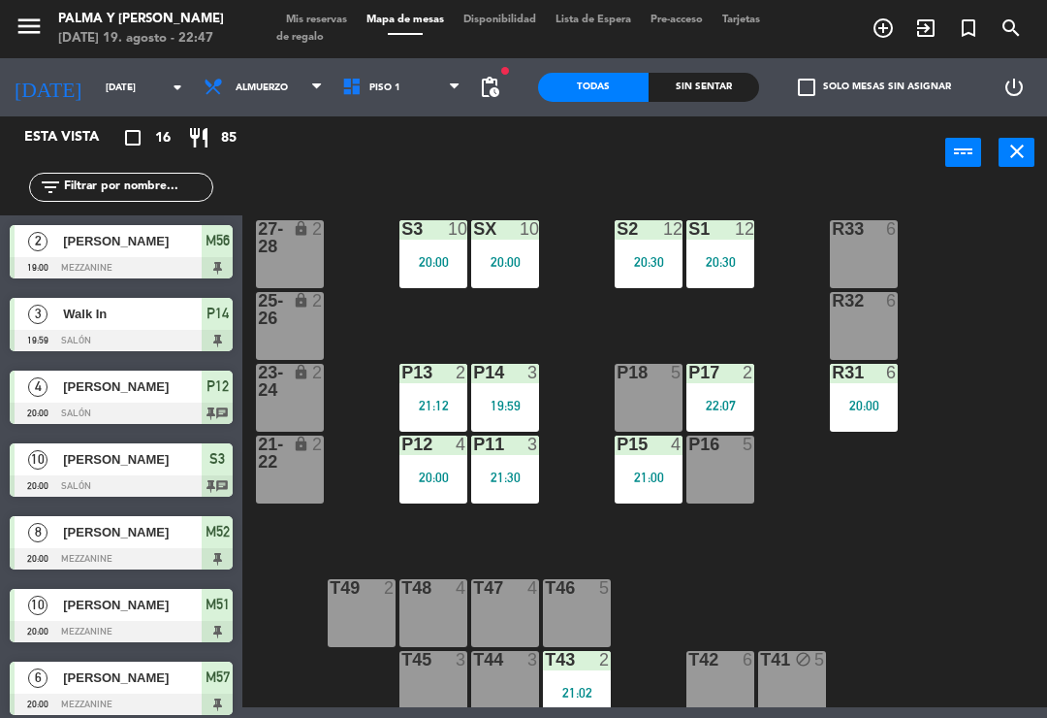
click at [483, 385] on div "P14 3 19:59" at bounding box center [505, 398] width 68 height 68
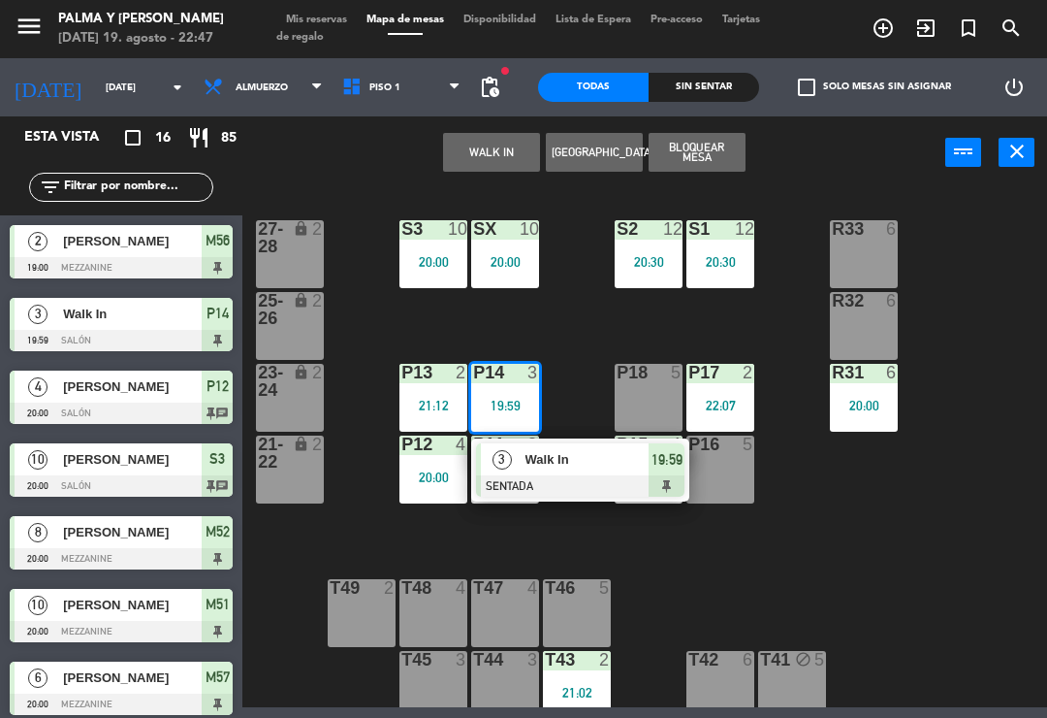
click at [535, 466] on span "Walk In" at bounding box center [588, 459] width 124 height 20
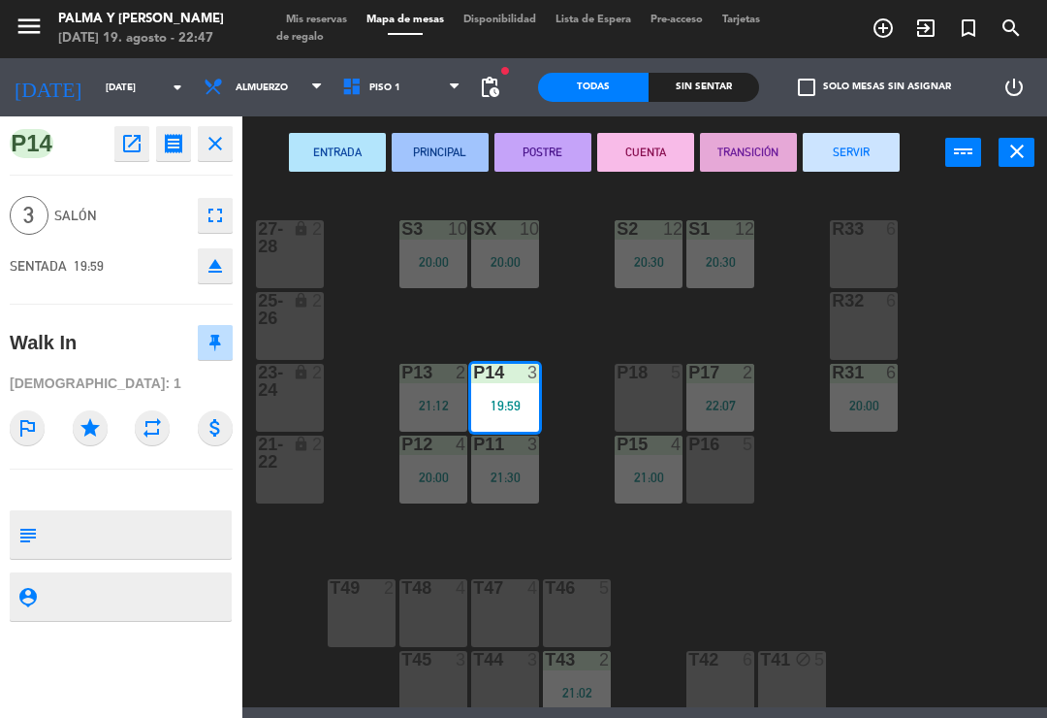
click at [873, 158] on button "SERVIR" at bounding box center [851, 152] width 97 height 39
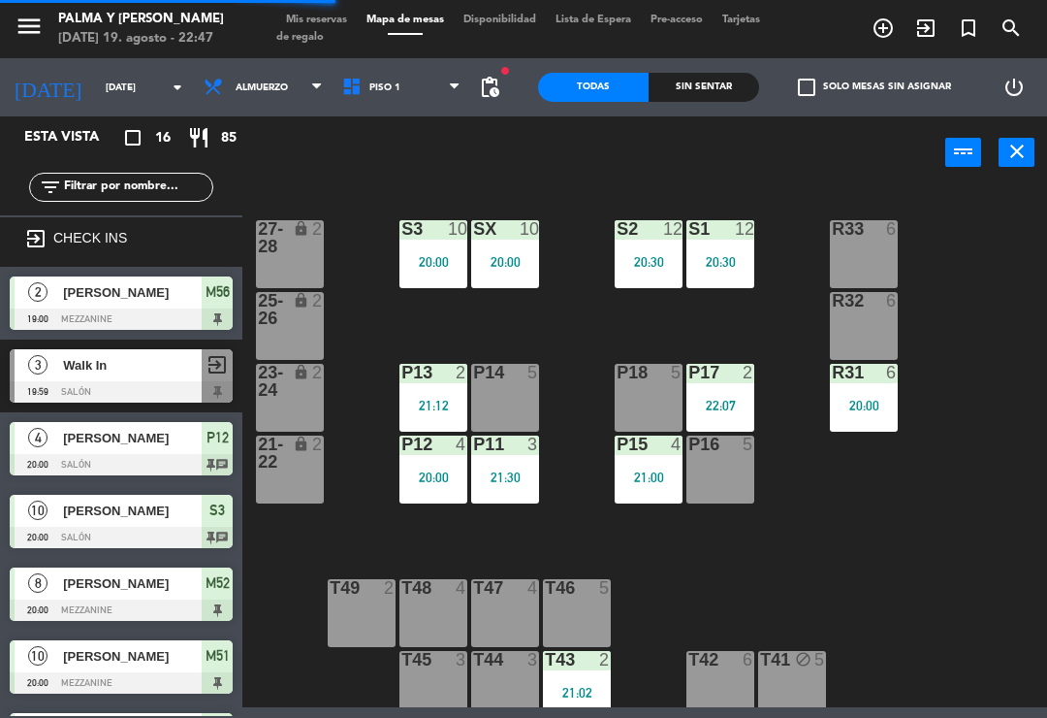
click at [901, 574] on div "R33 6 S1 12 20:30 S2 12 20:30 S3 10 20:00 SX 10 20:00 27-28 lock 2 R32 6 25-26 …" at bounding box center [650, 446] width 794 height 521
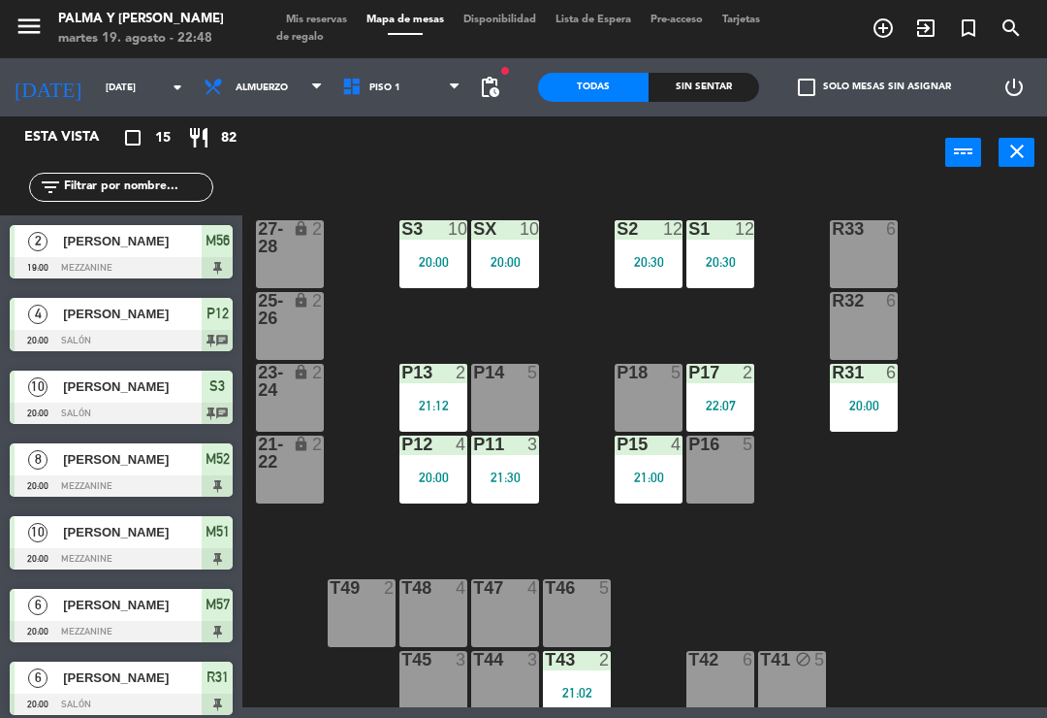
click at [589, 674] on div "T43 2 21:02" at bounding box center [577, 685] width 68 height 68
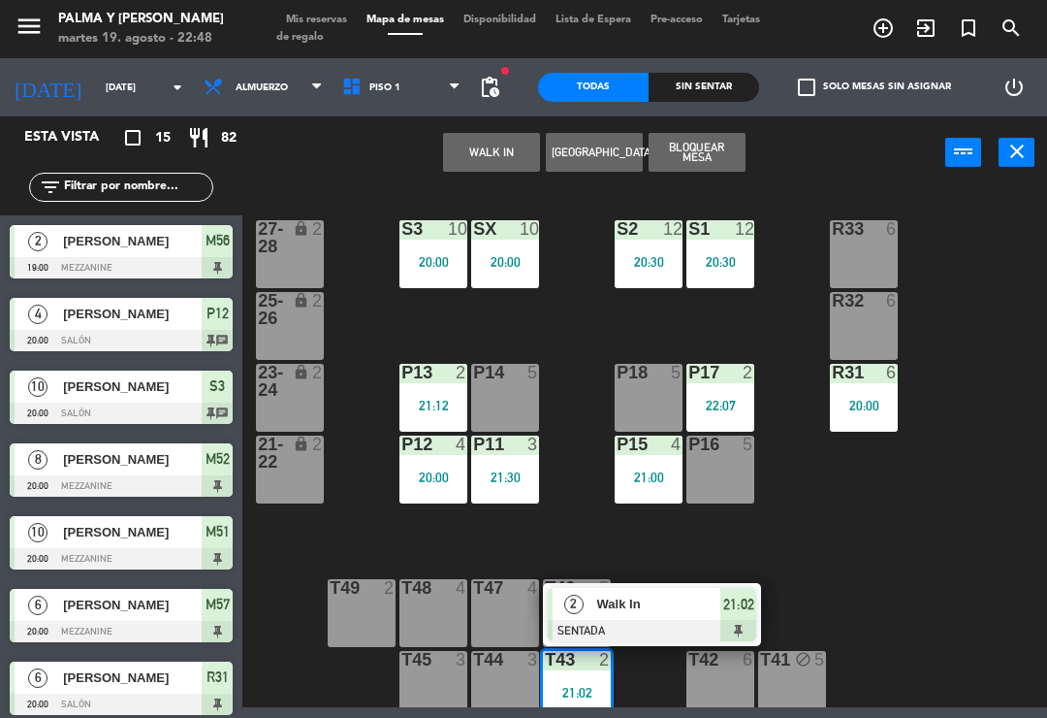
click at [611, 606] on span "Walk In" at bounding box center [659, 603] width 124 height 20
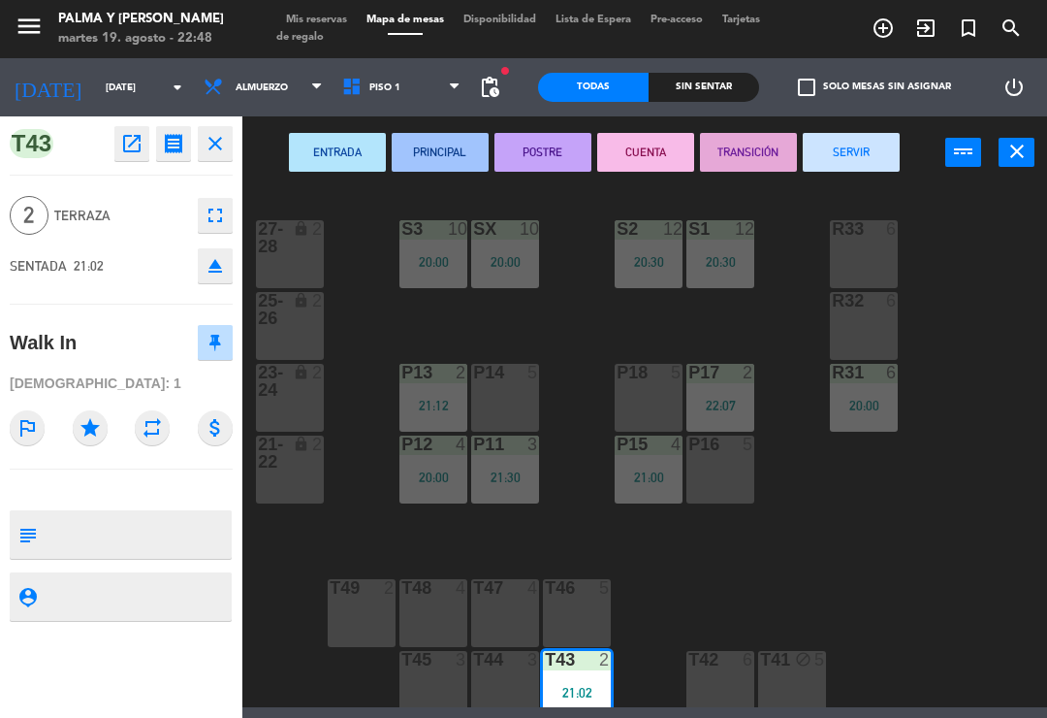
click at [846, 147] on button "SERVIR" at bounding box center [851, 152] width 97 height 39
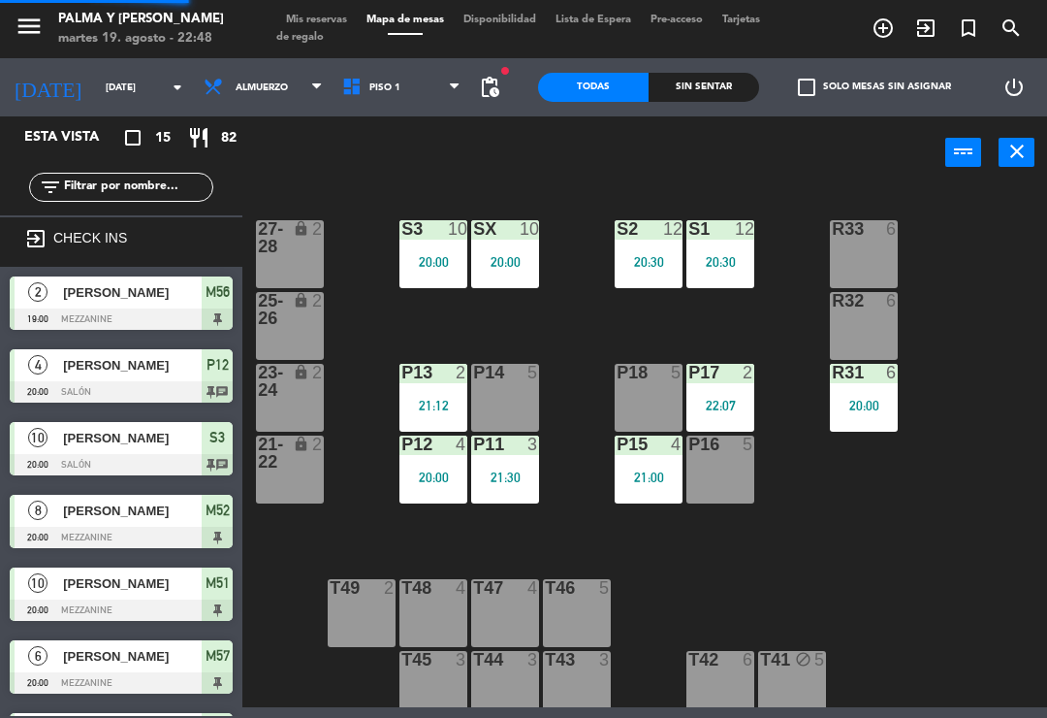
scroll to position [117, 0]
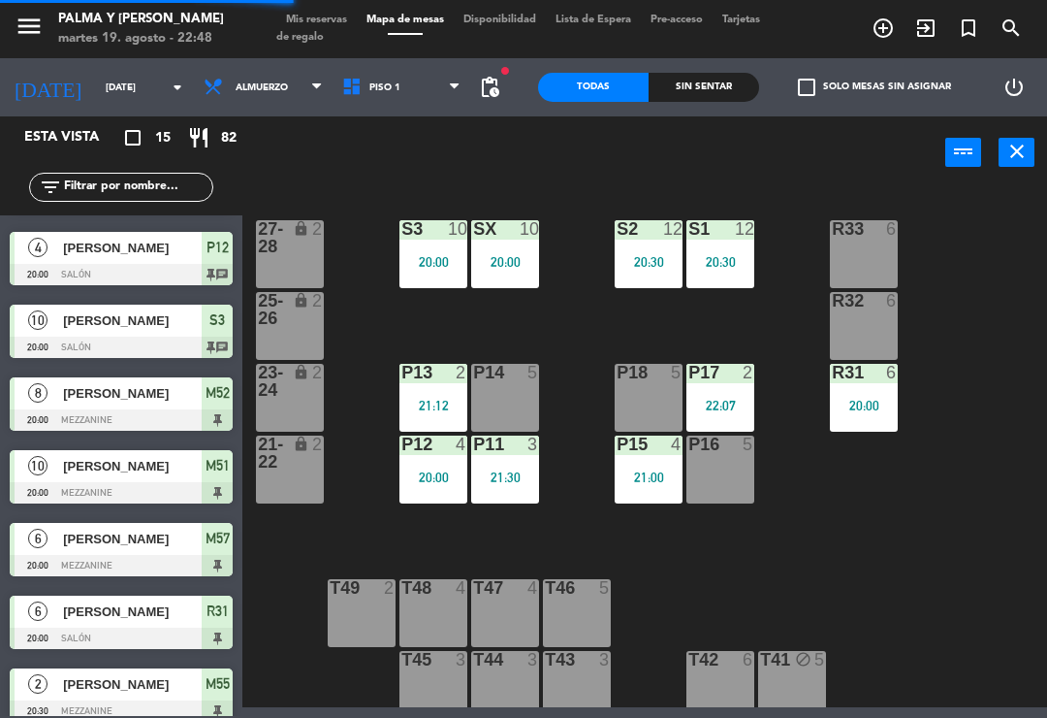
click at [918, 652] on div "R33 6 S1 12 20:30 S2 12 20:30 S3 10 20:00 SX 10 20:00 27-28 lock 2 R32 6 25-26 …" at bounding box center [650, 446] width 794 height 521
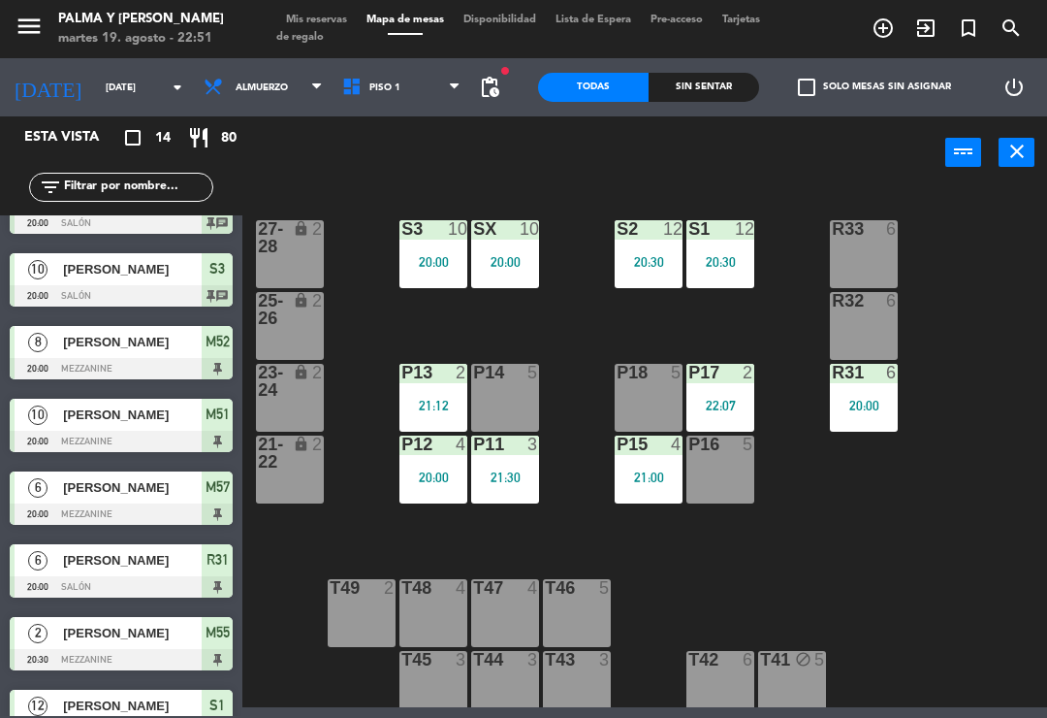
click at [946, 520] on div "R33 6 S1 12 20:30 S2 12 20:30 S3 10 20:00 SX 10 20:00 27-28 lock 2 R32 6 25-26 …" at bounding box center [650, 446] width 794 height 521
click at [721, 251] on div "S1 12 20:30" at bounding box center [721, 254] width 68 height 68
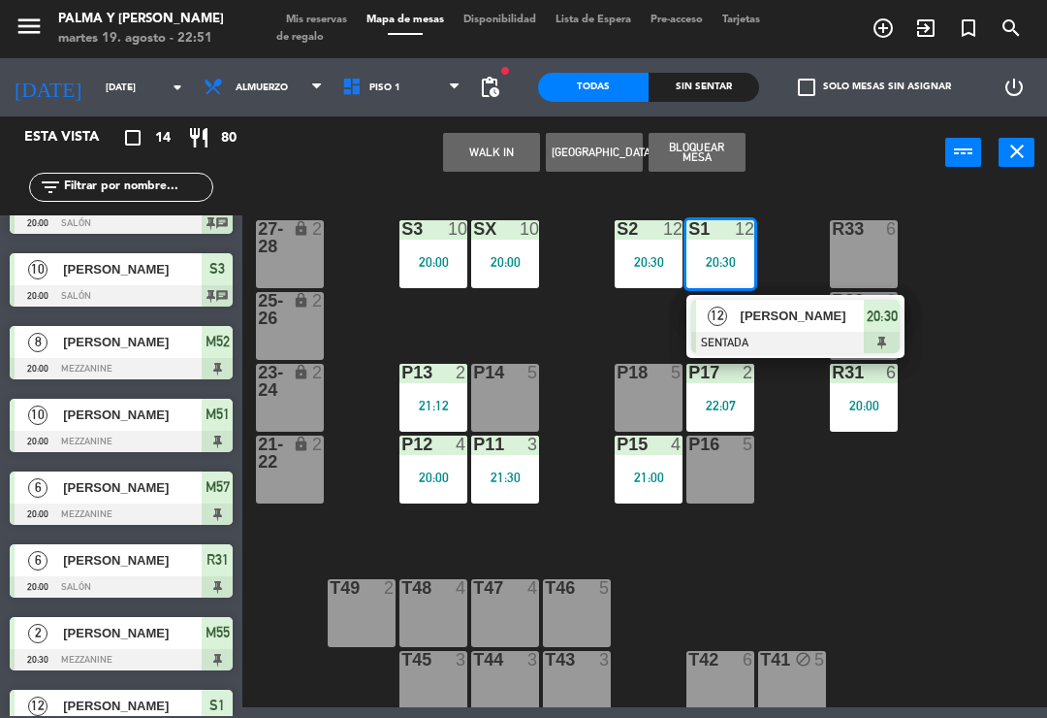
click at [759, 311] on span "[PERSON_NAME]" at bounding box center [803, 315] width 124 height 20
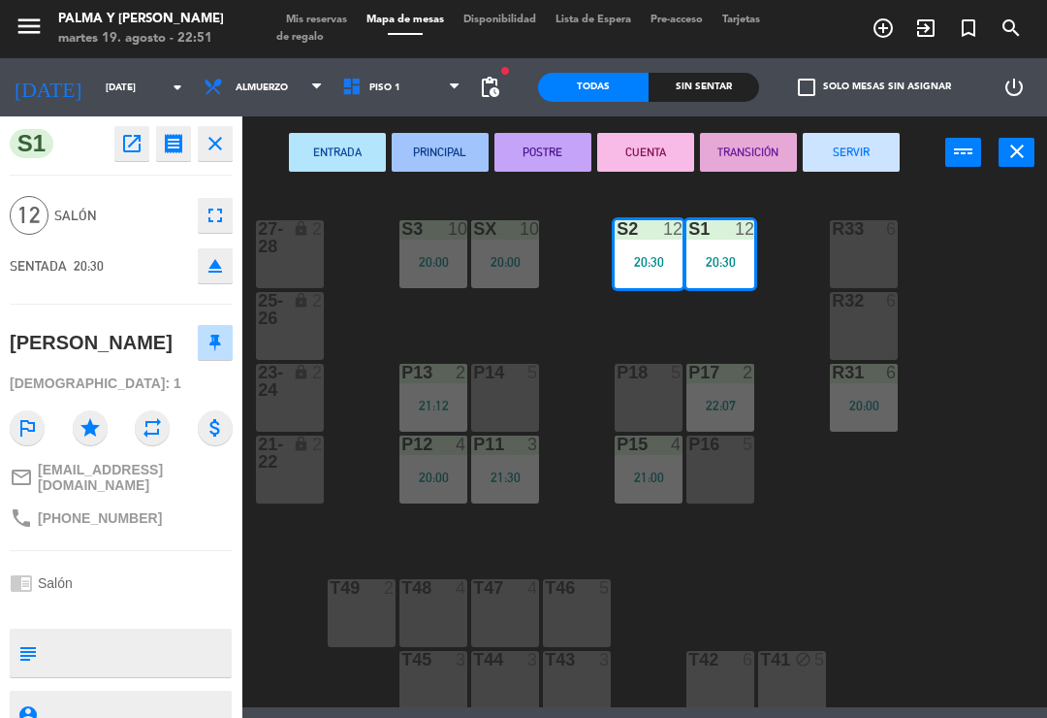
click at [850, 144] on button "SERVIR" at bounding box center [851, 152] width 97 height 39
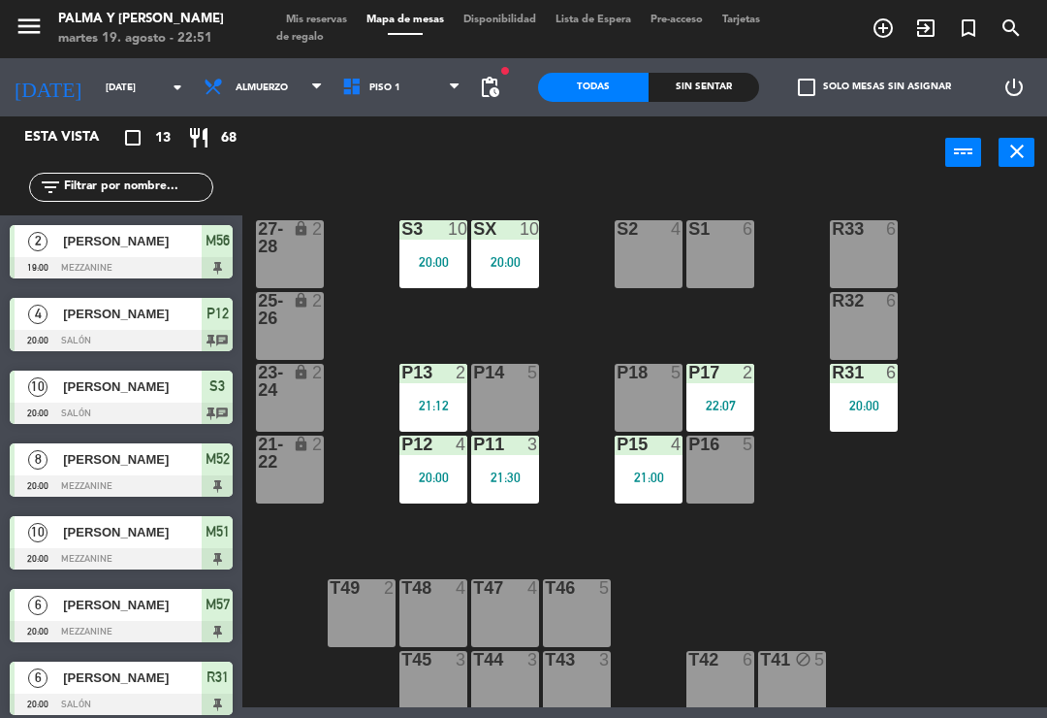
scroll to position [0, 0]
click at [531, 255] on div "20:00" at bounding box center [505, 262] width 68 height 14
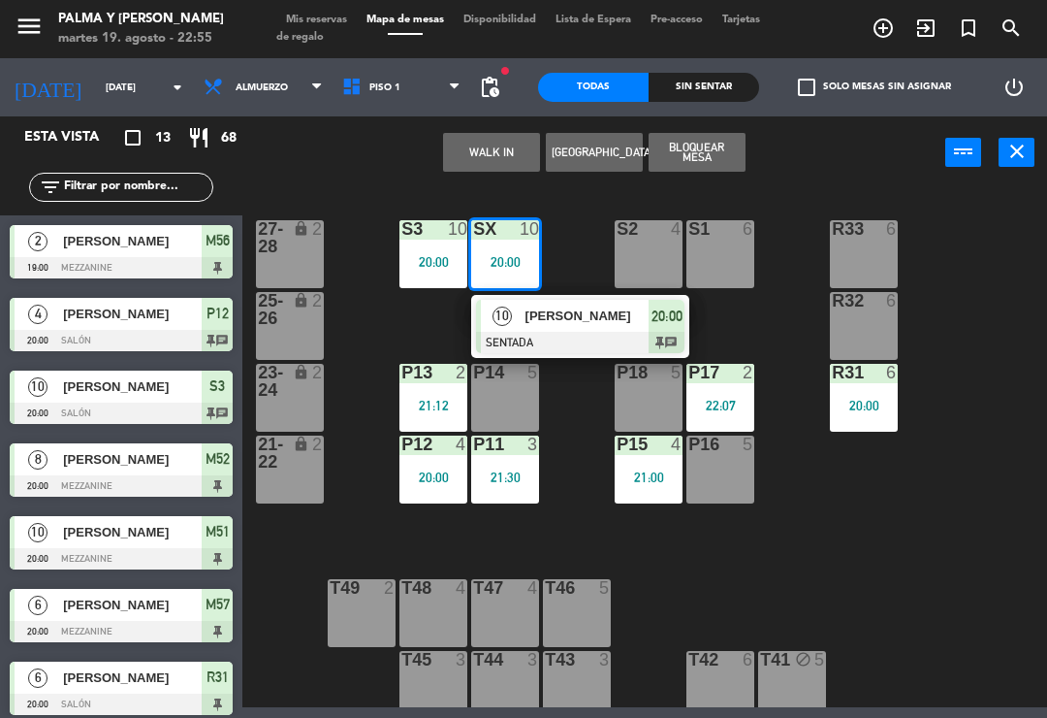
click at [562, 333] on div at bounding box center [580, 342] width 208 height 21
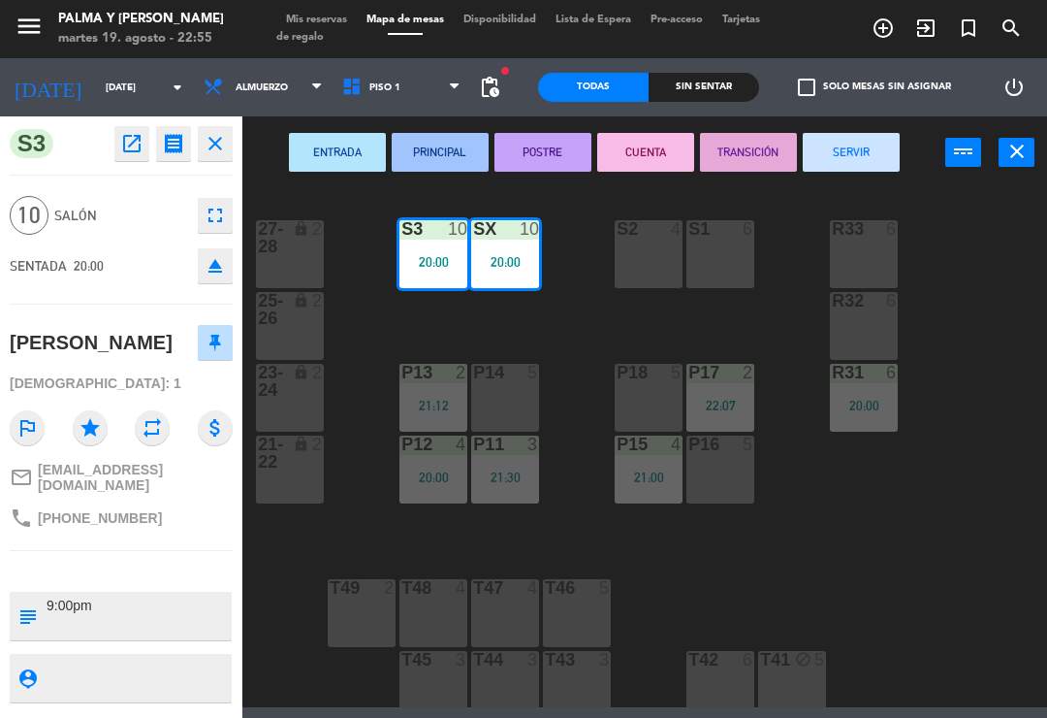
click at [841, 152] on button "SERVIR" at bounding box center [851, 152] width 97 height 39
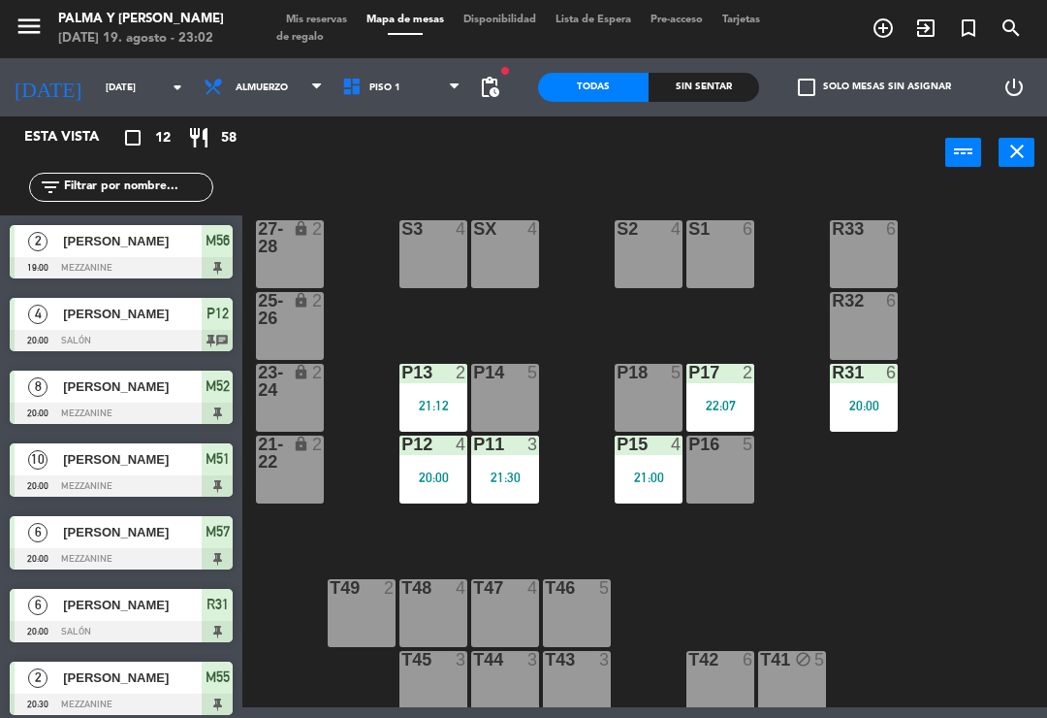
click at [418, 98] on span "Piso 1" at bounding box center [402, 87] width 139 height 43
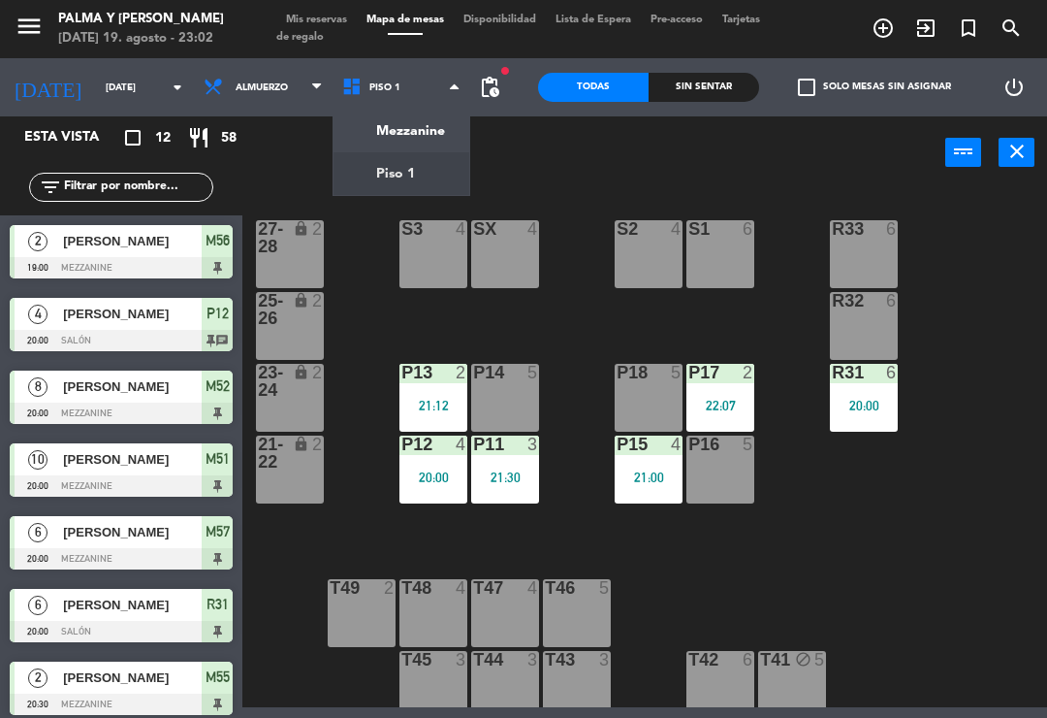
click at [431, 139] on ng-component "menu Palma y [PERSON_NAME][DATE] 19. agosto - 23:02 Mis reservas Mapa de mesas …" at bounding box center [523, 353] width 1047 height 707
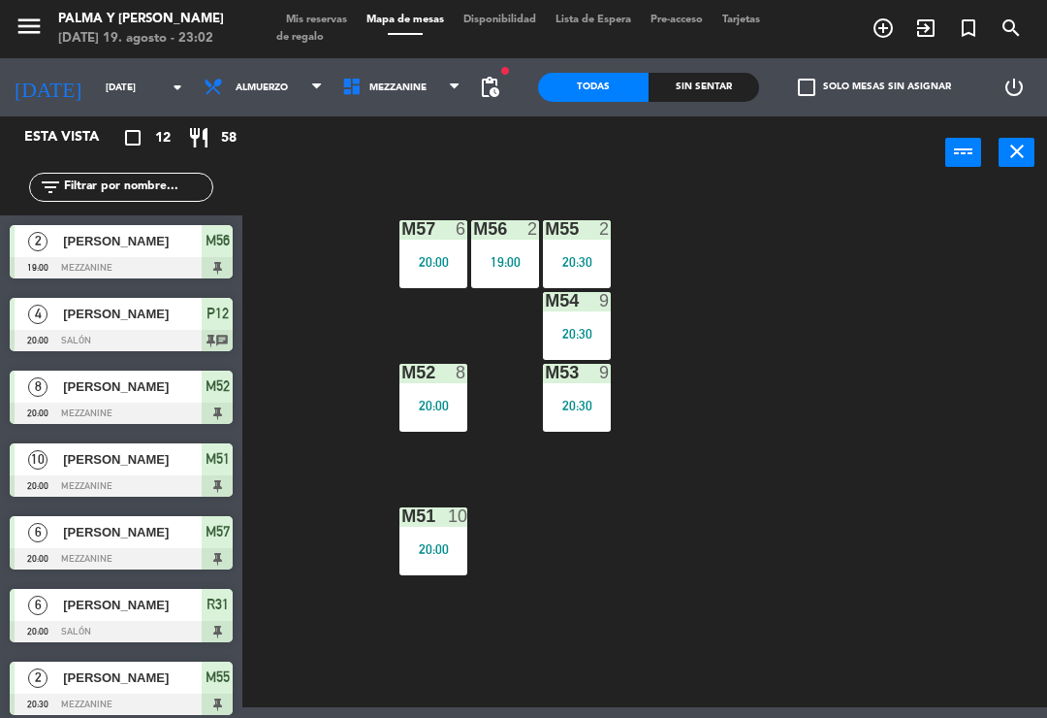
click at [580, 255] on div "20:30" at bounding box center [577, 262] width 68 height 14
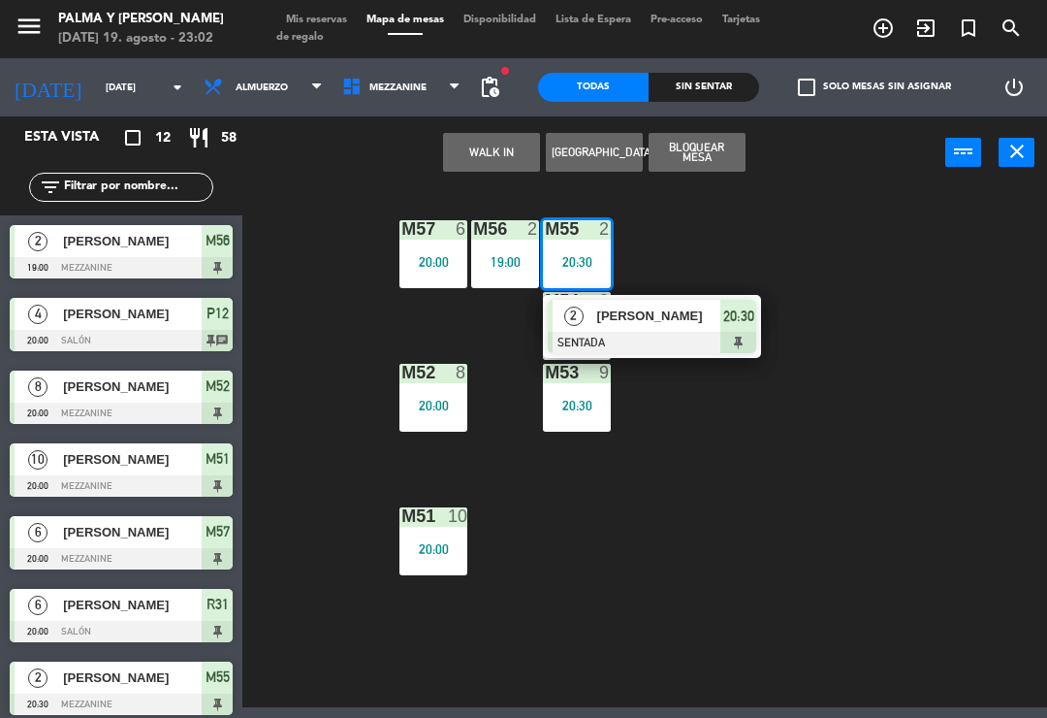
click at [691, 319] on span "[PERSON_NAME]" at bounding box center [659, 315] width 124 height 20
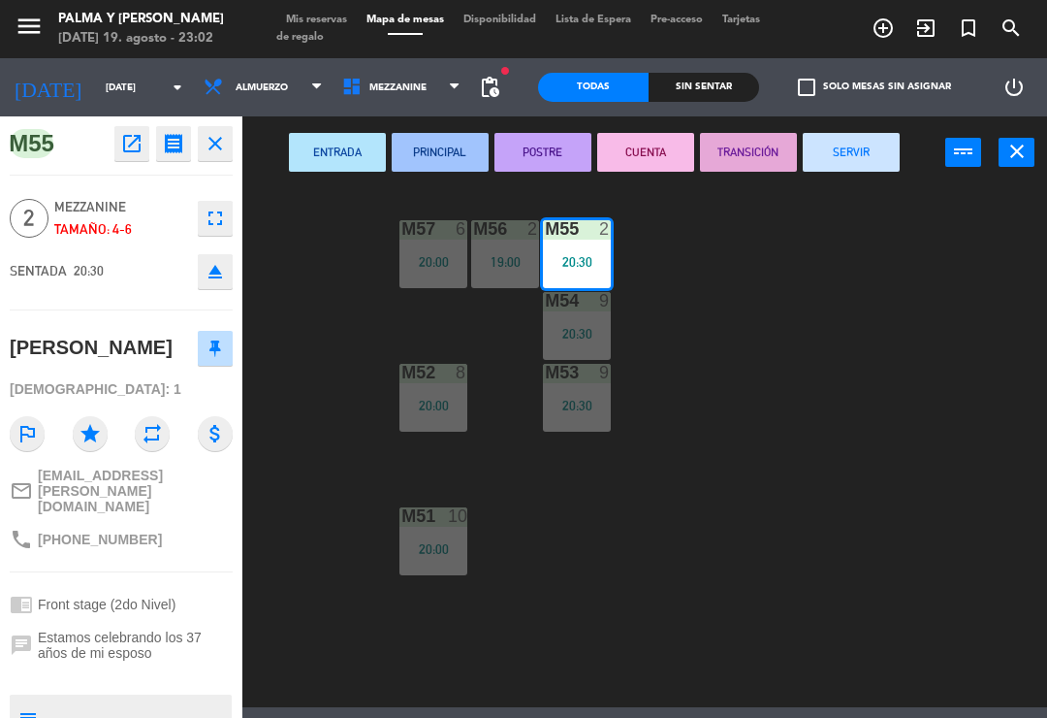
click at [853, 150] on button "SERVIR" at bounding box center [851, 152] width 97 height 39
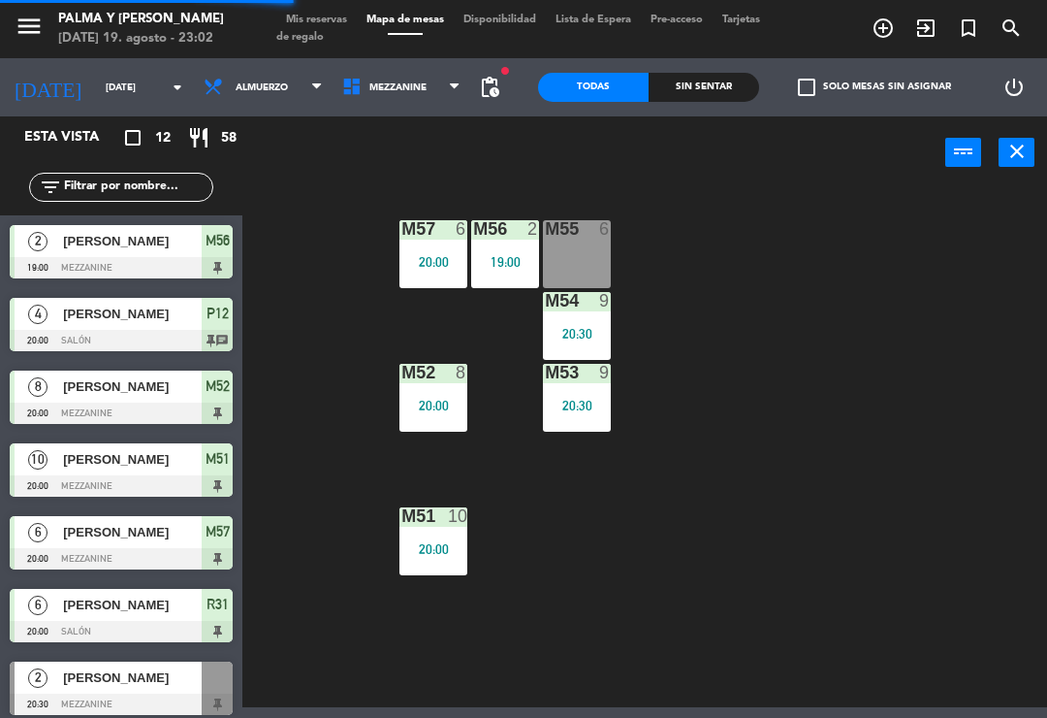
click at [433, 395] on div "M52 8 20:00" at bounding box center [433, 398] width 68 height 68
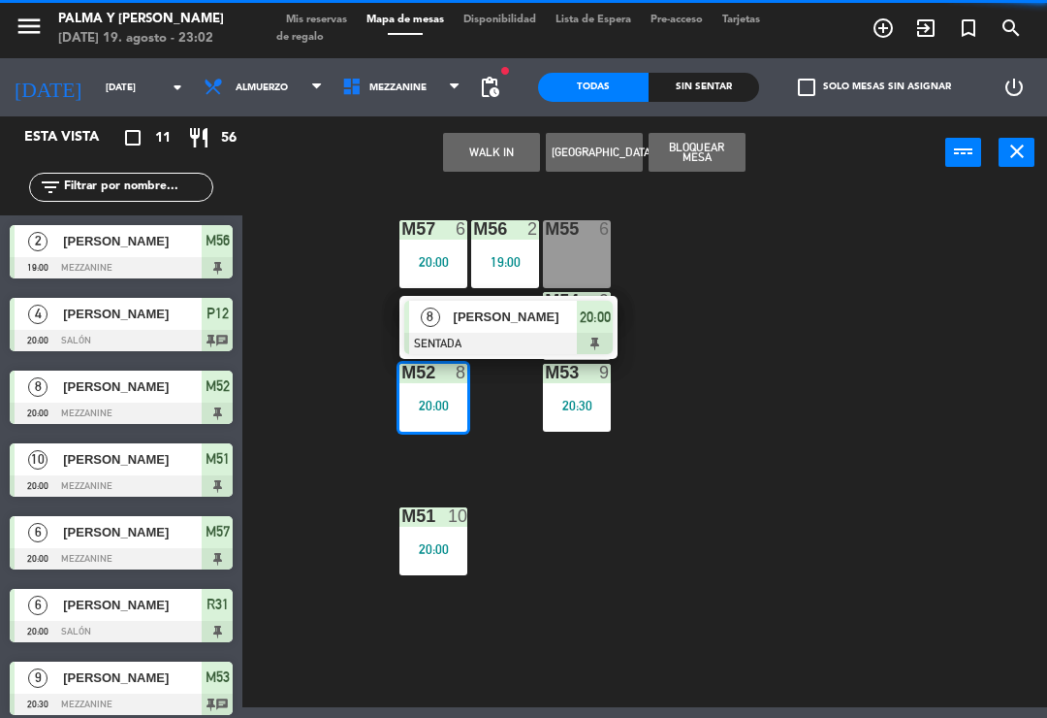
click at [526, 323] on span "[PERSON_NAME]" at bounding box center [516, 316] width 124 height 20
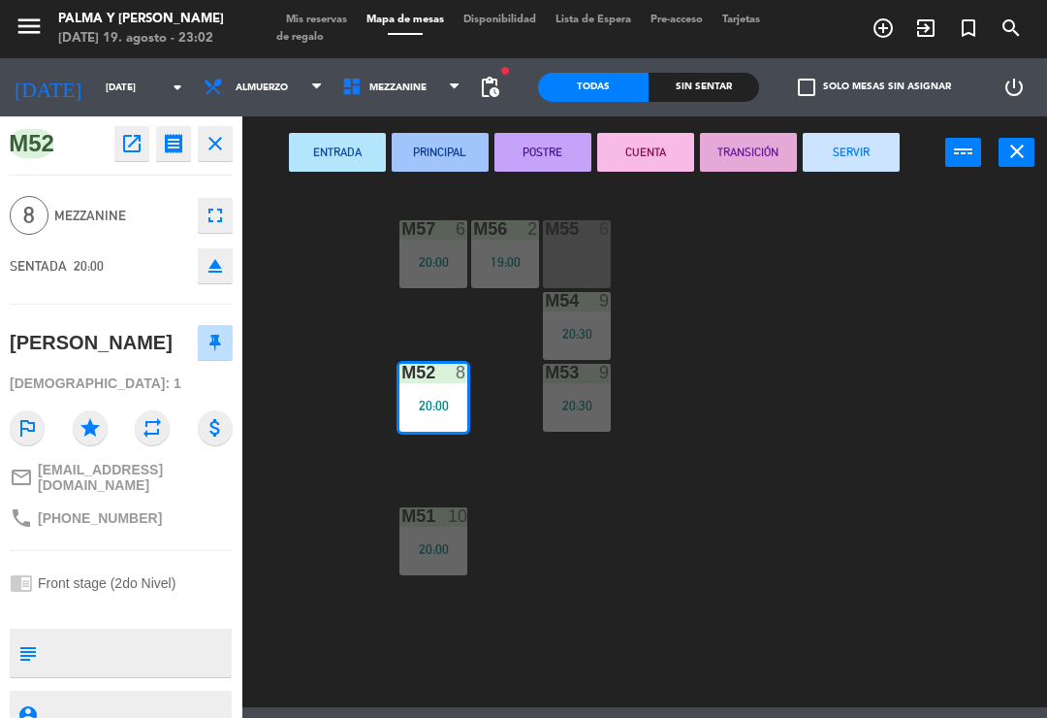
click at [869, 164] on button "SERVIR" at bounding box center [851, 152] width 97 height 39
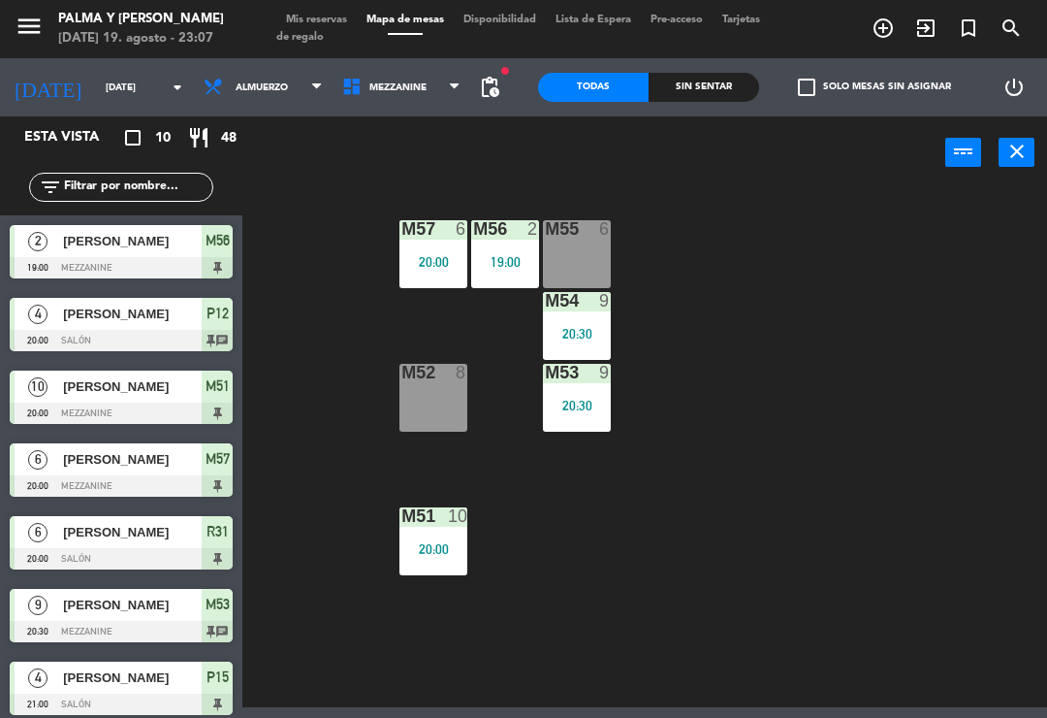
click at [432, 85] on span "Mezzanine" at bounding box center [402, 87] width 139 height 43
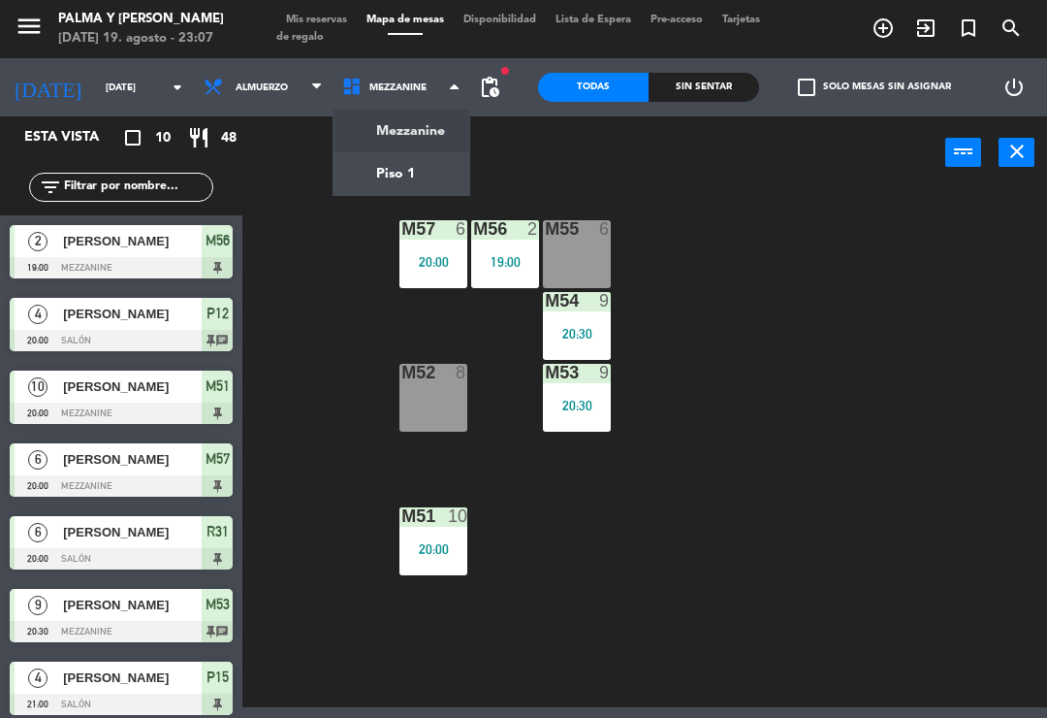
click at [428, 169] on ng-component "menu Palma y [PERSON_NAME][DATE] 19. agosto - 23:07 Mis reservas Mapa de mesas …" at bounding box center [523, 353] width 1047 height 707
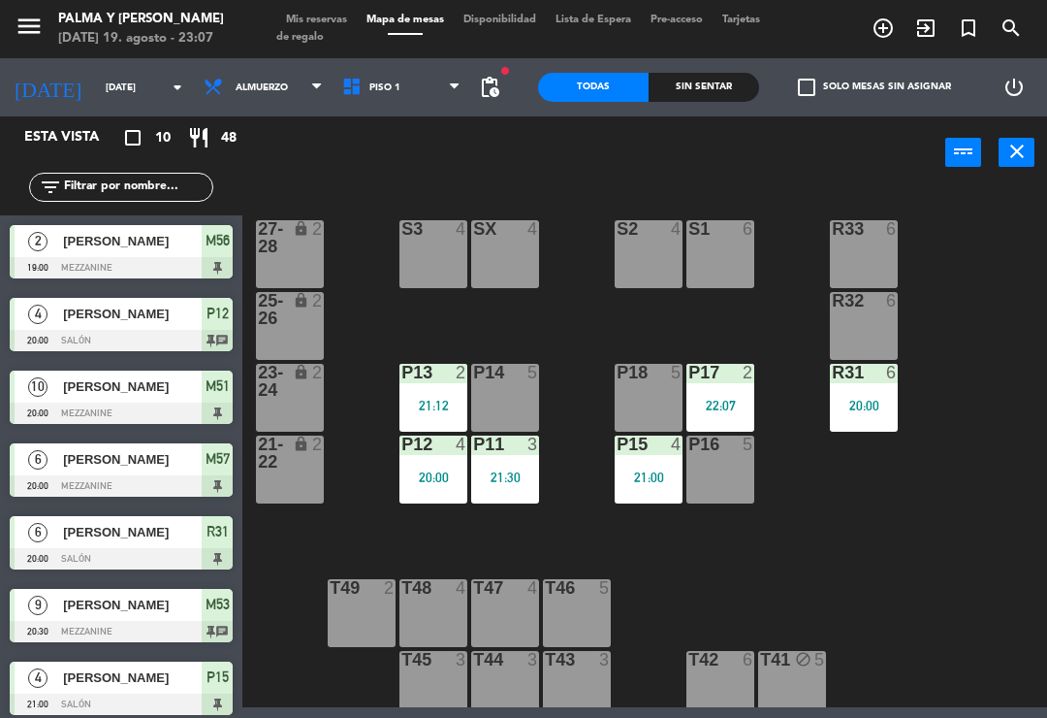
click at [517, 474] on div "21:30" at bounding box center [505, 477] width 68 height 14
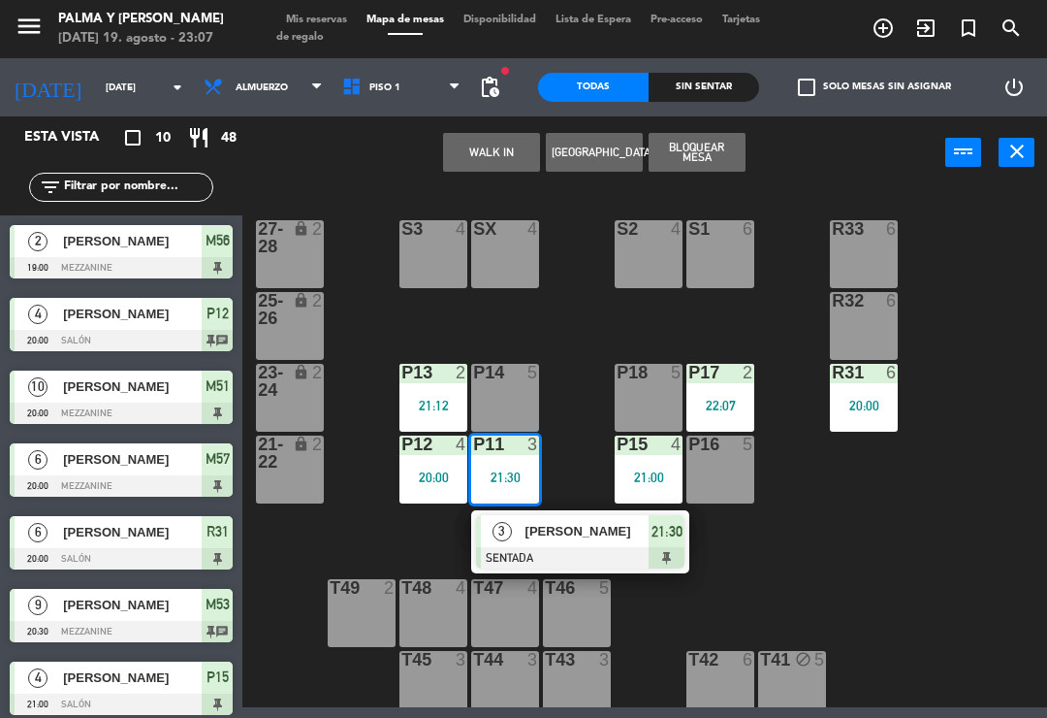
click at [556, 534] on span "[PERSON_NAME]" at bounding box center [588, 531] width 124 height 20
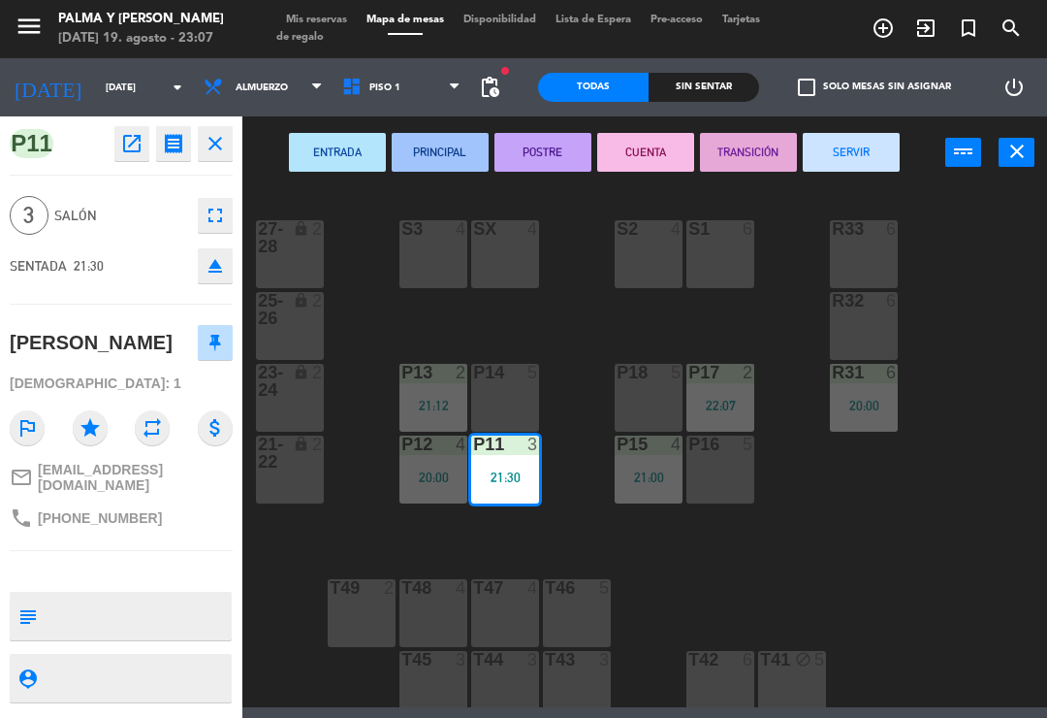
click at [867, 166] on button "SERVIR" at bounding box center [851, 152] width 97 height 39
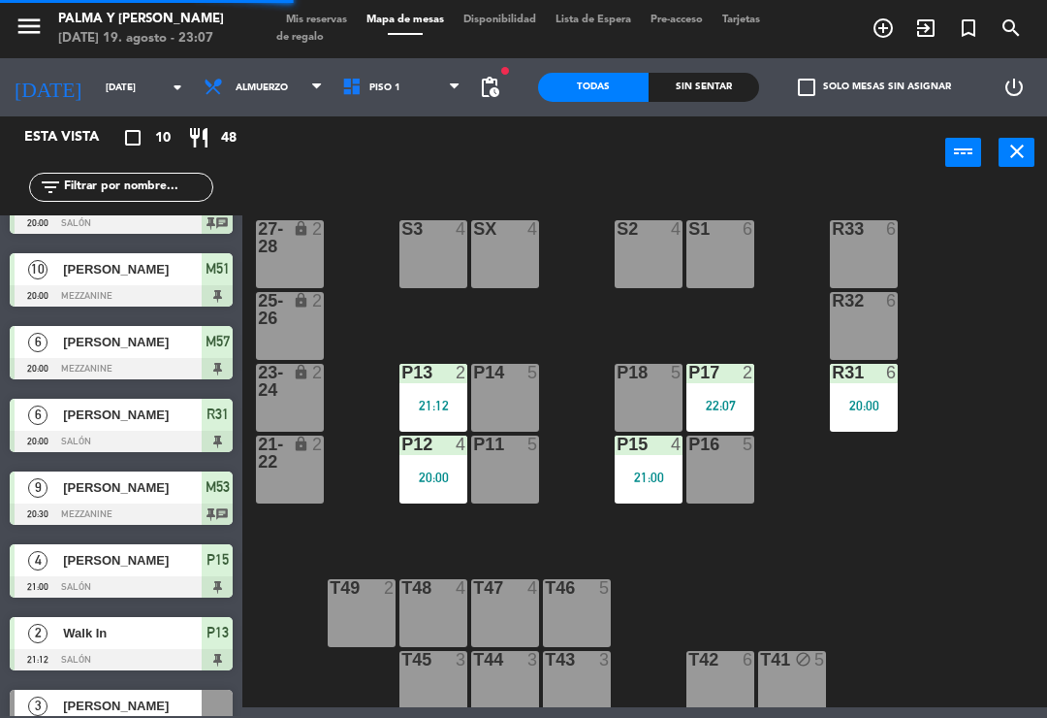
click at [935, 533] on div "R33 6 S1 6 S2 4 S3 4 SX 4 27-28 lock 2 R32 6 25-26 lock 2 P13 2 21:12 P14 5 P18…" at bounding box center [650, 446] width 794 height 521
